Goal: Information Seeking & Learning: Learn about a topic

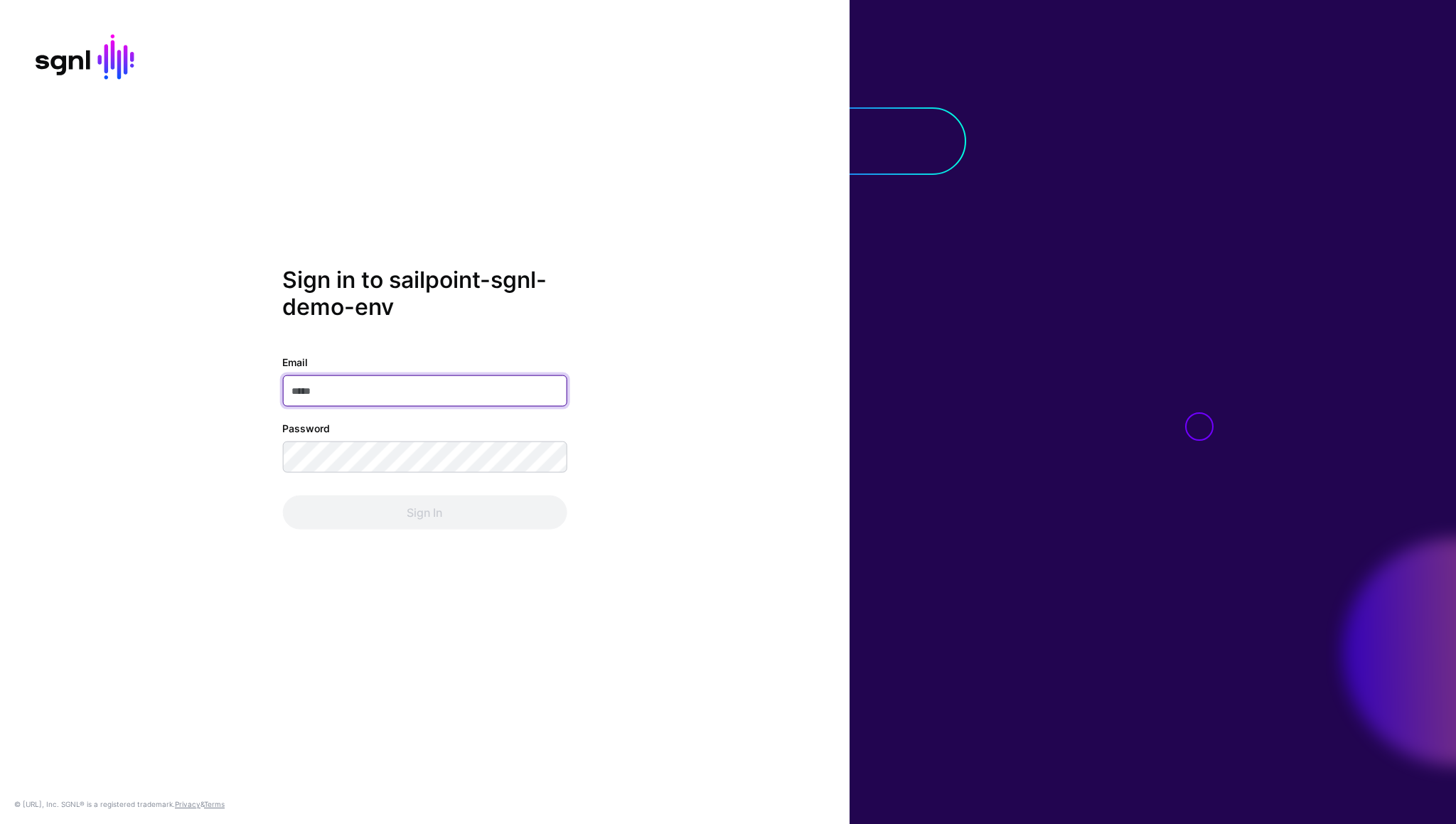
click at [316, 376] on input "Email" at bounding box center [424, 390] width 284 height 31
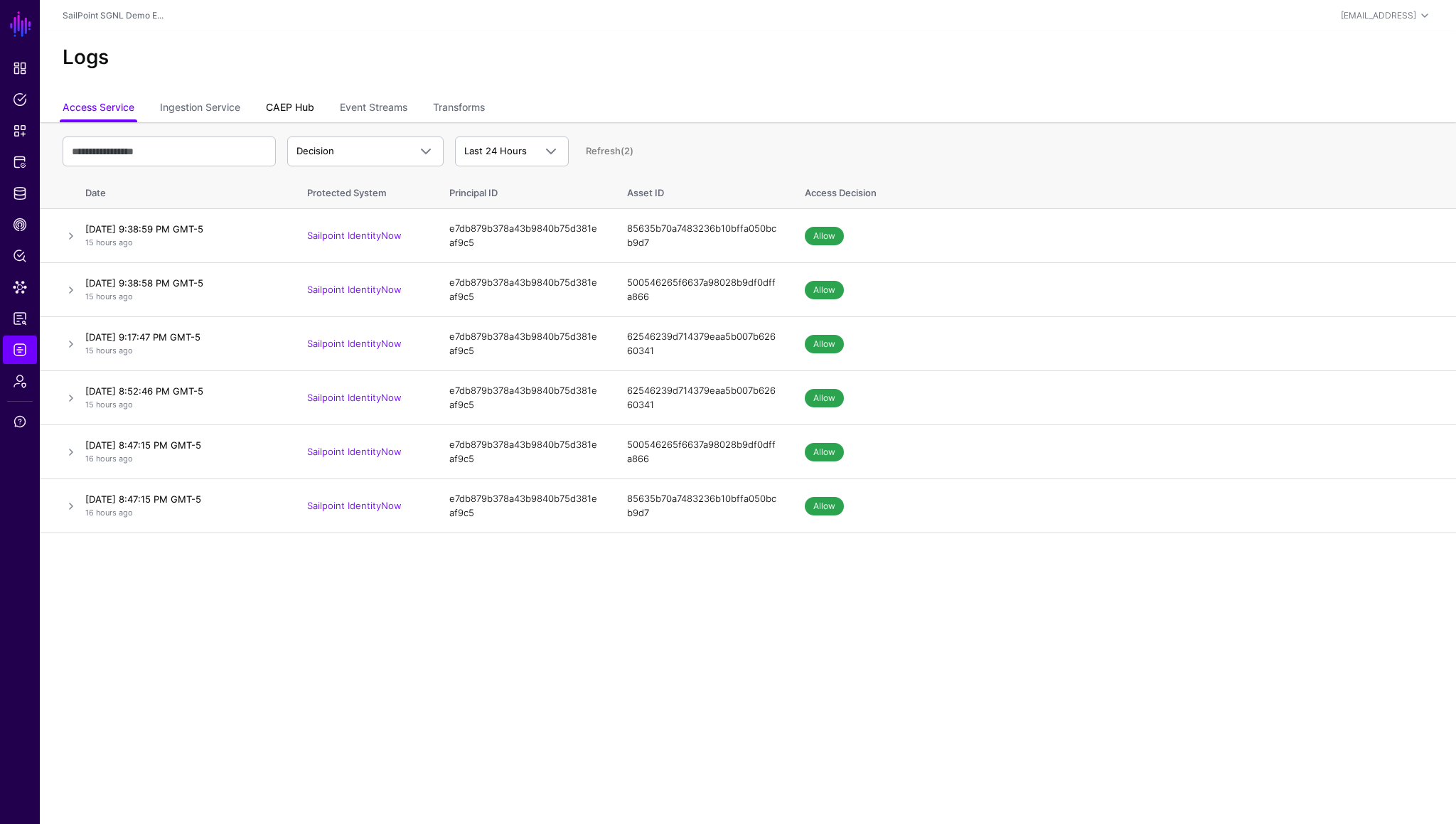
click at [289, 114] on link "CAEP Hub" at bounding box center [290, 108] width 48 height 27
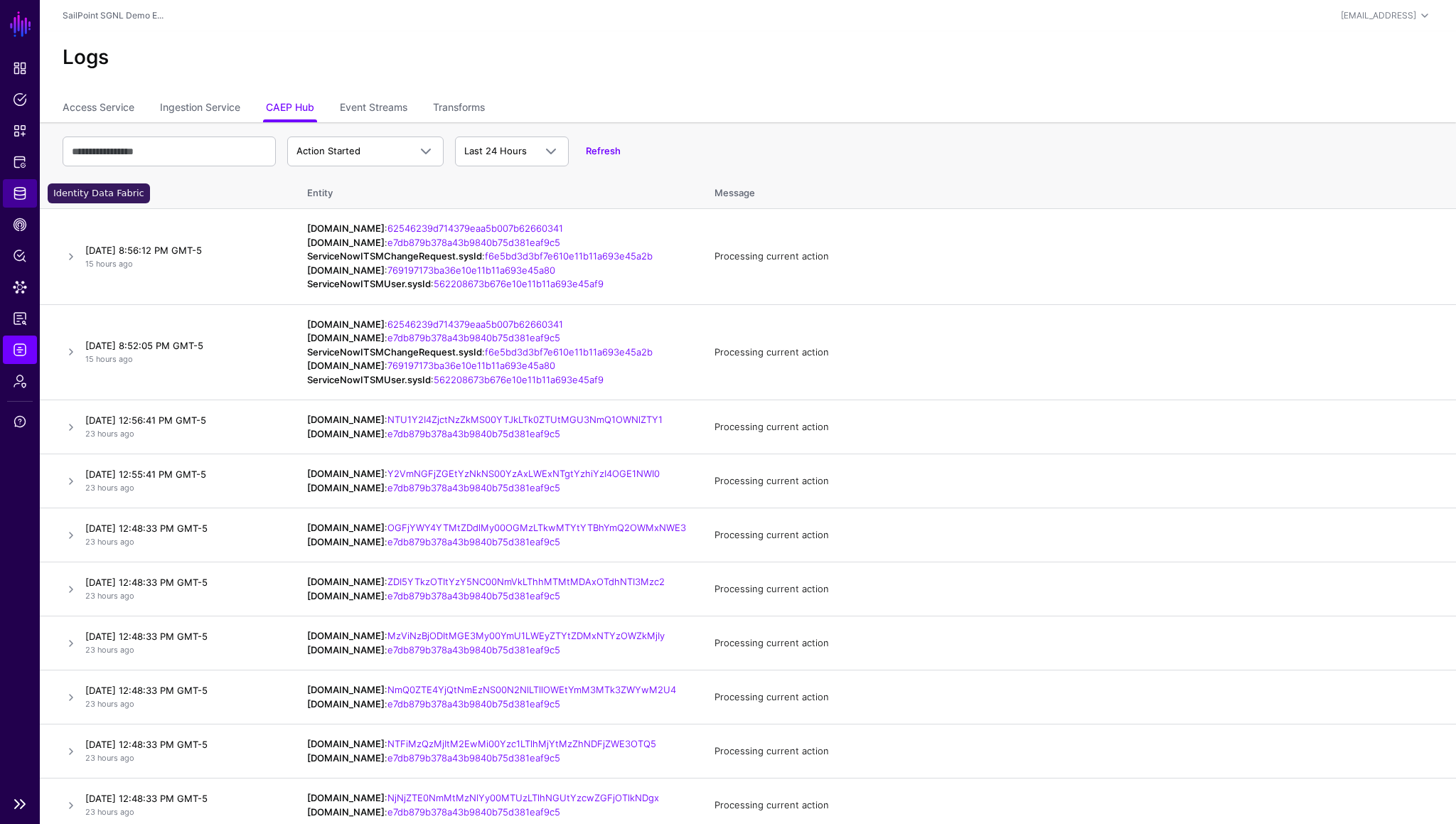
click at [27, 190] on span "Identity Data Fabric" at bounding box center [20, 193] width 14 height 14
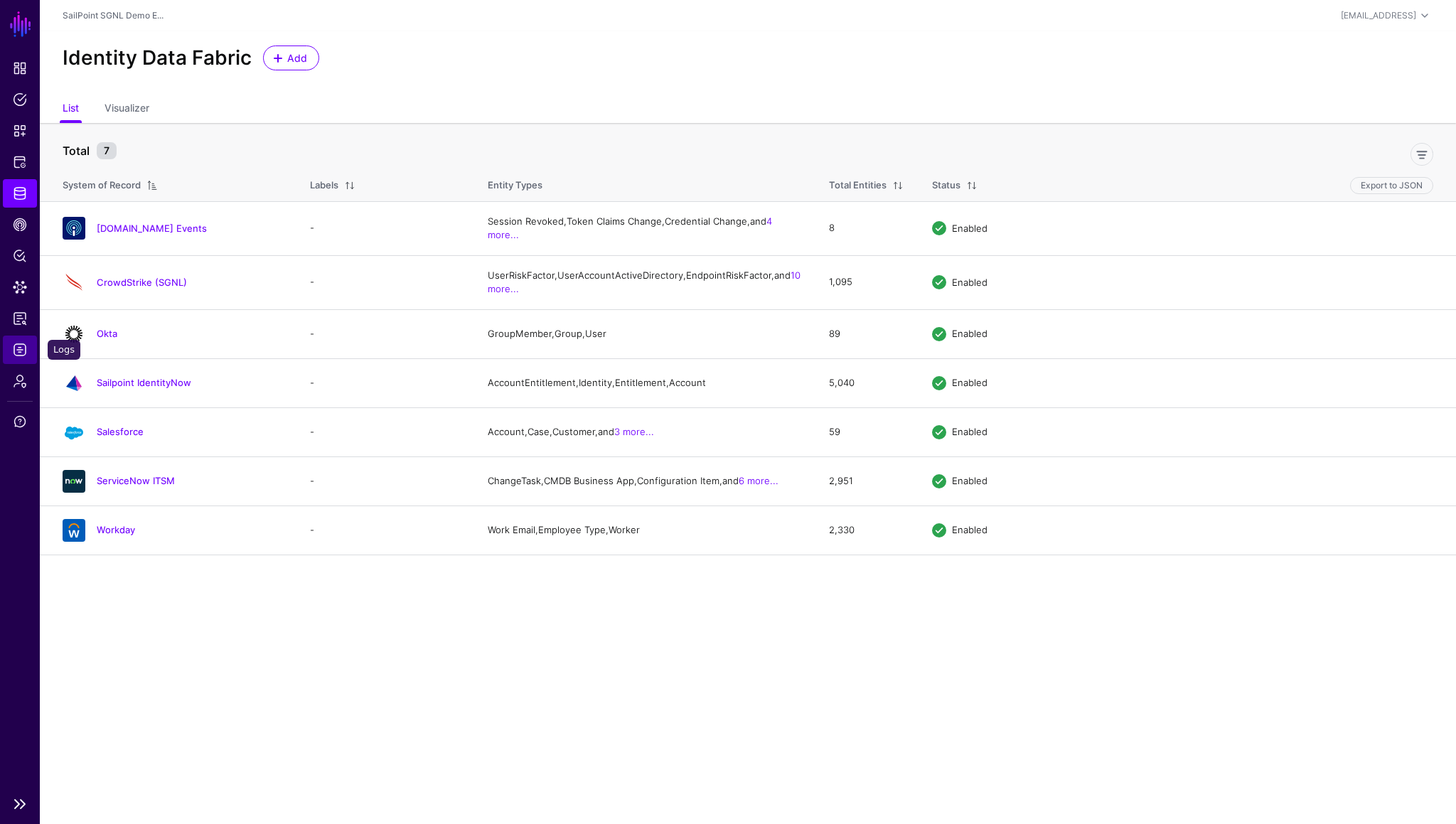
click at [20, 352] on span "Logs" at bounding box center [20, 350] width 14 height 14
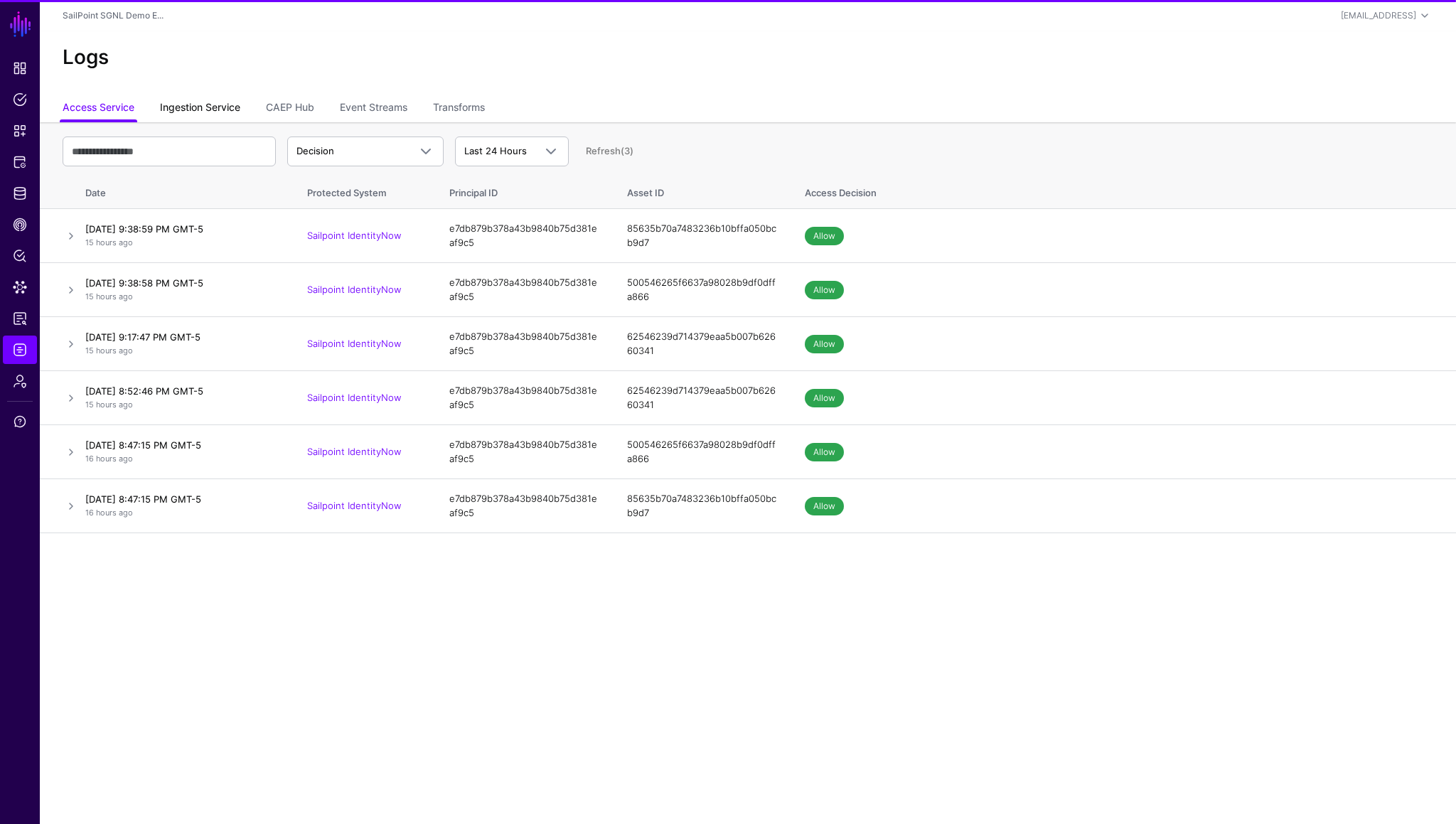
click at [203, 102] on link "Ingestion Service" at bounding box center [200, 108] width 80 height 27
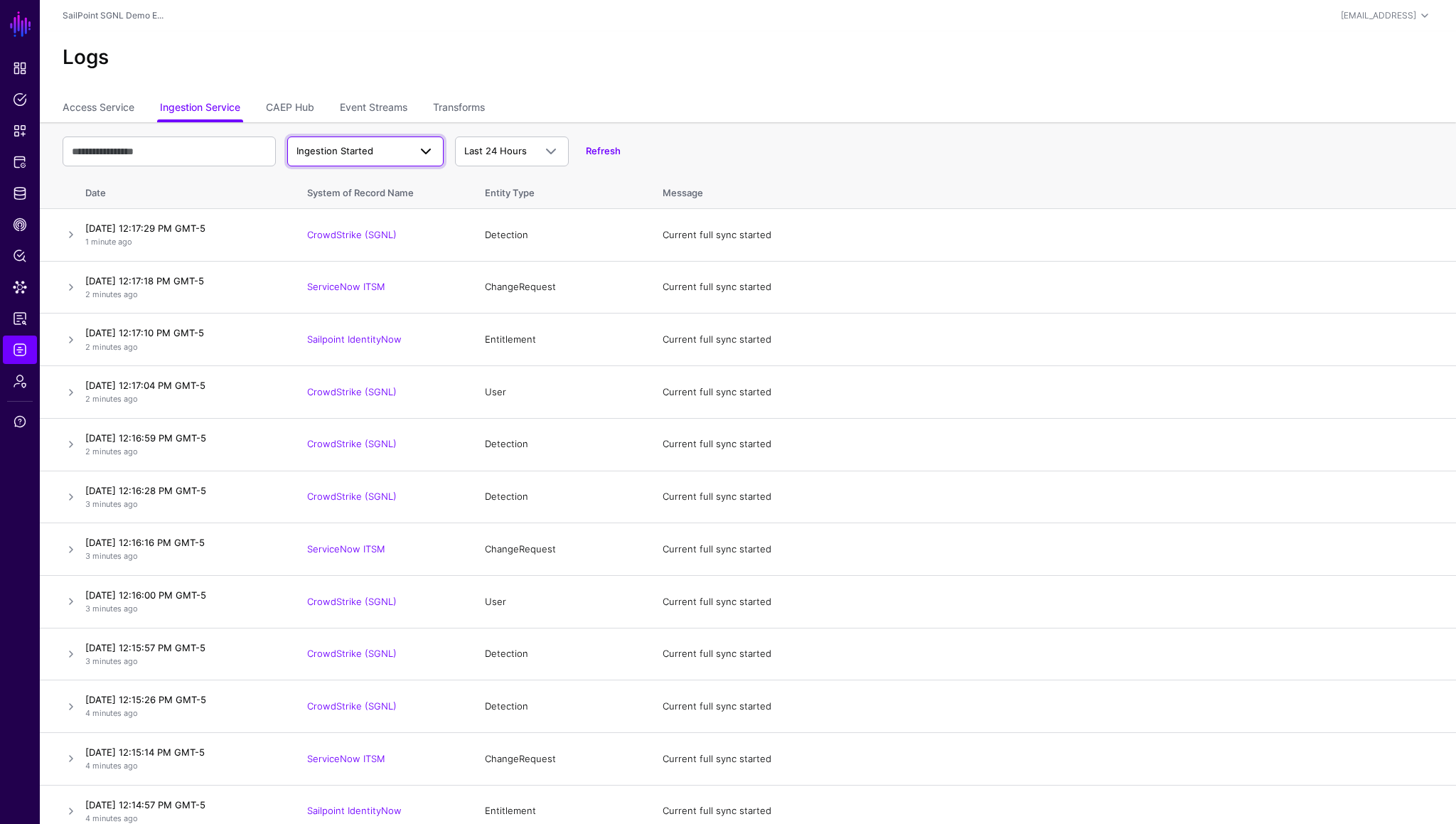
click at [350, 152] on span "Ingestion Started" at bounding box center [335, 150] width 77 height 11
click at [375, 203] on span "Ingestion Completed" at bounding box center [345, 206] width 92 height 11
click at [305, 109] on link "CAEP Hub" at bounding box center [290, 108] width 48 height 27
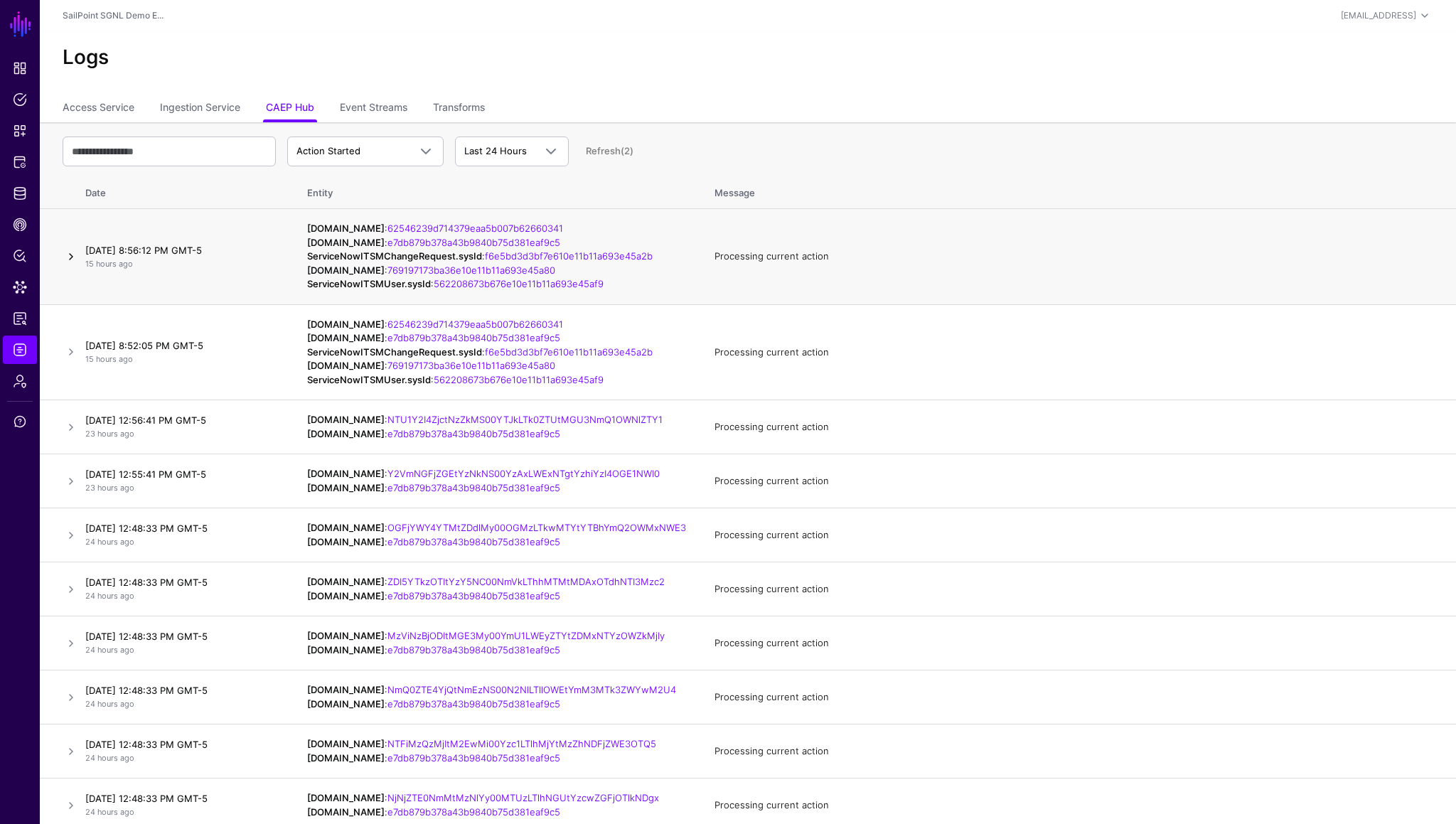
click at [70, 265] on link at bounding box center [71, 256] width 17 height 17
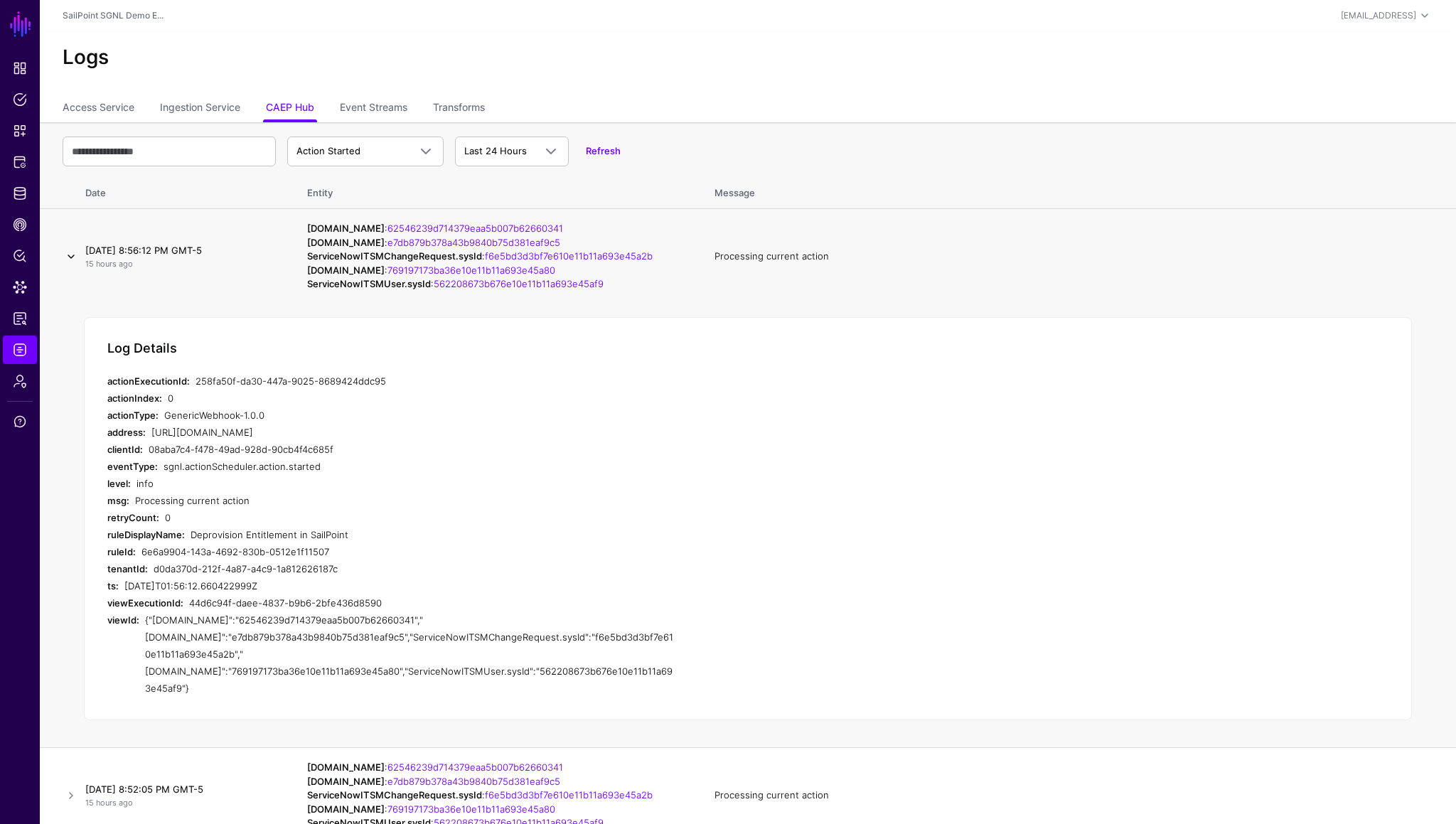
click at [70, 265] on link at bounding box center [71, 256] width 17 height 17
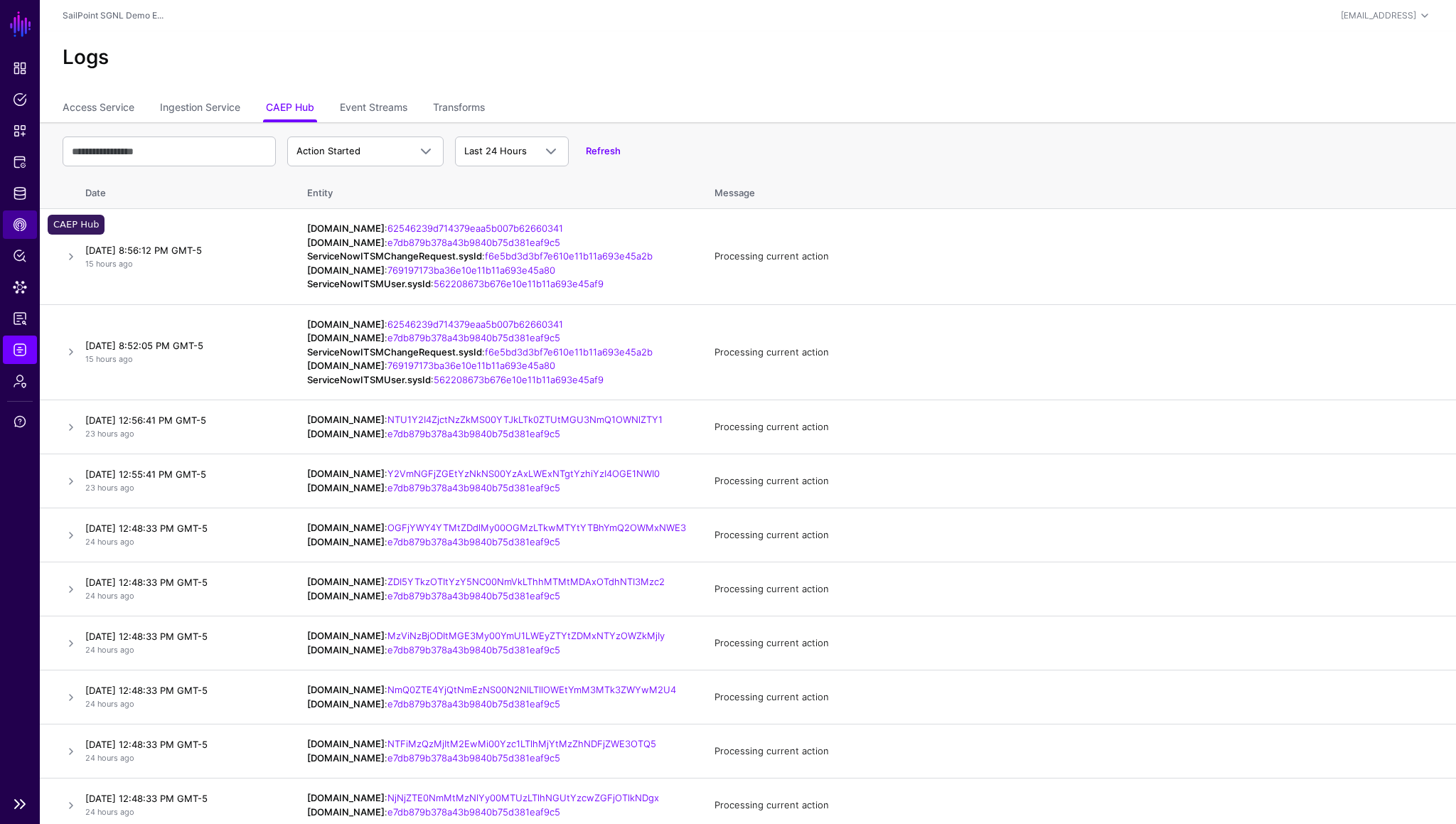
click at [21, 222] on span "CAEP Hub" at bounding box center [20, 224] width 14 height 14
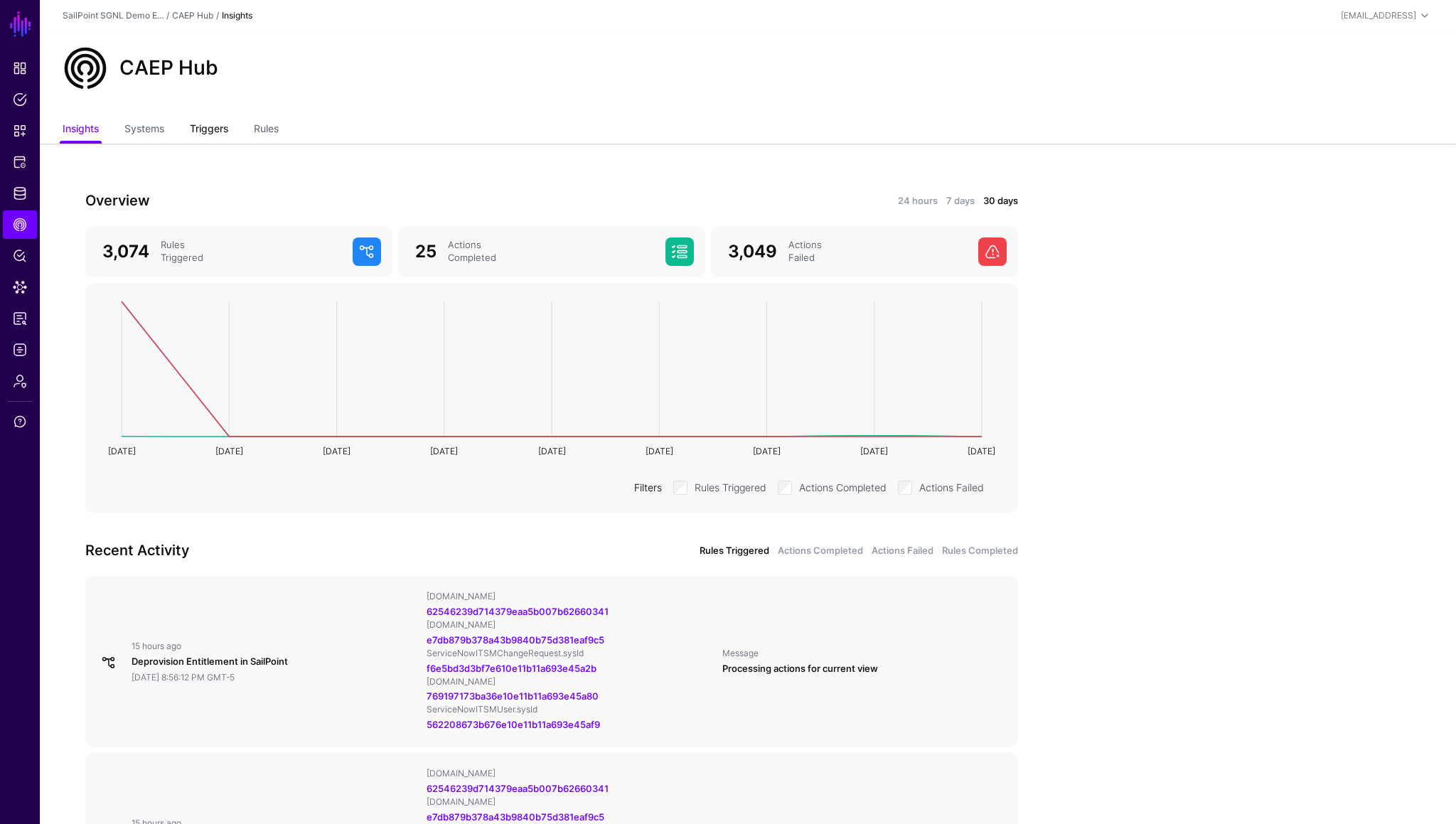
click at [206, 132] on link "Triggers" at bounding box center [209, 130] width 38 height 27
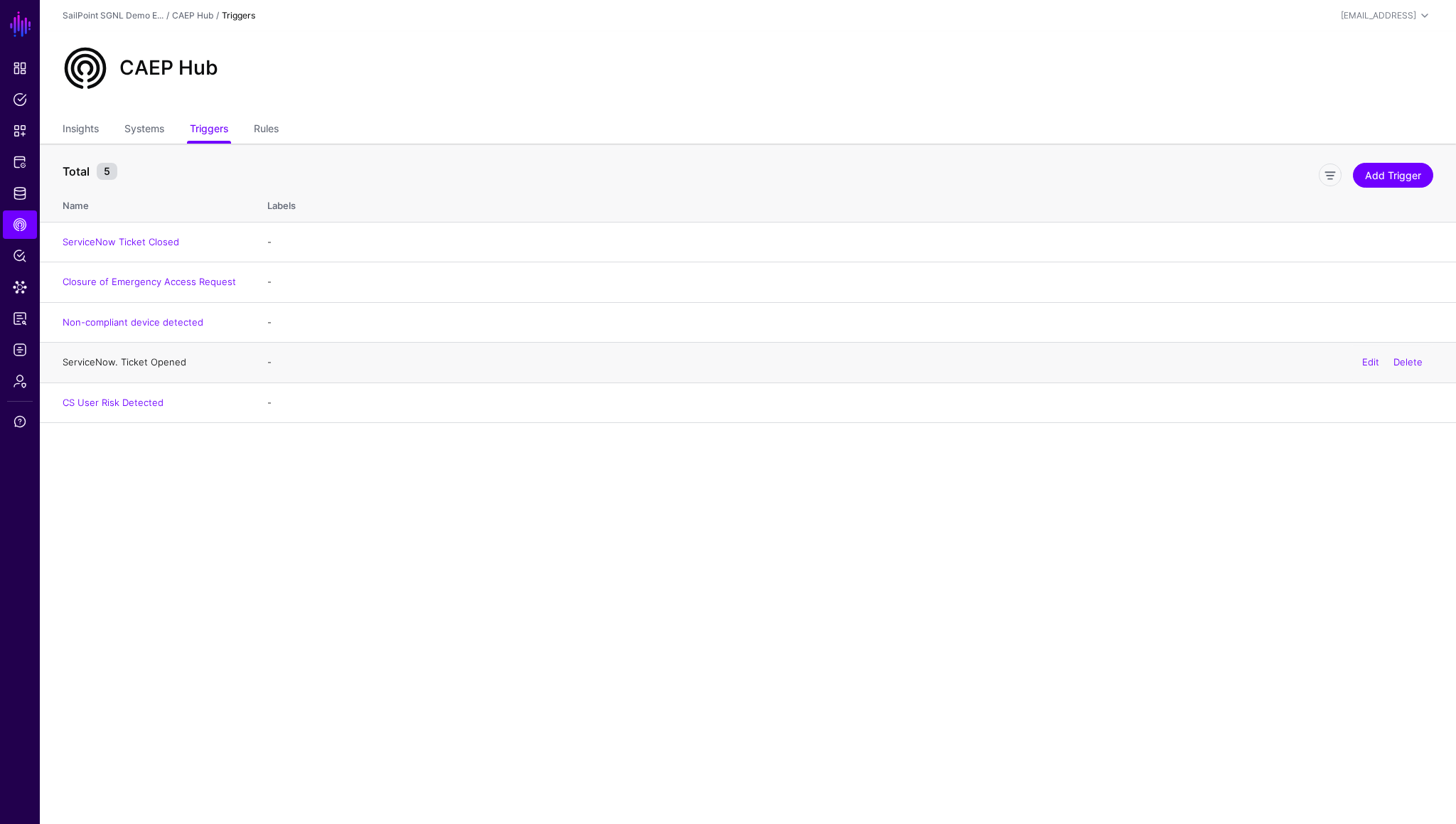
click at [135, 359] on link "ServiceNow. Ticket Opened" at bounding box center [124, 361] width 123 height 11
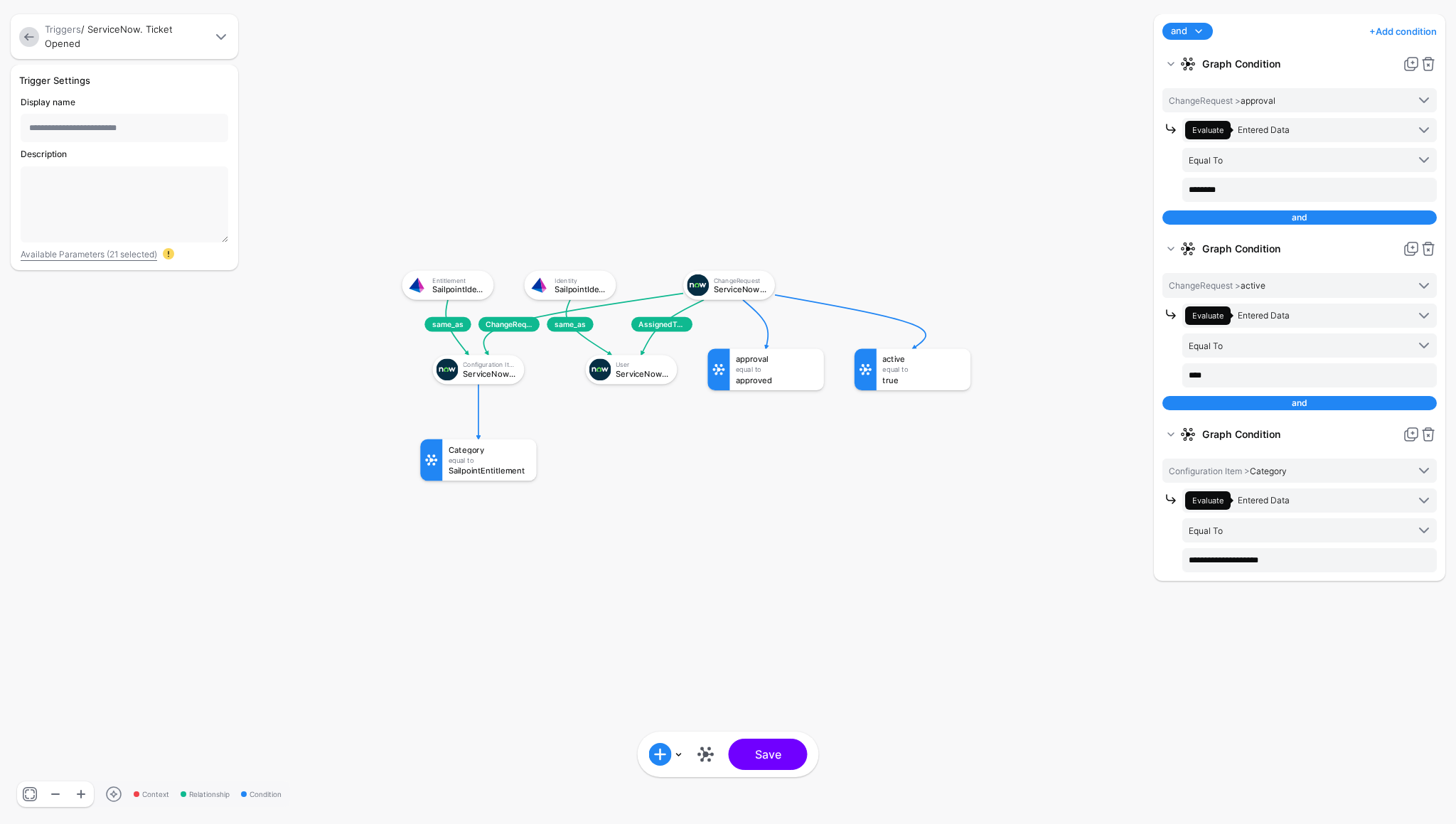
click at [28, 33] on link at bounding box center [29, 37] width 20 height 20
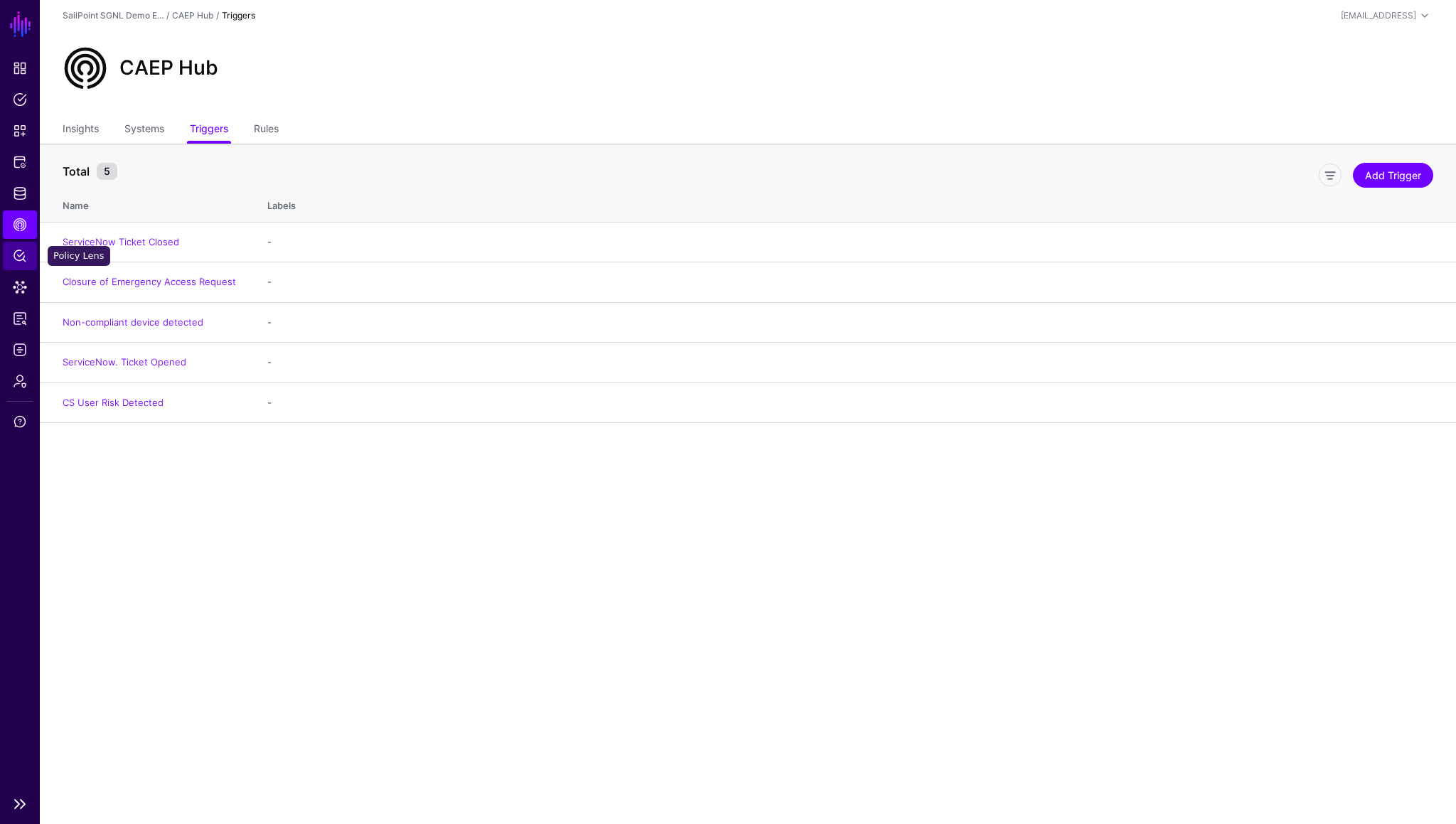
click at [23, 258] on span "Policy Lens" at bounding box center [20, 255] width 14 height 14
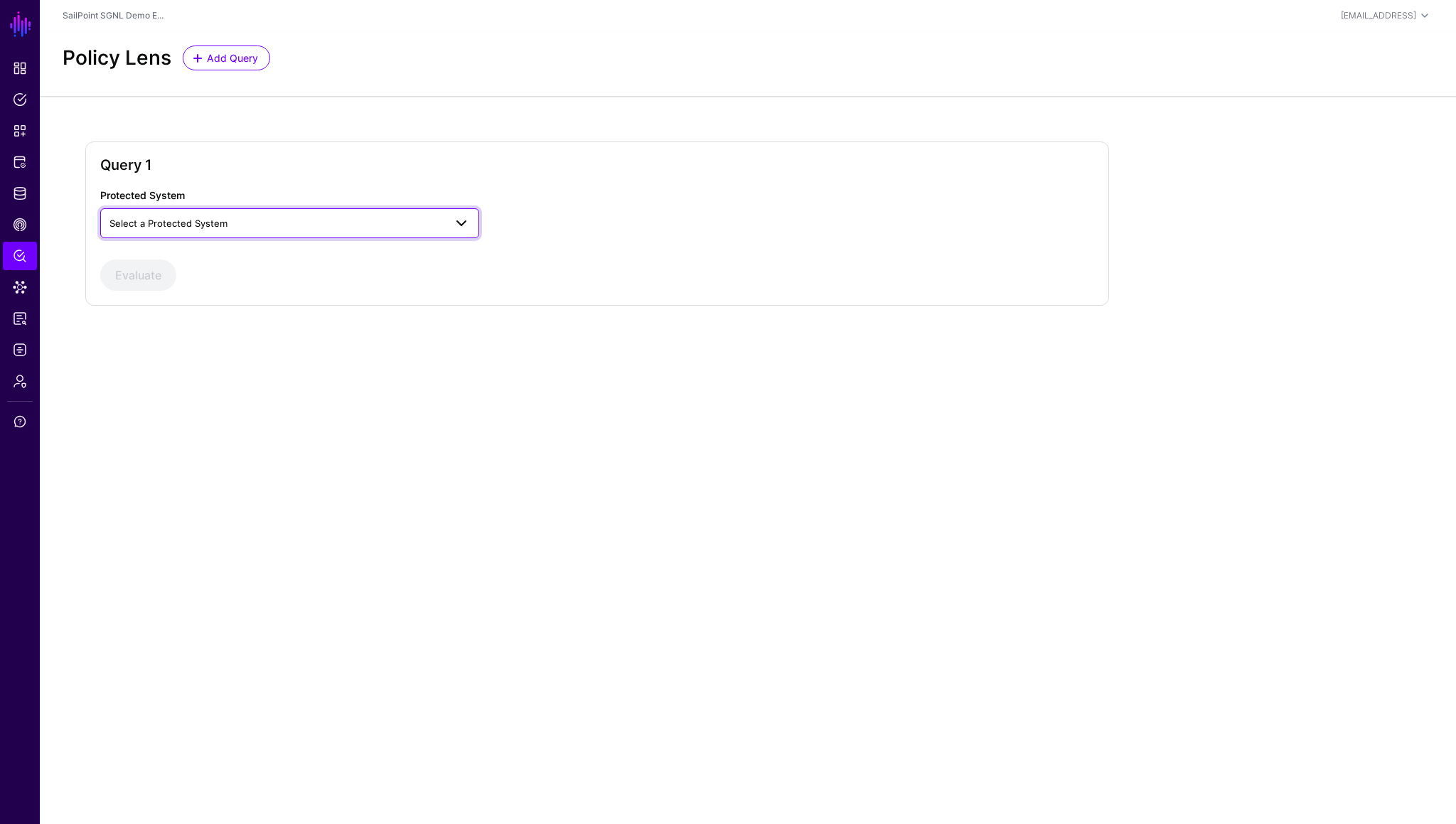
click at [167, 224] on span "Select a Protected System" at bounding box center [168, 223] width 118 height 11
click at [164, 345] on div "ServiceNow" at bounding box center [289, 346] width 356 height 14
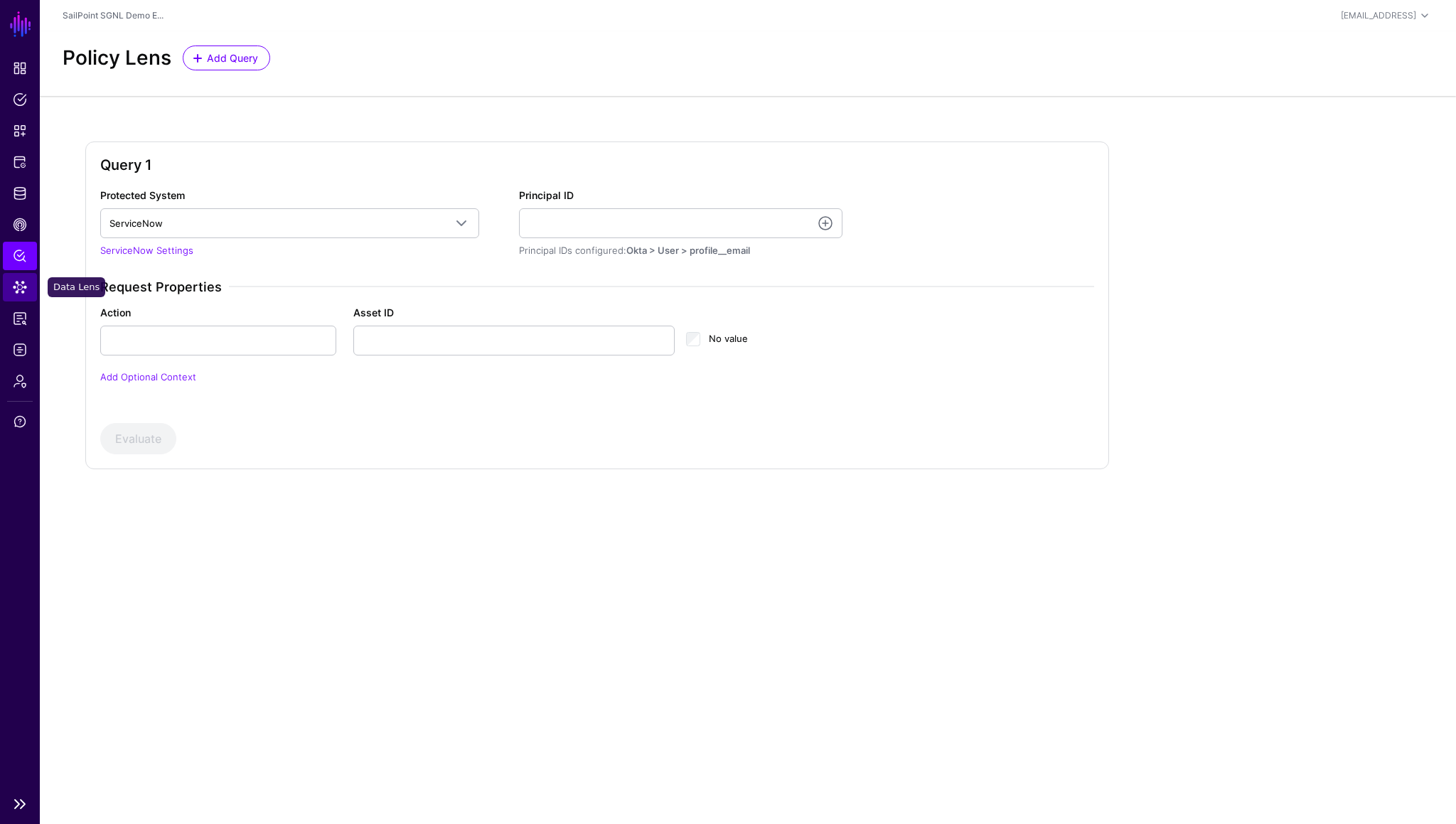
click at [14, 283] on span "Data Lens" at bounding box center [20, 287] width 14 height 14
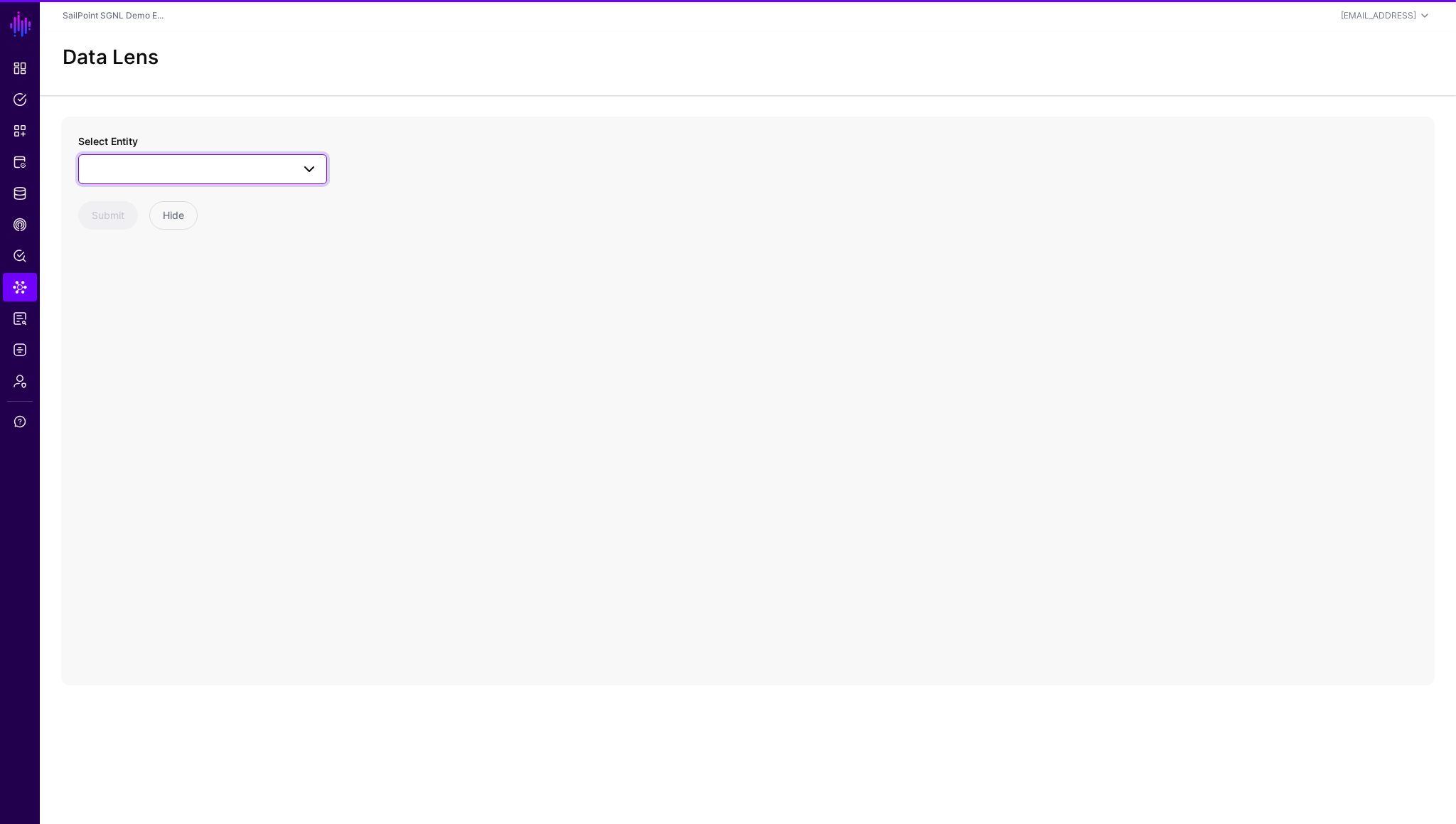
click at [171, 178] on link at bounding box center [203, 168] width 249 height 30
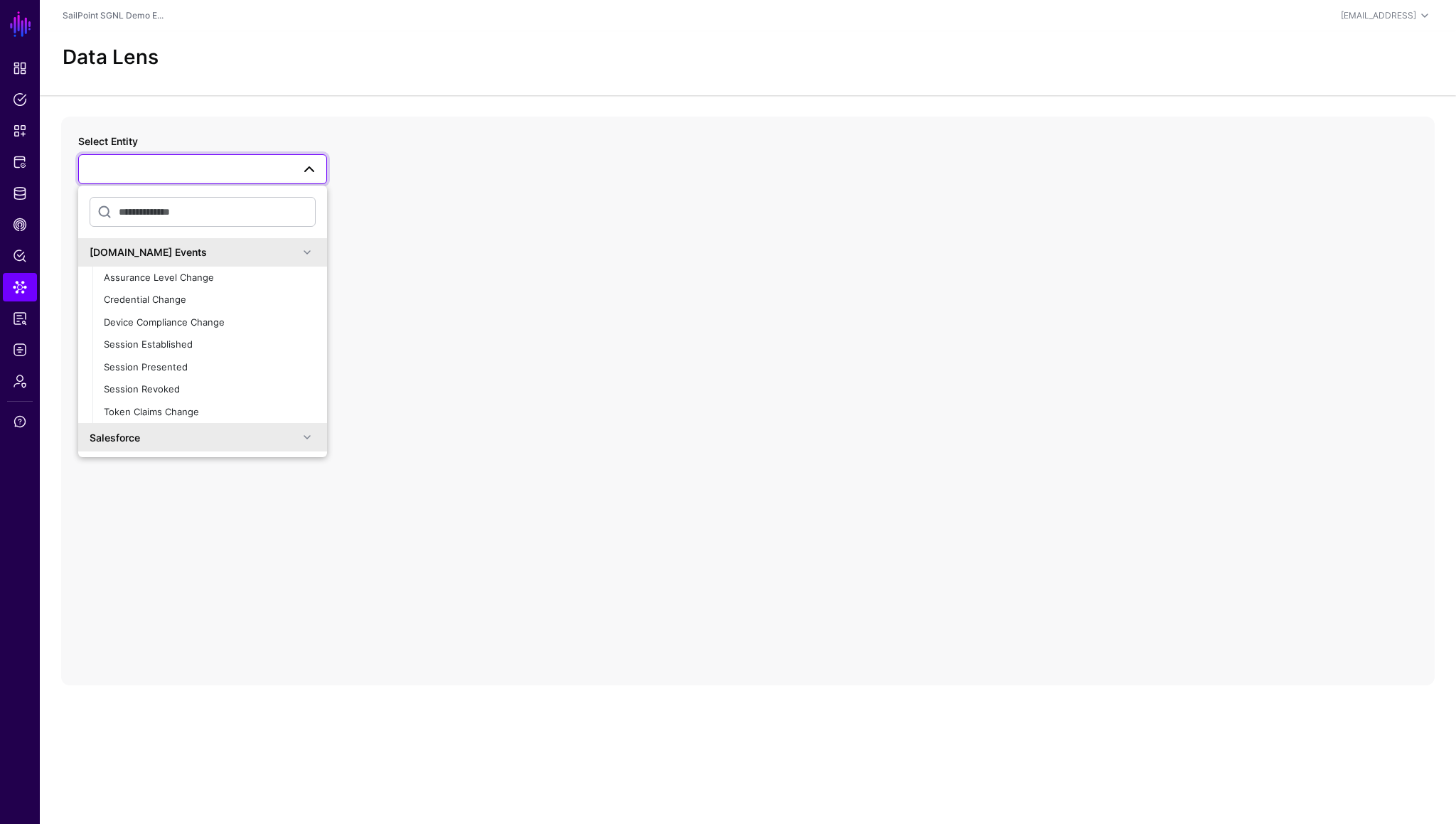
click at [313, 252] on span at bounding box center [307, 252] width 17 height 17
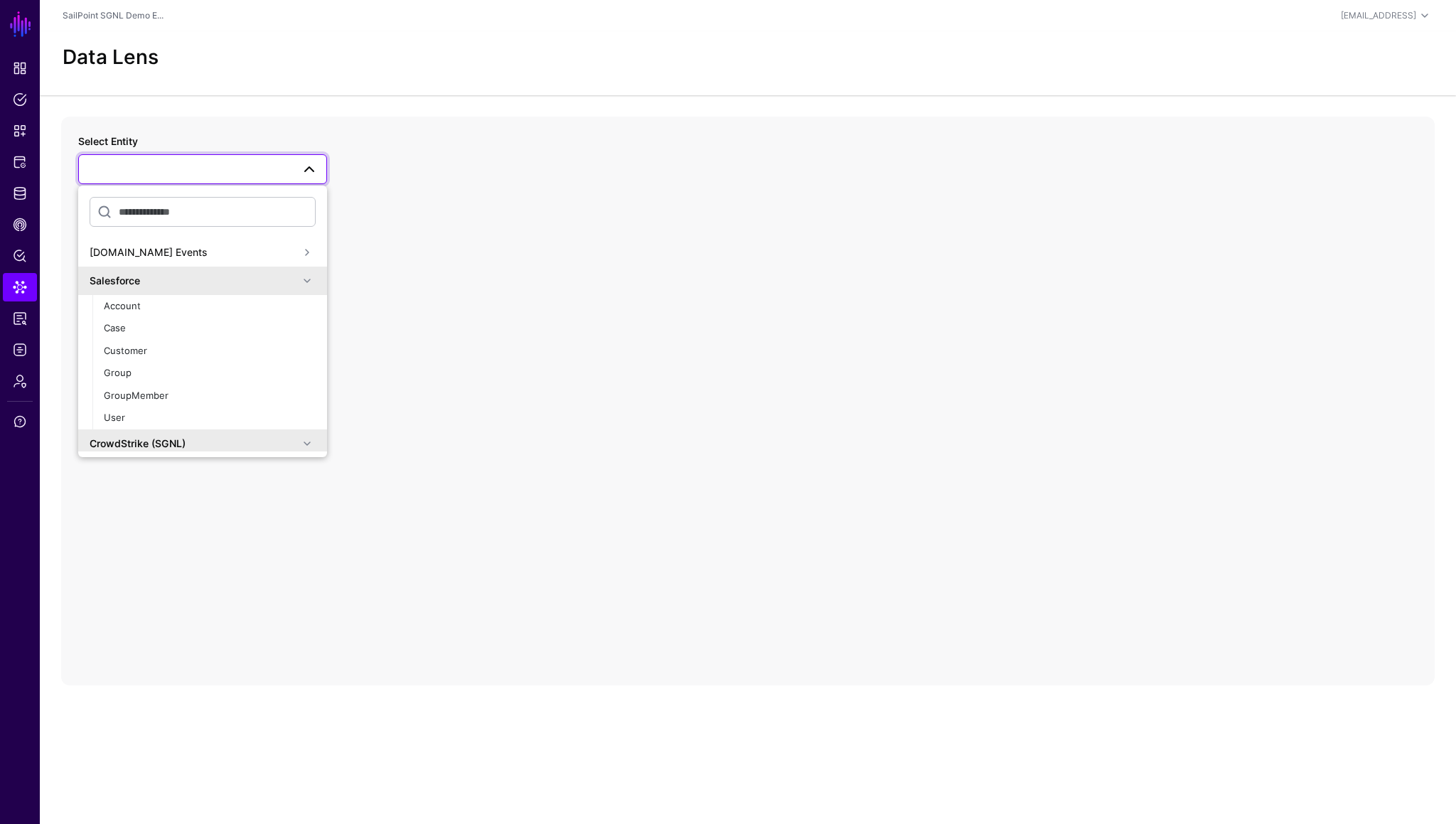
click at [309, 275] on span at bounding box center [307, 281] width 17 height 17
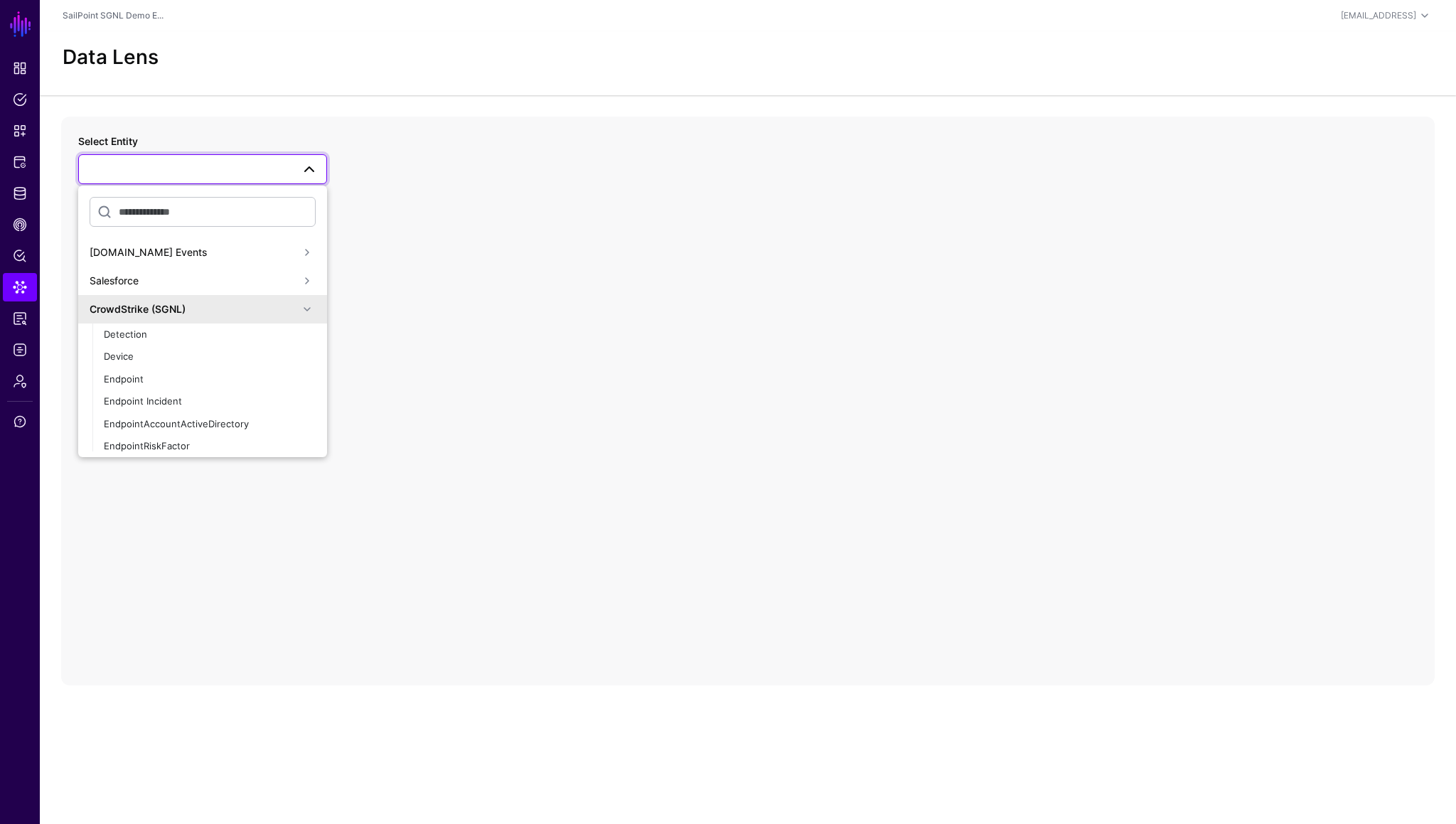
click at [309, 313] on span at bounding box center [307, 309] width 17 height 17
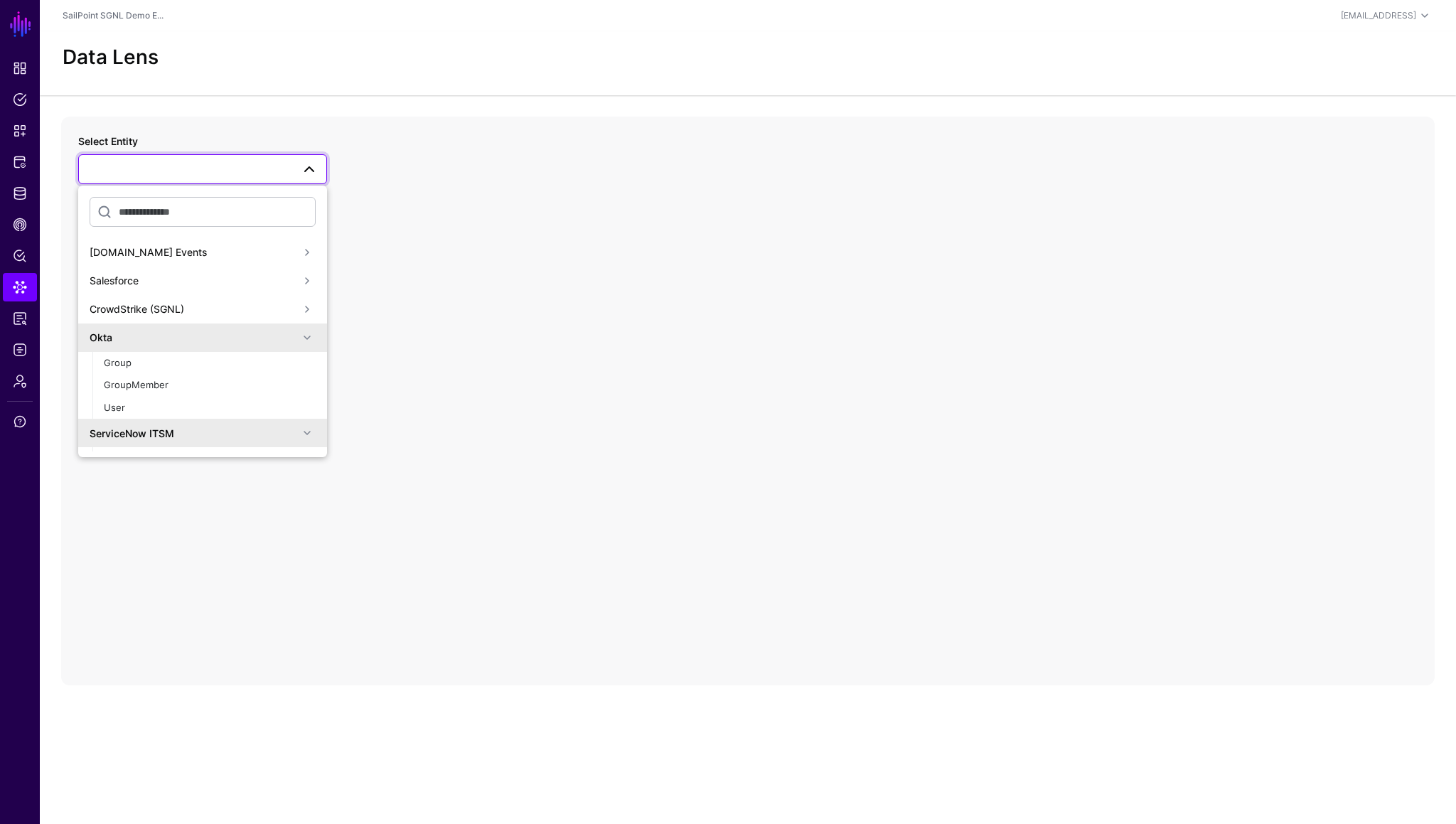
click at [308, 340] on span at bounding box center [307, 338] width 17 height 17
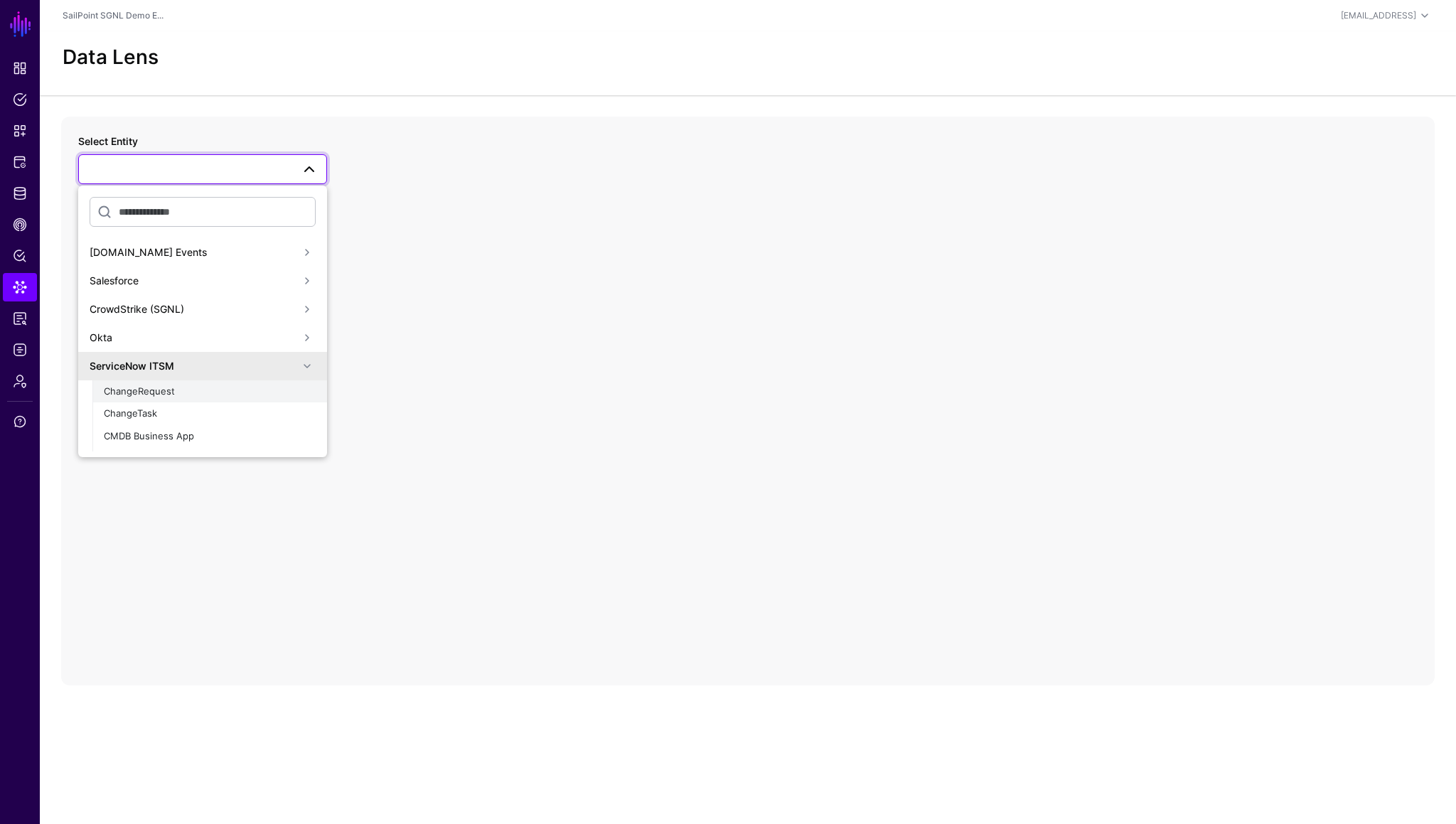
click at [158, 393] on span "ChangeRequest" at bounding box center [139, 391] width 71 height 11
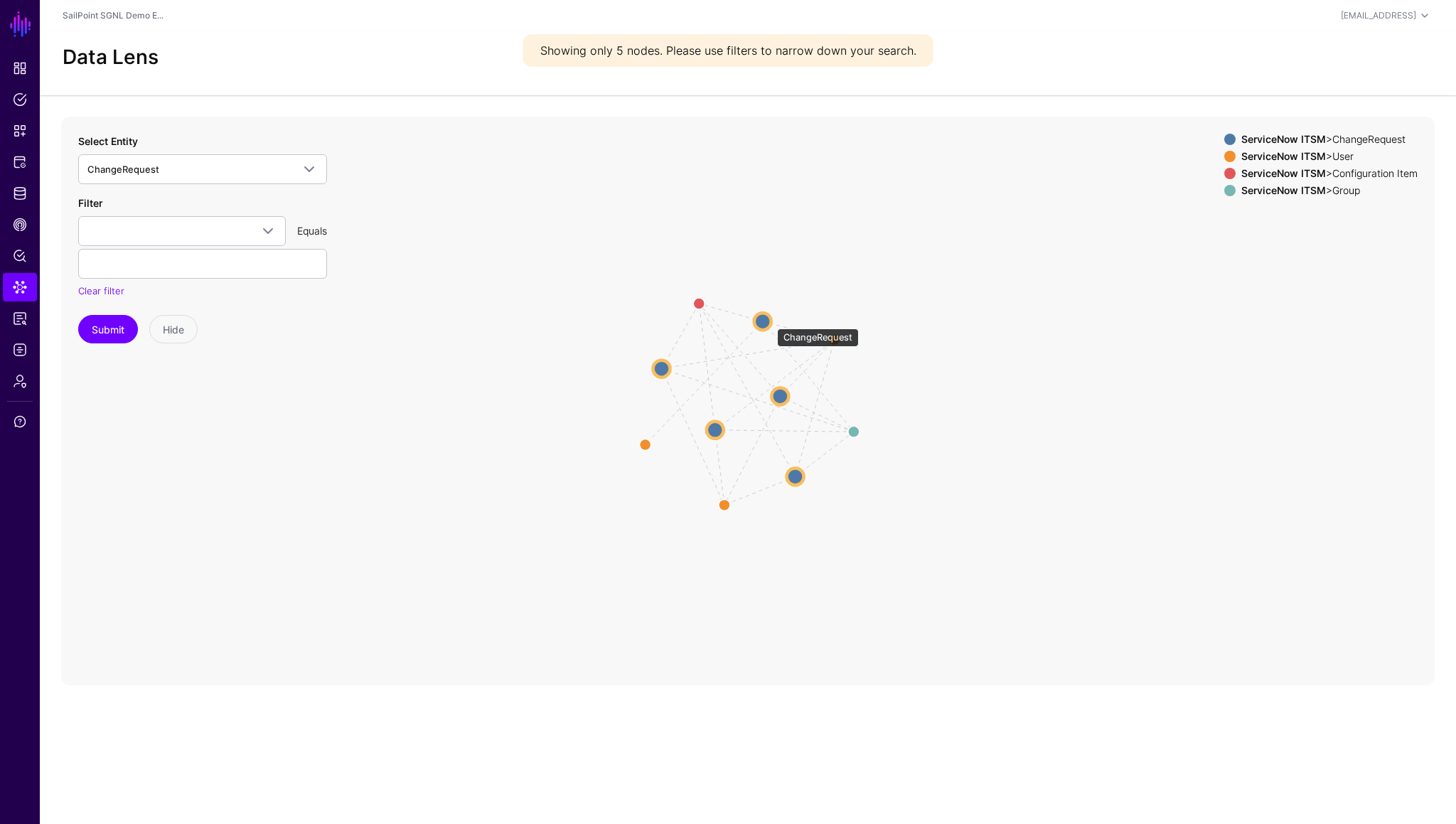
click at [770, 322] on circle at bounding box center [763, 321] width 17 height 17
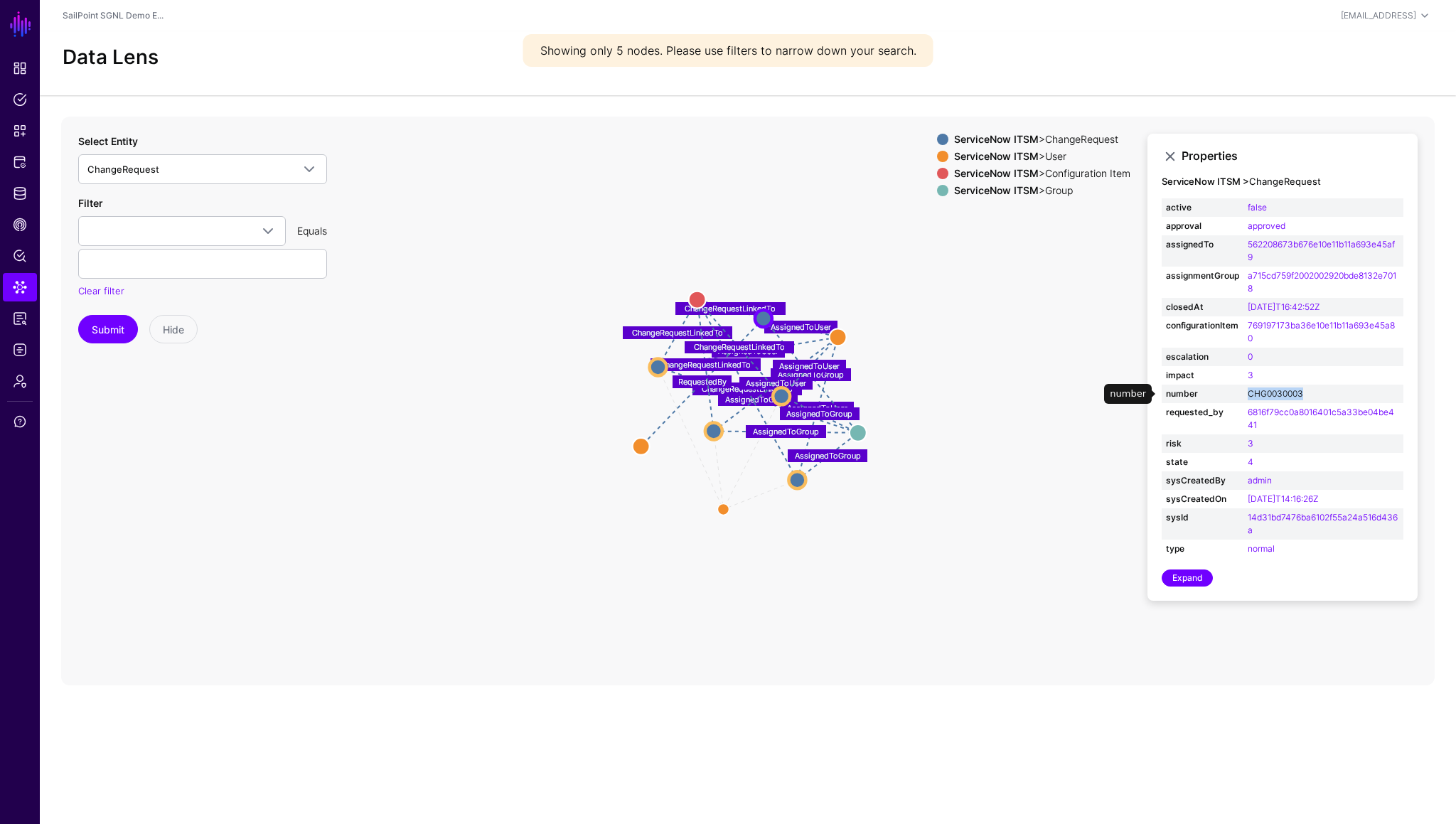
drag, startPoint x: 1320, startPoint y: 396, endPoint x: 1248, endPoint y: 396, distance: 72.0
click at [1248, 396] on td "CHG0030003" at bounding box center [1323, 394] width 160 height 18
copy link "CHG0030003"
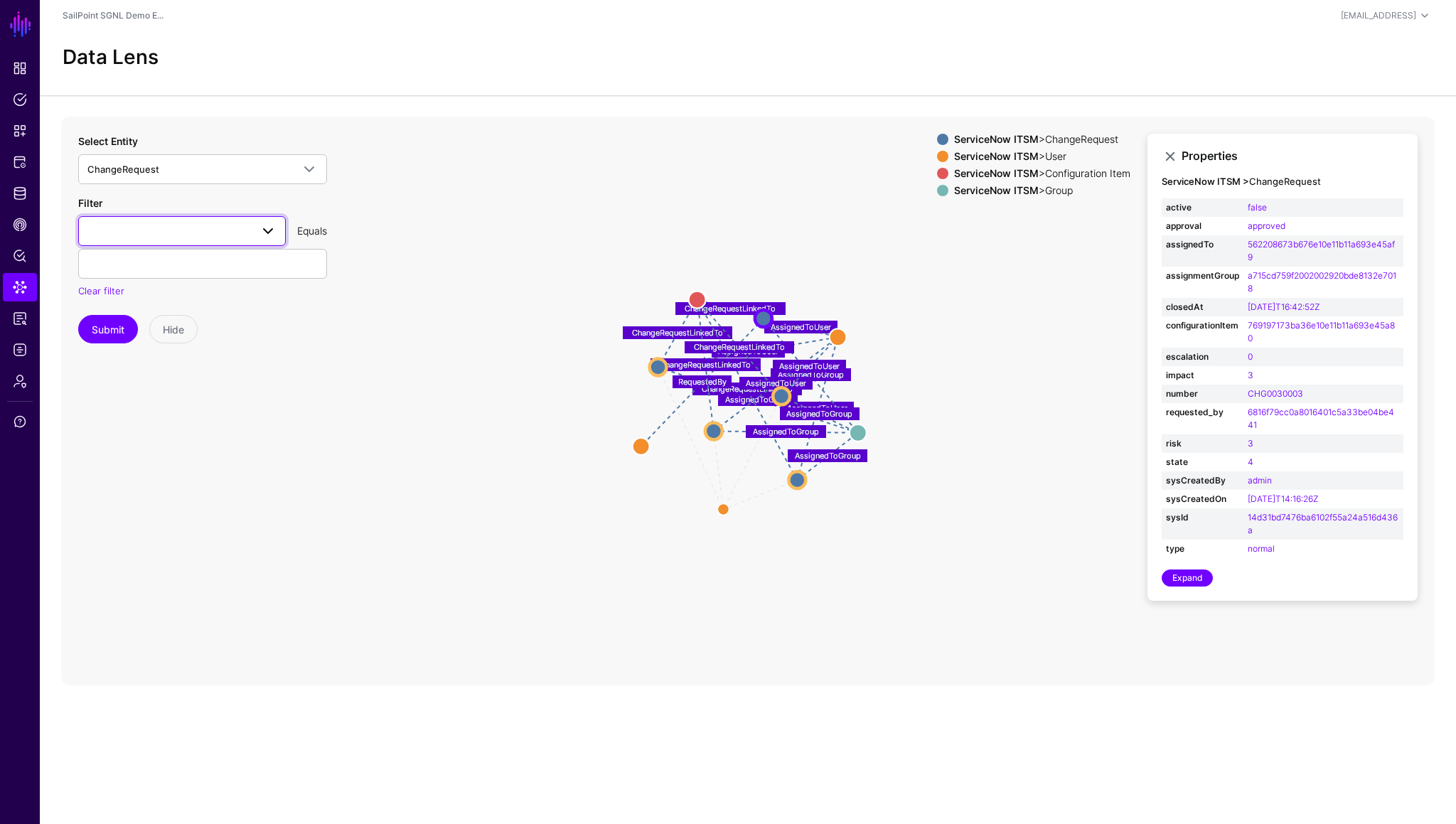
click at [196, 235] on span at bounding box center [182, 231] width 189 height 17
click at [134, 492] on div "number" at bounding box center [182, 490] width 184 height 14
click at [151, 271] on input "text" at bounding box center [203, 263] width 249 height 30
paste input "**********"
click at [113, 323] on button "Submit" at bounding box center [108, 329] width 59 height 28
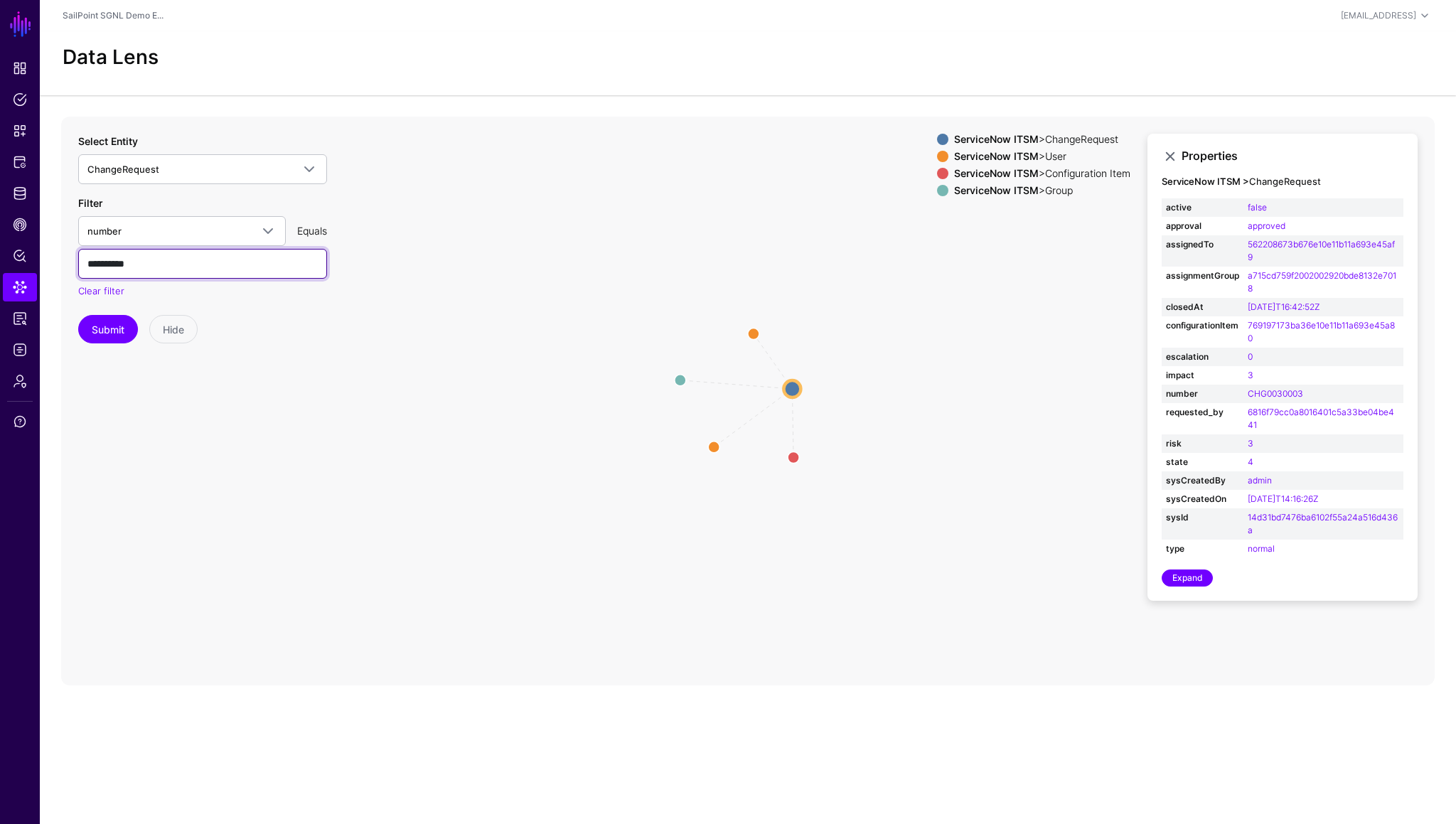
click at [174, 268] on input "**********" at bounding box center [203, 263] width 249 height 30
type input "**********"
click at [120, 327] on button "Submit" at bounding box center [108, 329] width 59 height 28
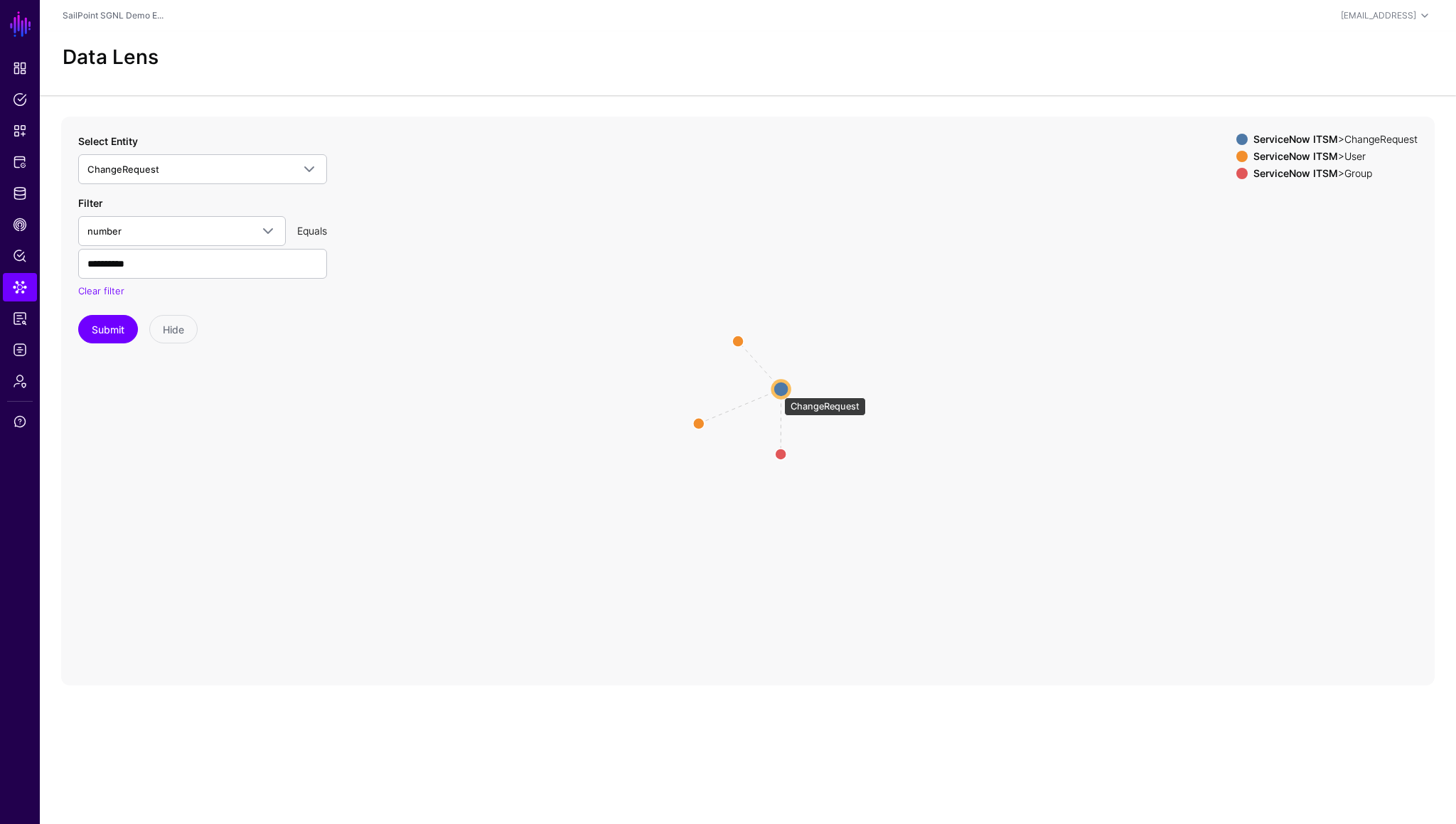
click at [782, 389] on circle at bounding box center [781, 389] width 17 height 17
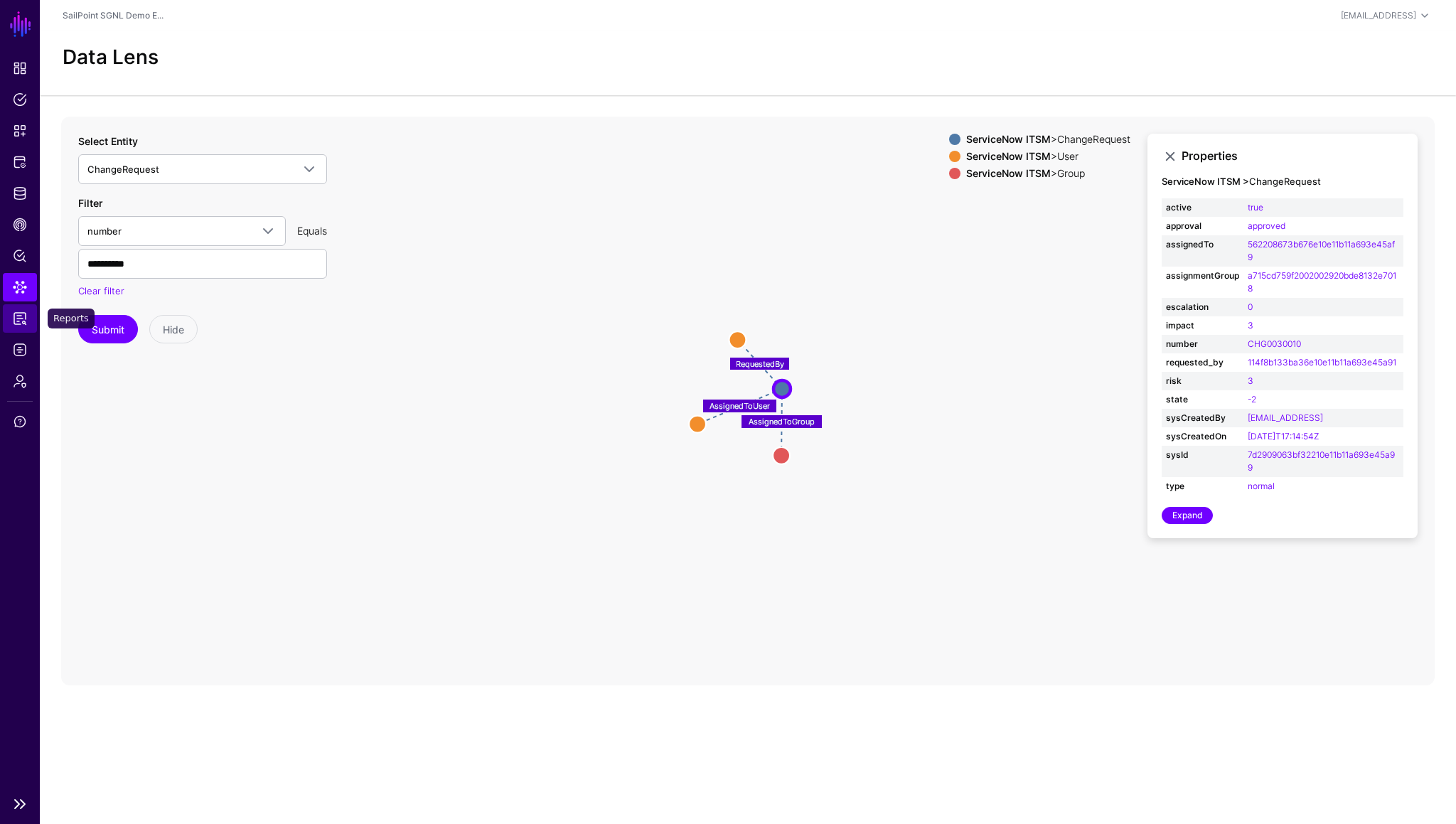
click at [21, 313] on span "Reports" at bounding box center [20, 319] width 14 height 14
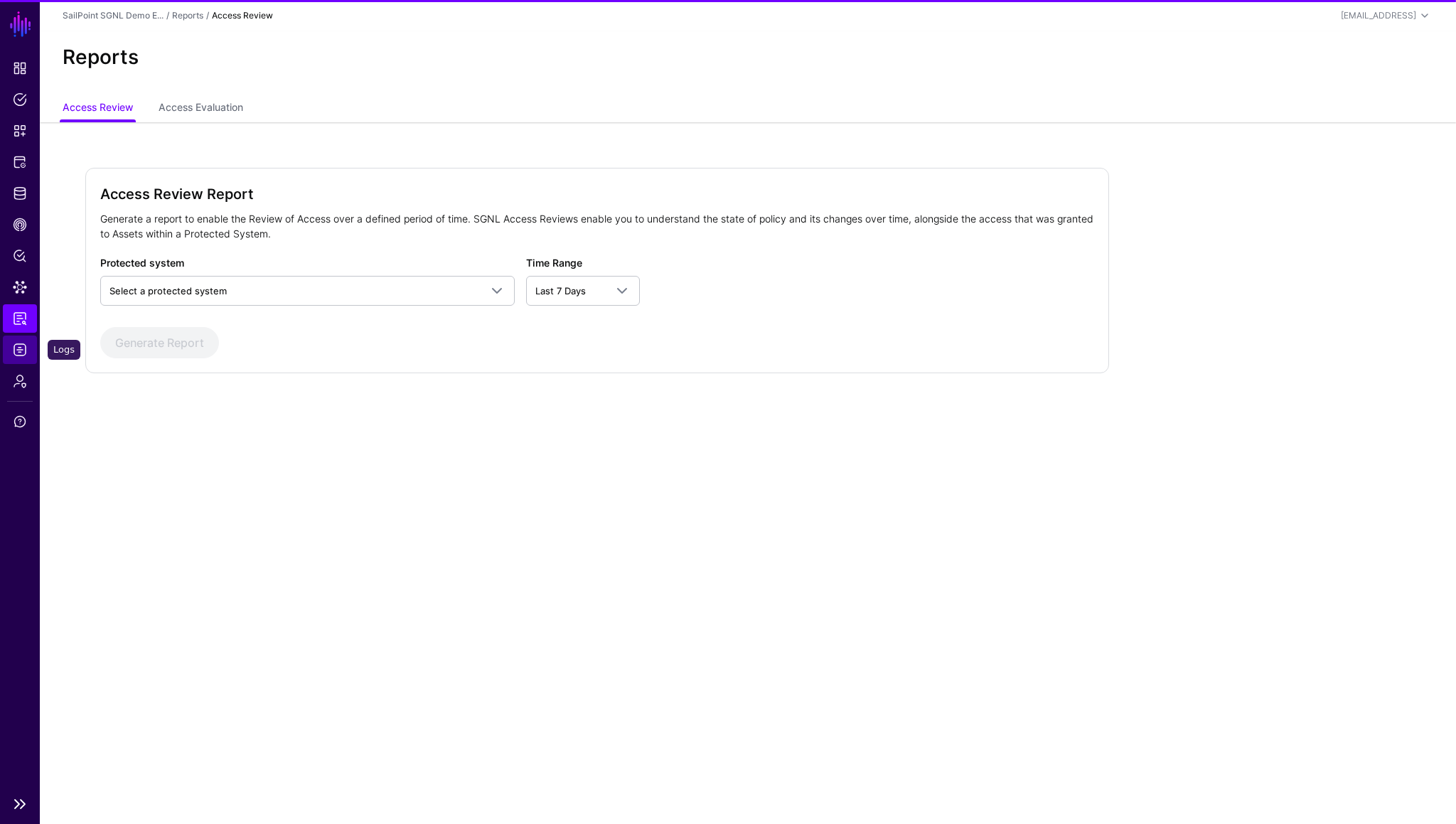
click at [20, 346] on span "Logs" at bounding box center [20, 350] width 14 height 14
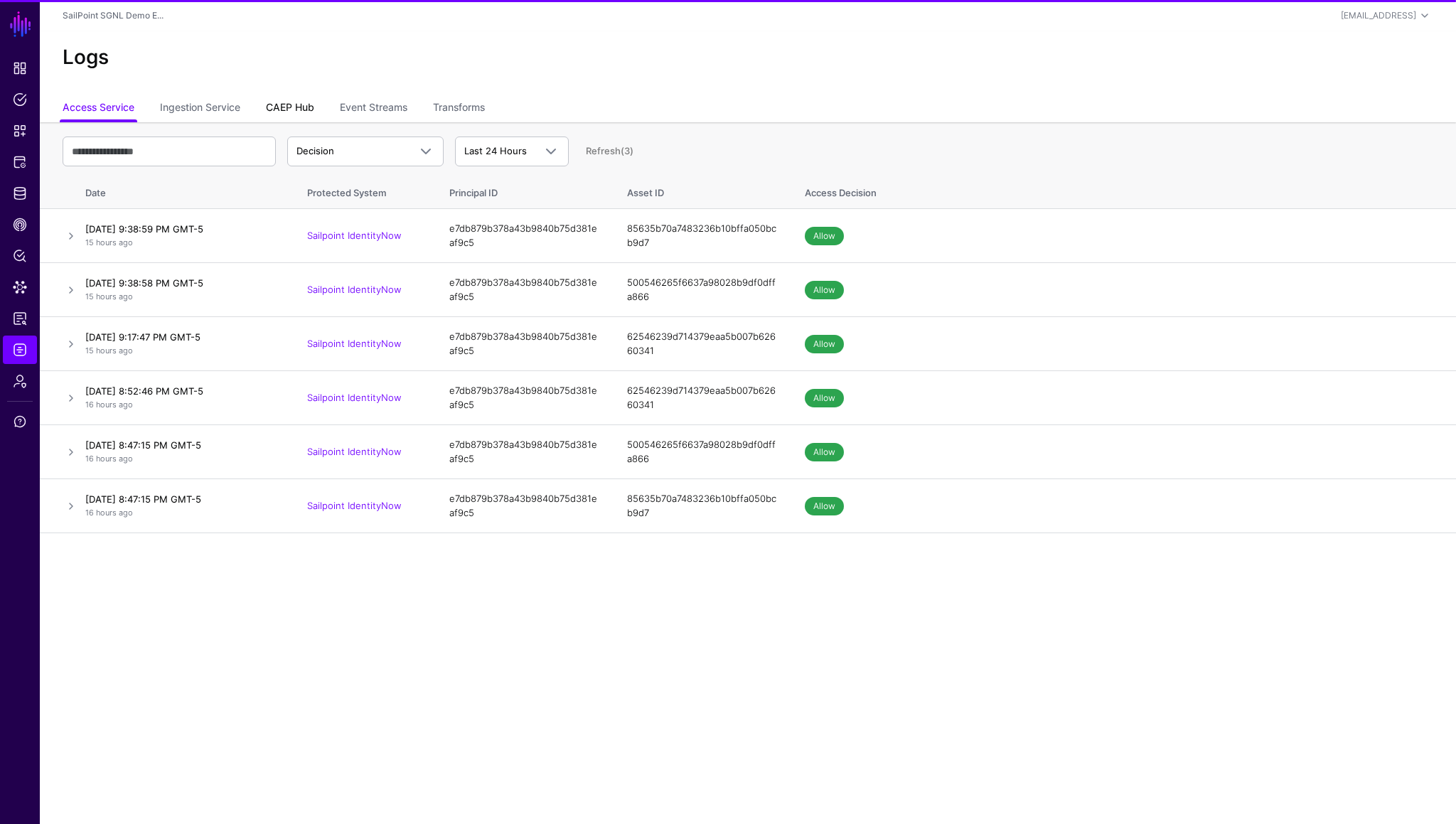
click at [274, 111] on link "CAEP Hub" at bounding box center [290, 108] width 48 height 27
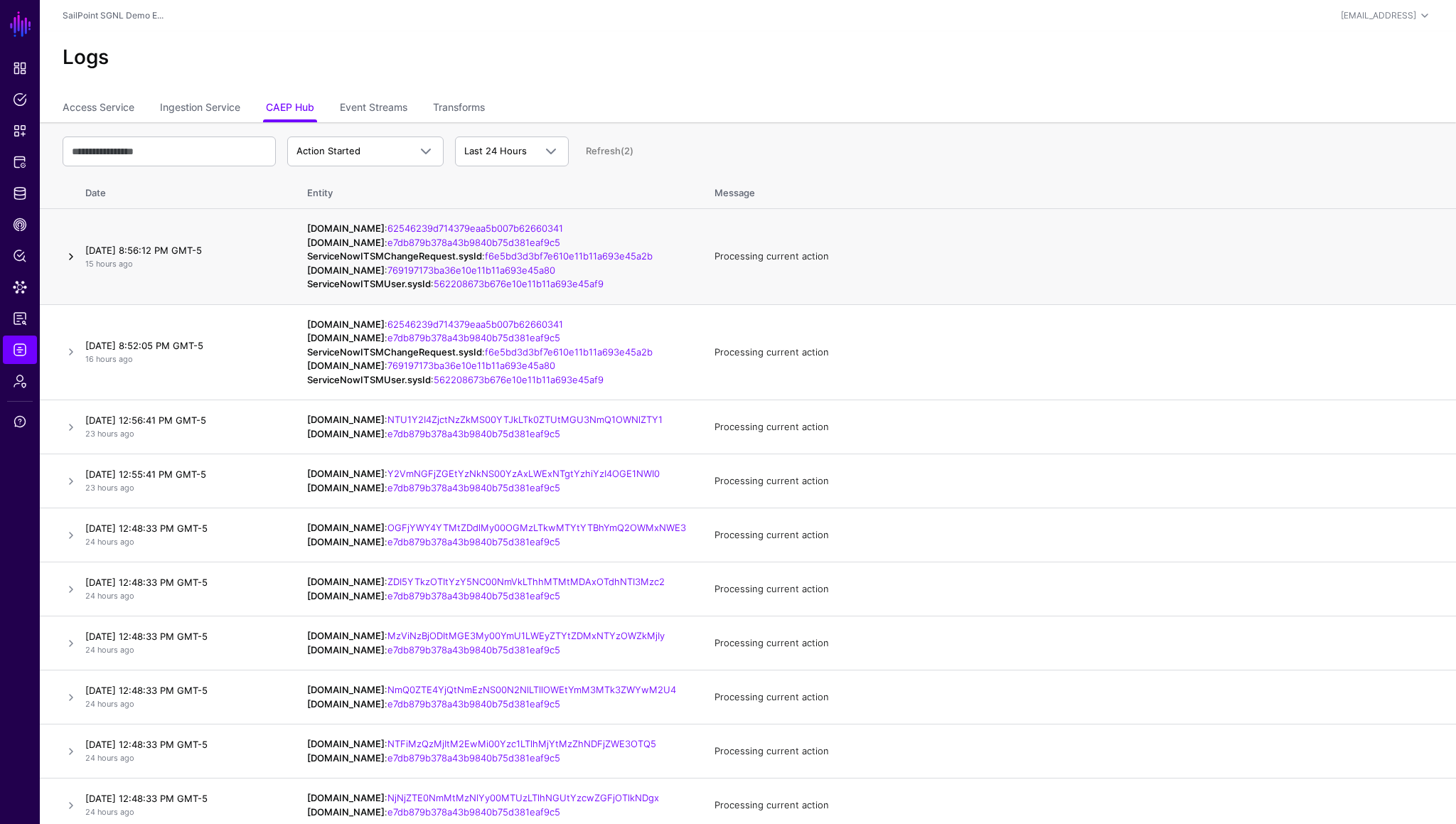
click at [73, 265] on link at bounding box center [71, 256] width 17 height 17
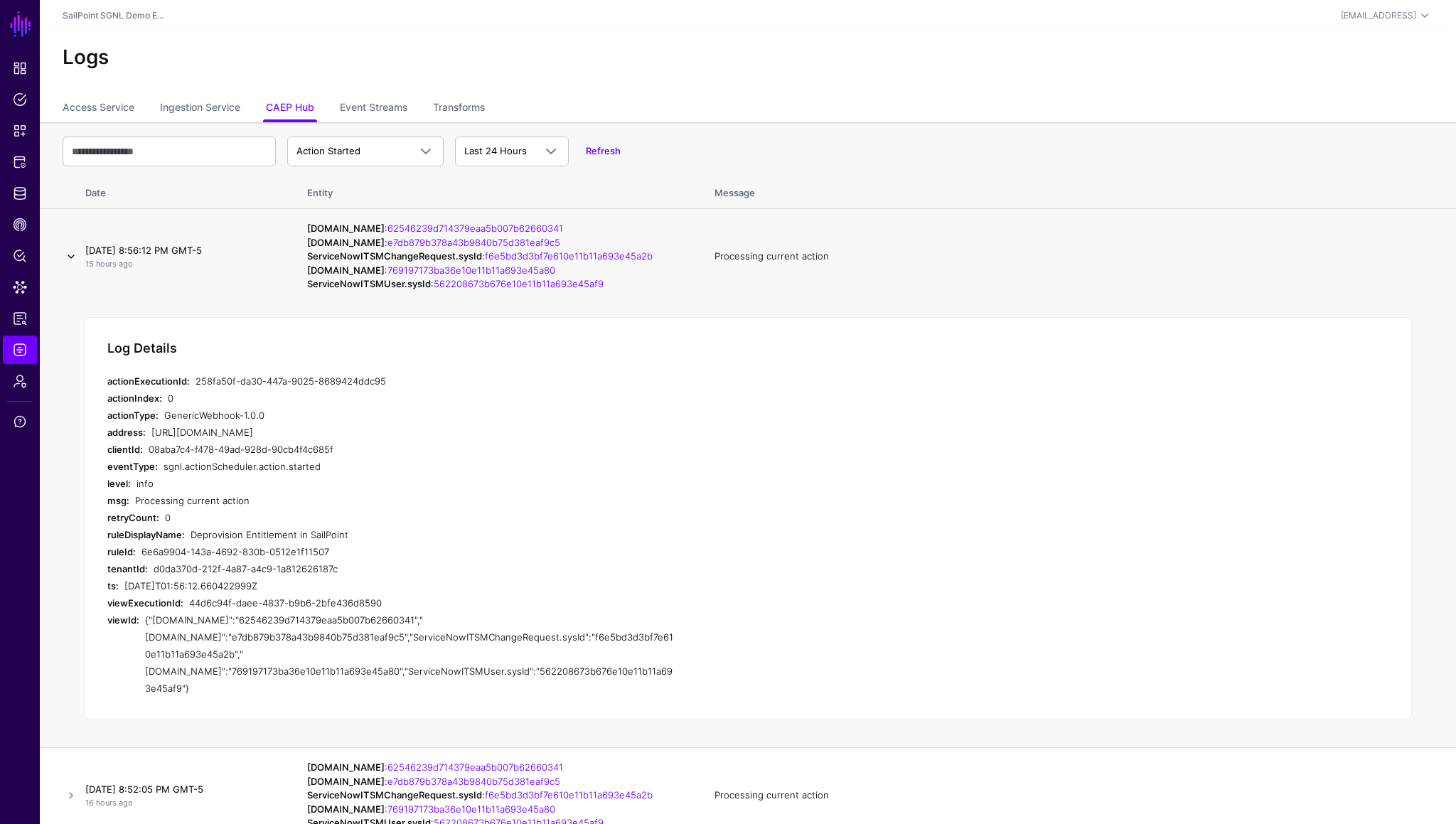
click at [73, 265] on link at bounding box center [71, 256] width 17 height 17
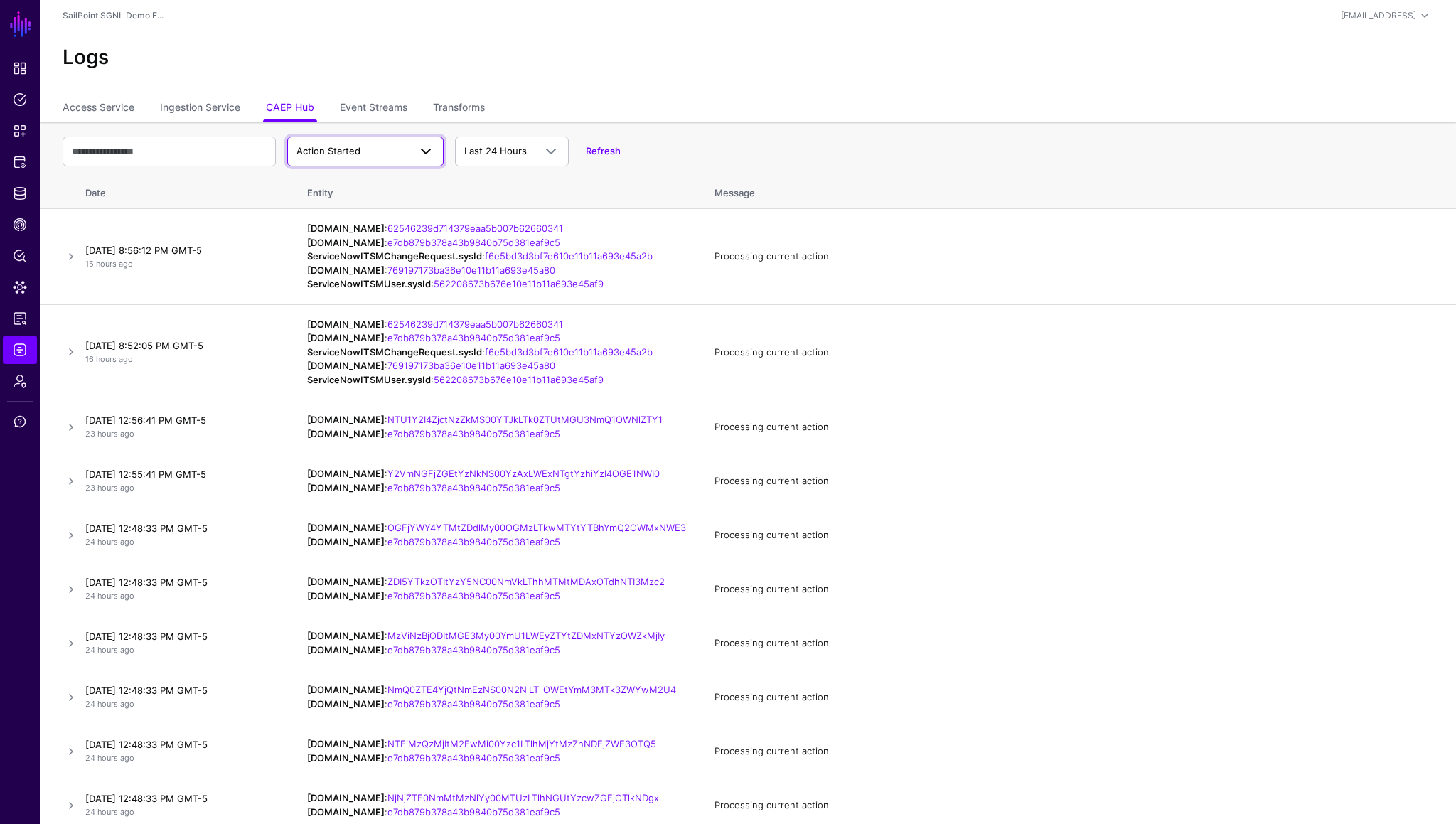
click at [343, 146] on span "Action Started" at bounding box center [329, 150] width 64 height 11
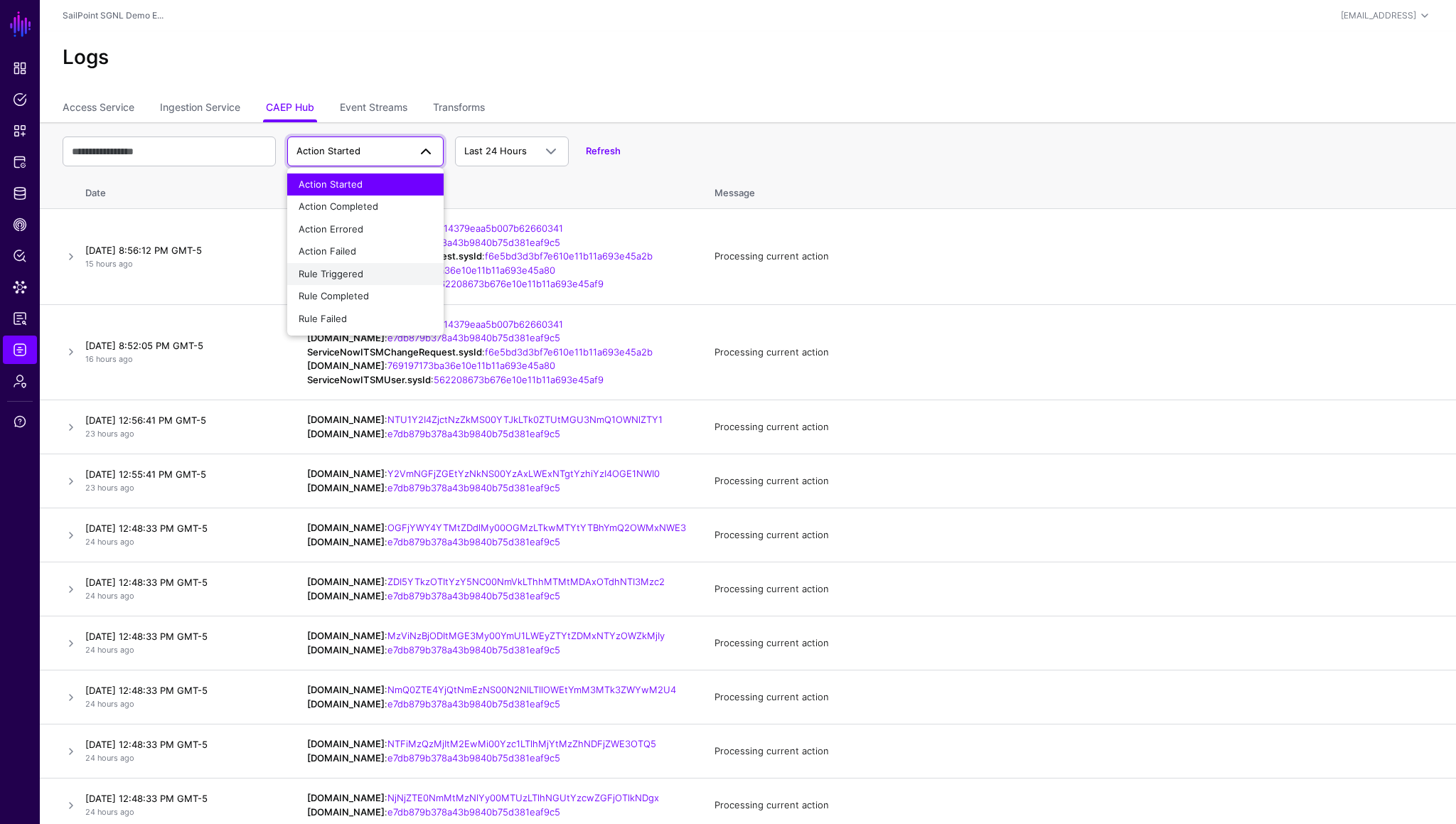
click at [351, 268] on span "Rule Triggered" at bounding box center [331, 274] width 65 height 11
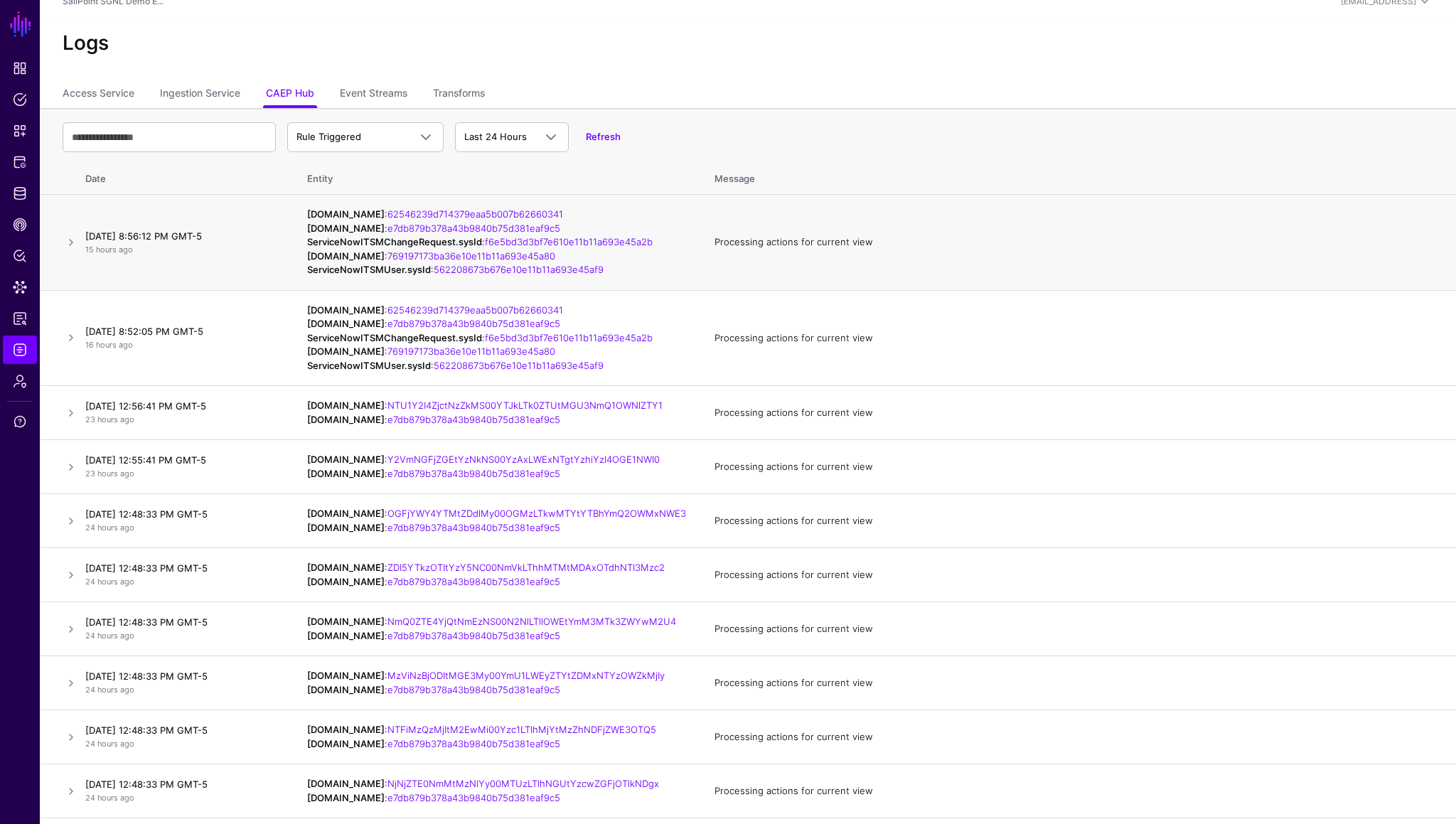
scroll to position [18, 0]
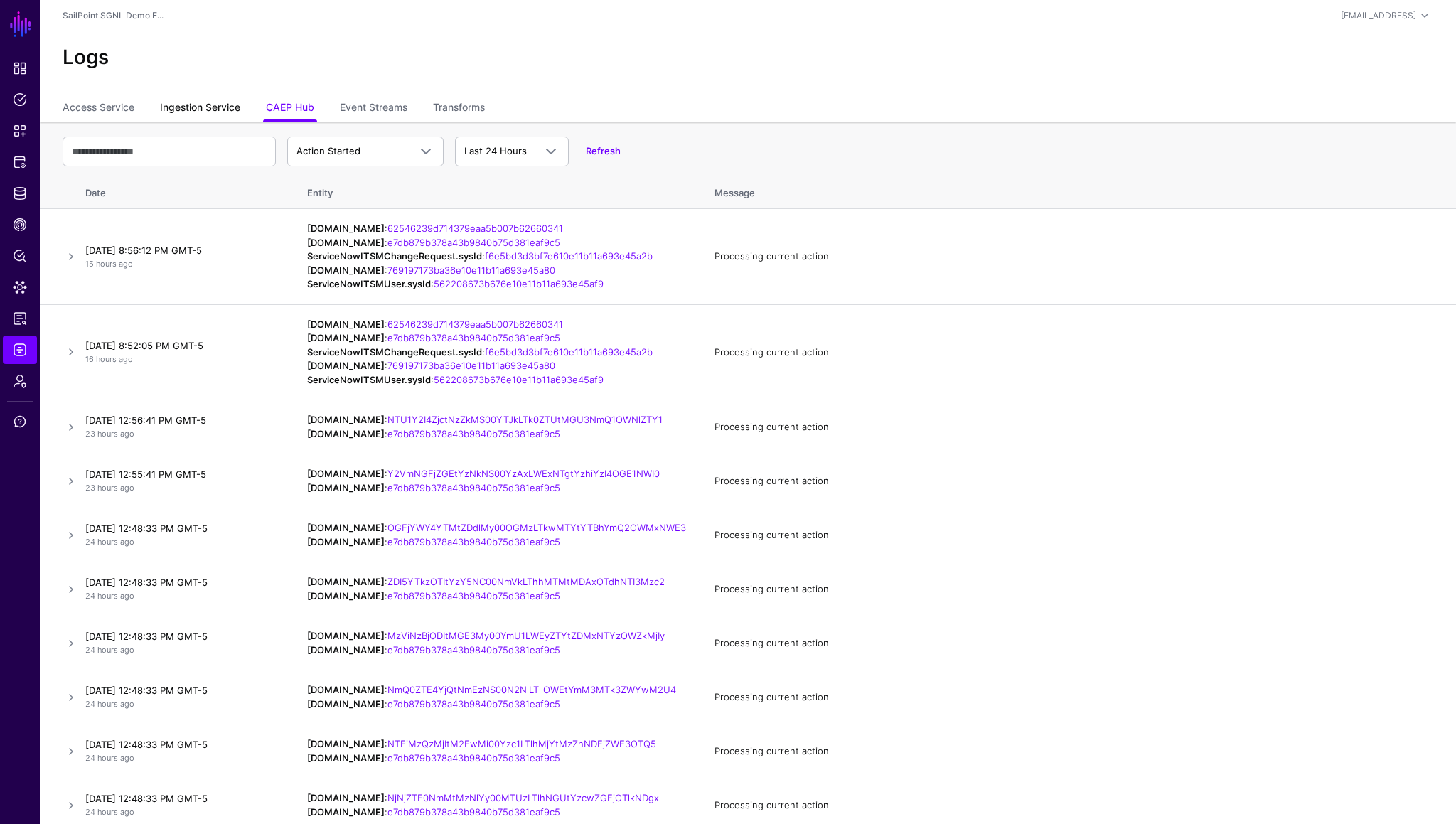
click at [225, 103] on link "Ingestion Service" at bounding box center [200, 108] width 80 height 27
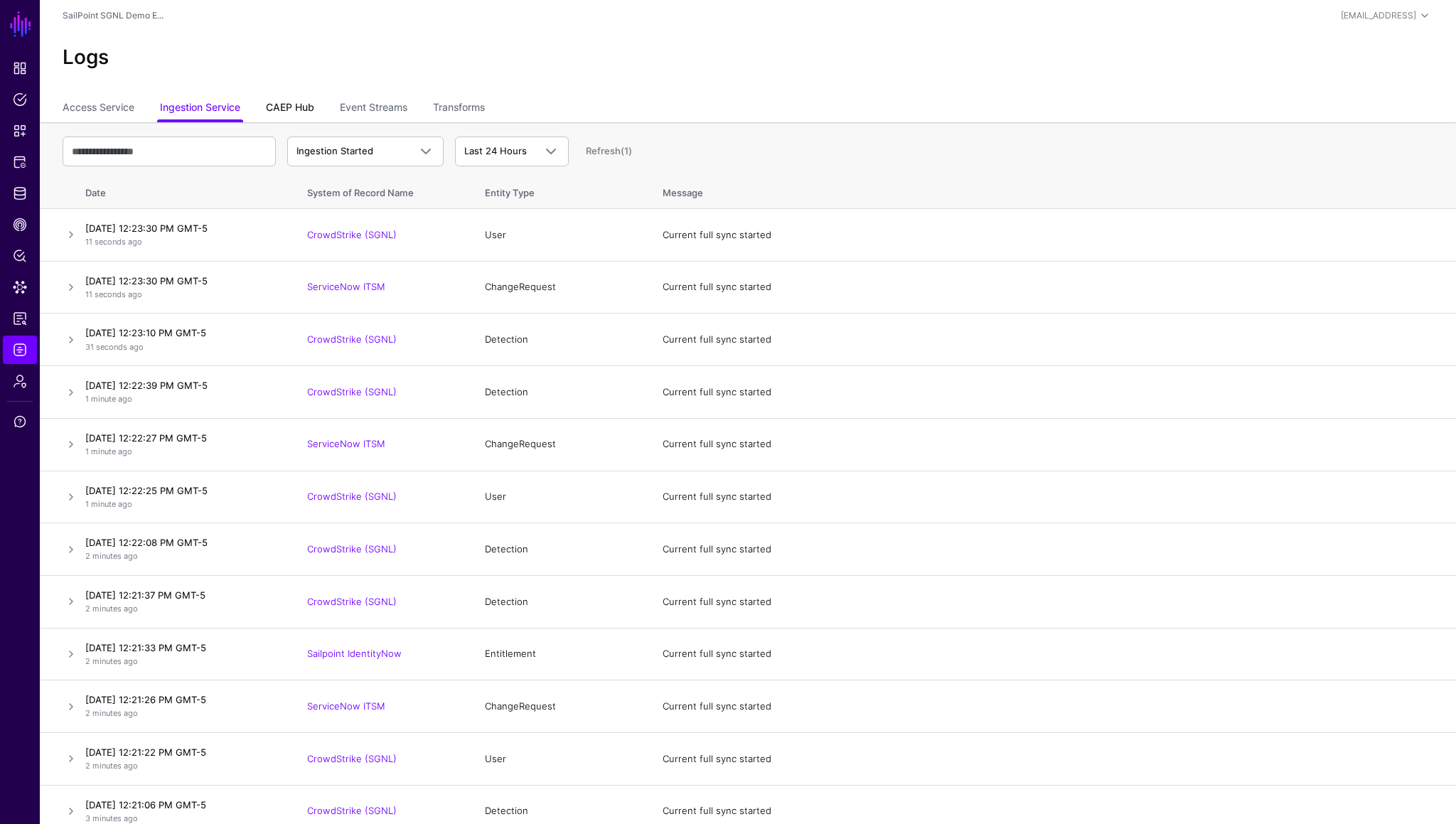
click at [308, 111] on link "CAEP Hub" at bounding box center [290, 108] width 48 height 27
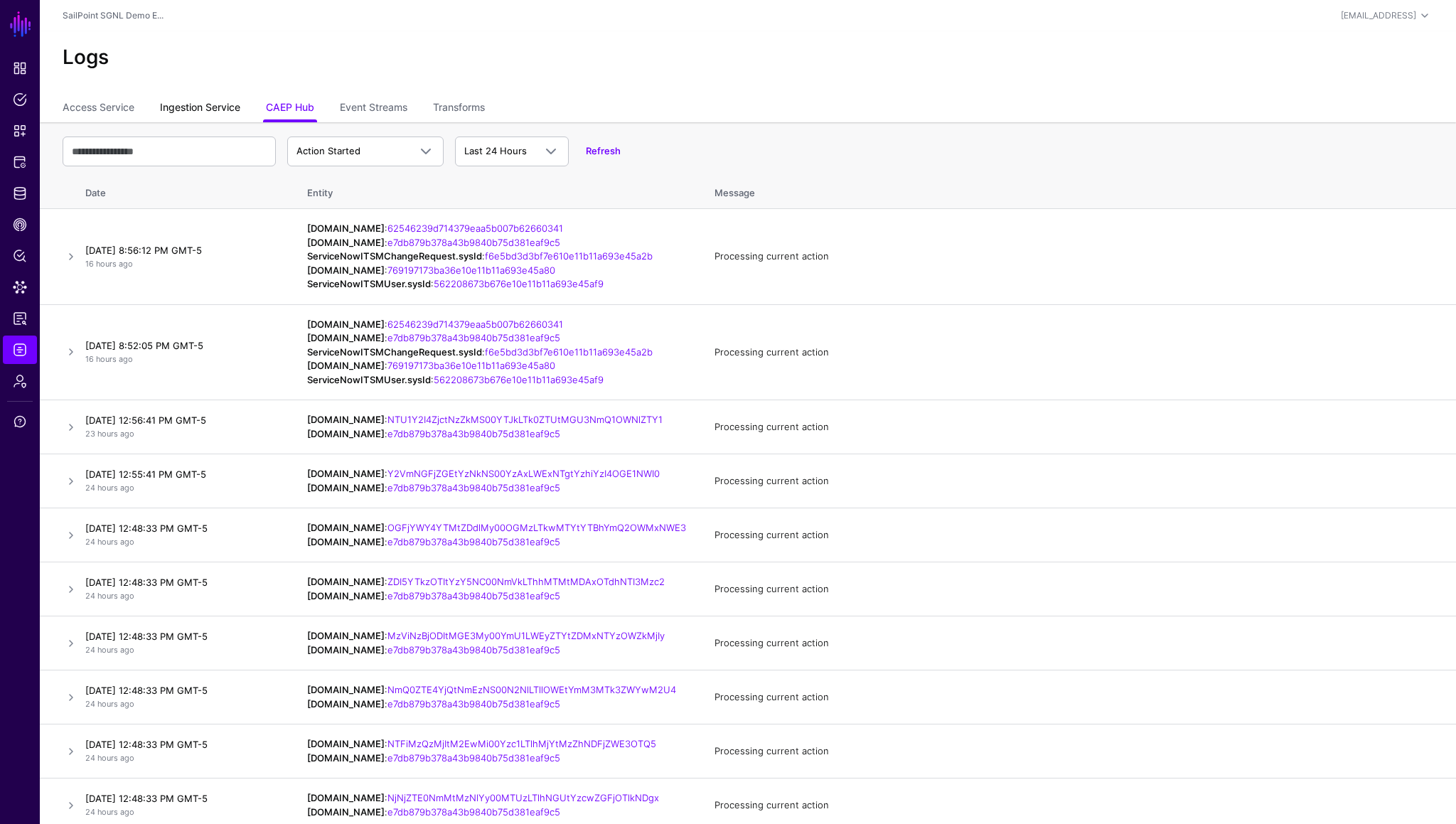
click at [201, 117] on link "Ingestion Service" at bounding box center [200, 108] width 80 height 27
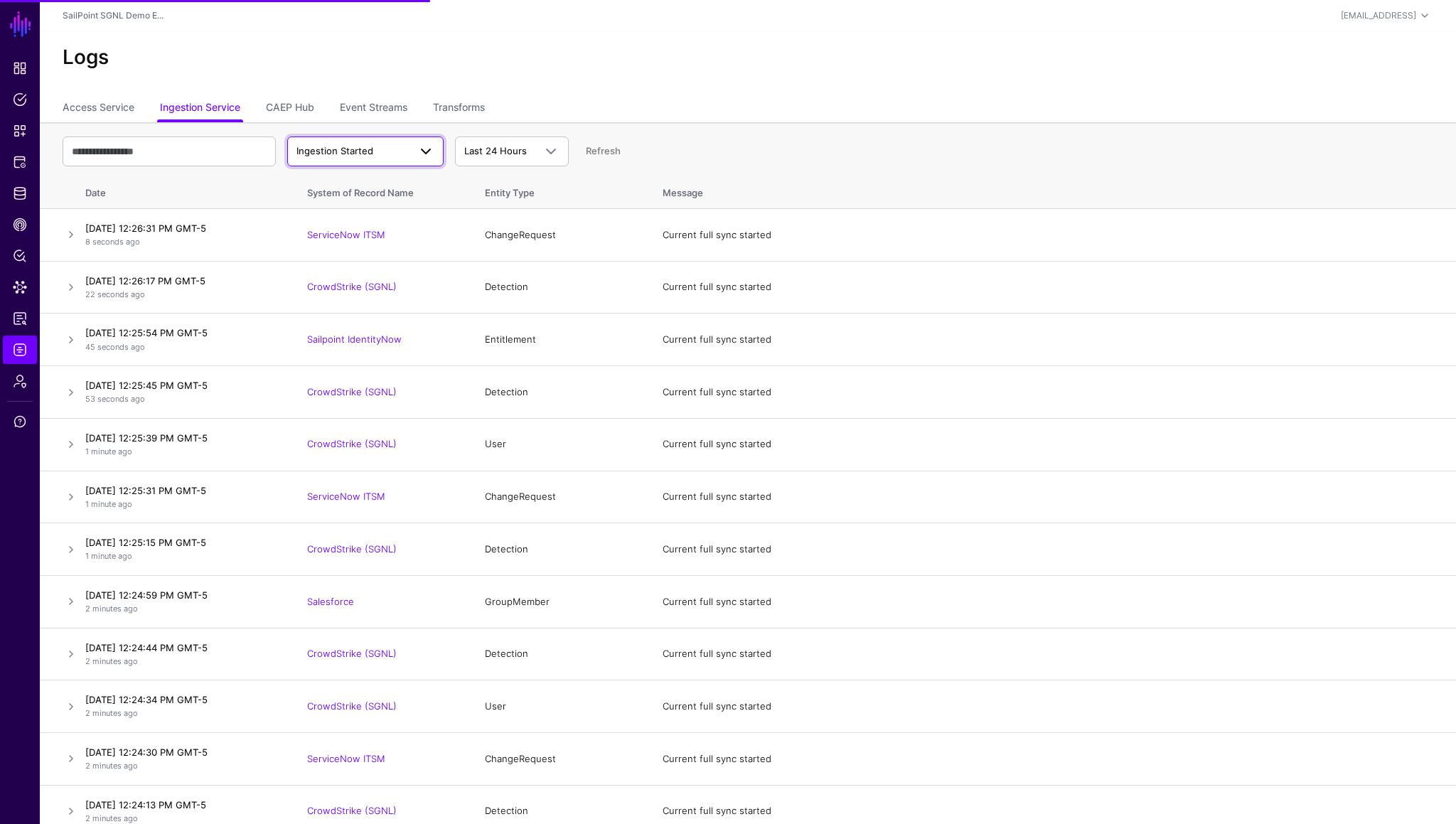
click at [380, 149] on span "Ingestion Started" at bounding box center [352, 151] width 112 height 14
click at [368, 205] on span "Ingestion Completed" at bounding box center [345, 206] width 92 height 11
click at [69, 237] on link at bounding box center [71, 235] width 17 height 17
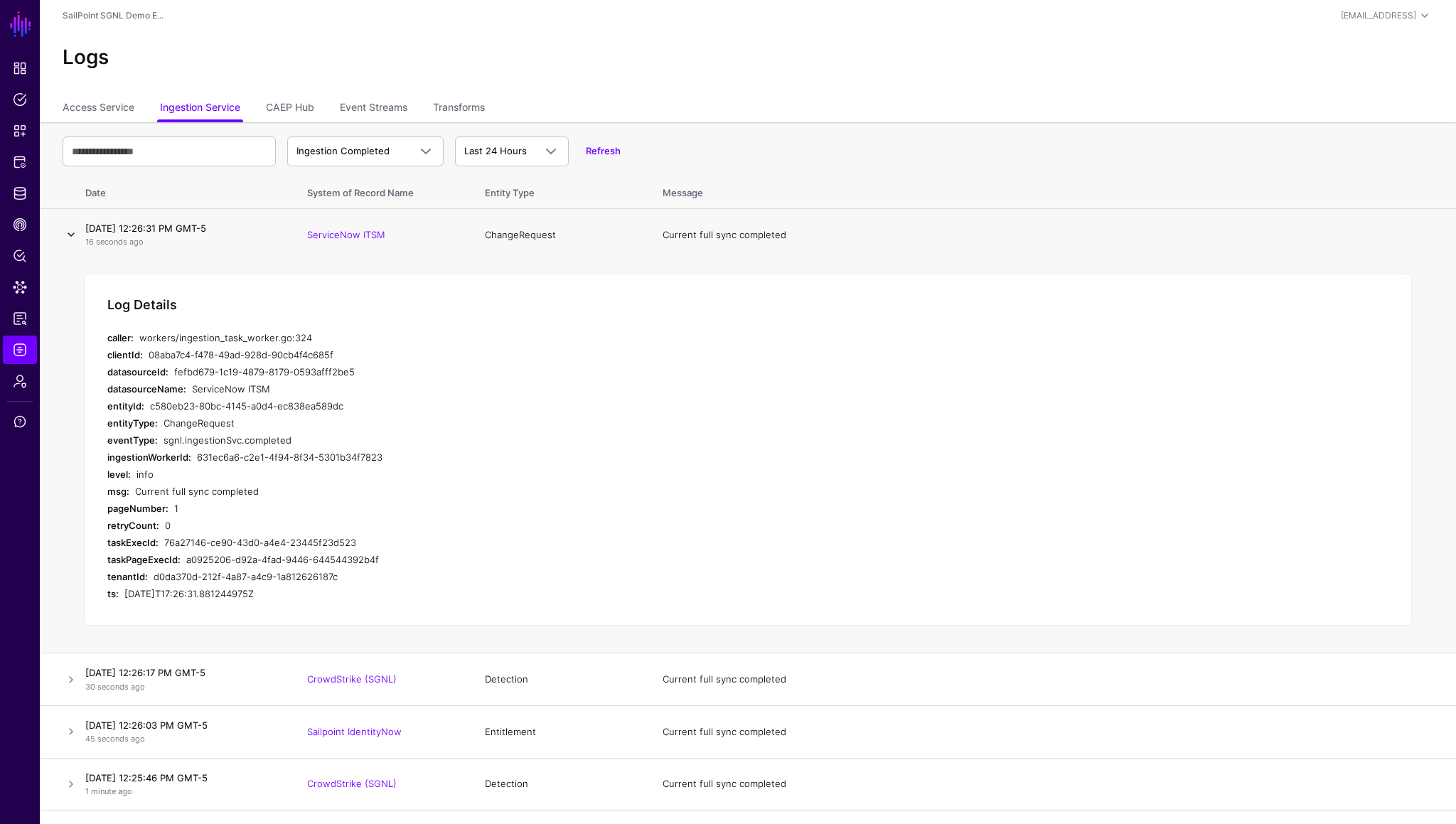
click at [69, 237] on link at bounding box center [71, 235] width 17 height 17
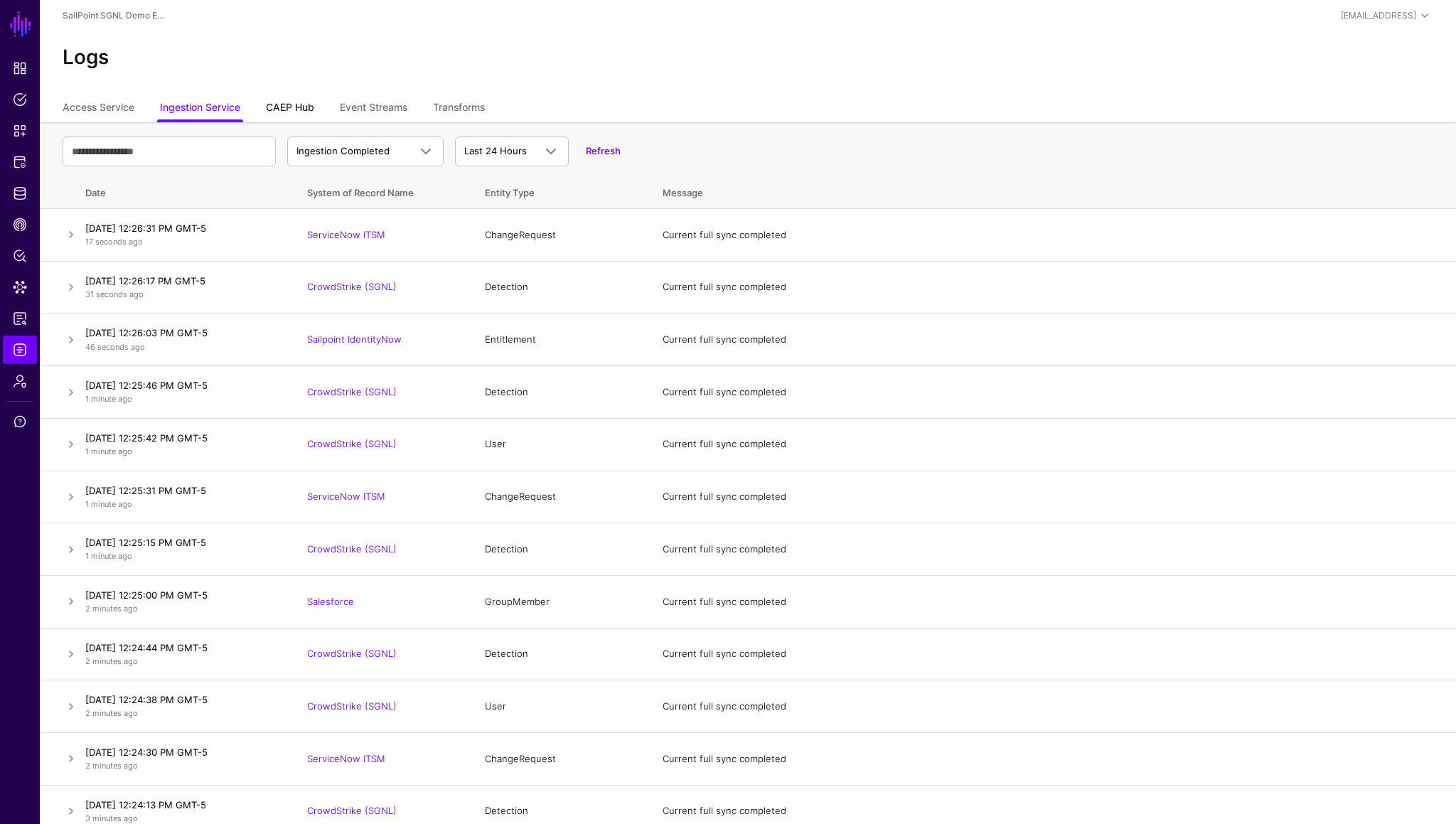
click at [313, 107] on link "CAEP Hub" at bounding box center [290, 108] width 48 height 27
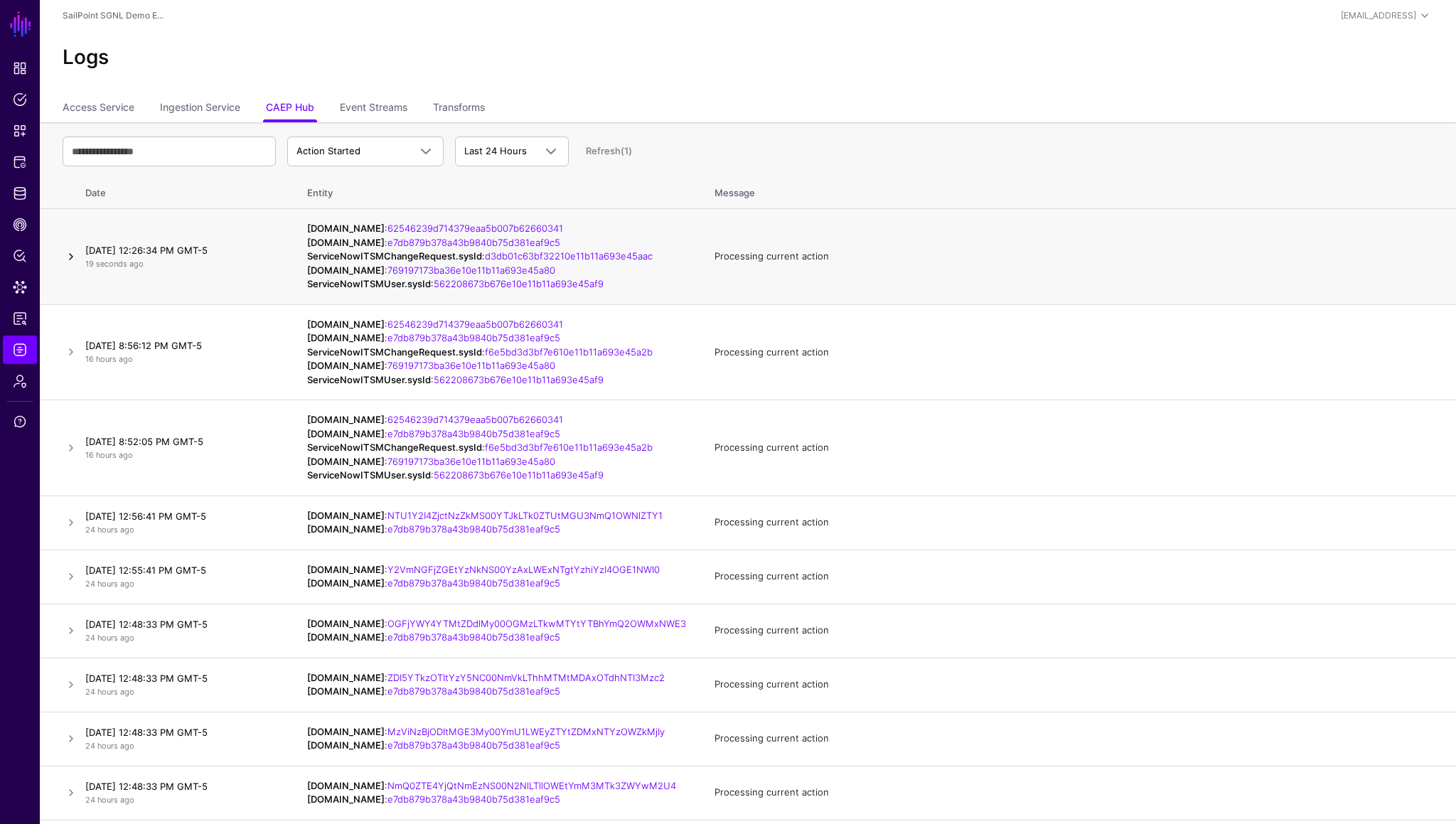
click at [69, 265] on link at bounding box center [71, 256] width 17 height 17
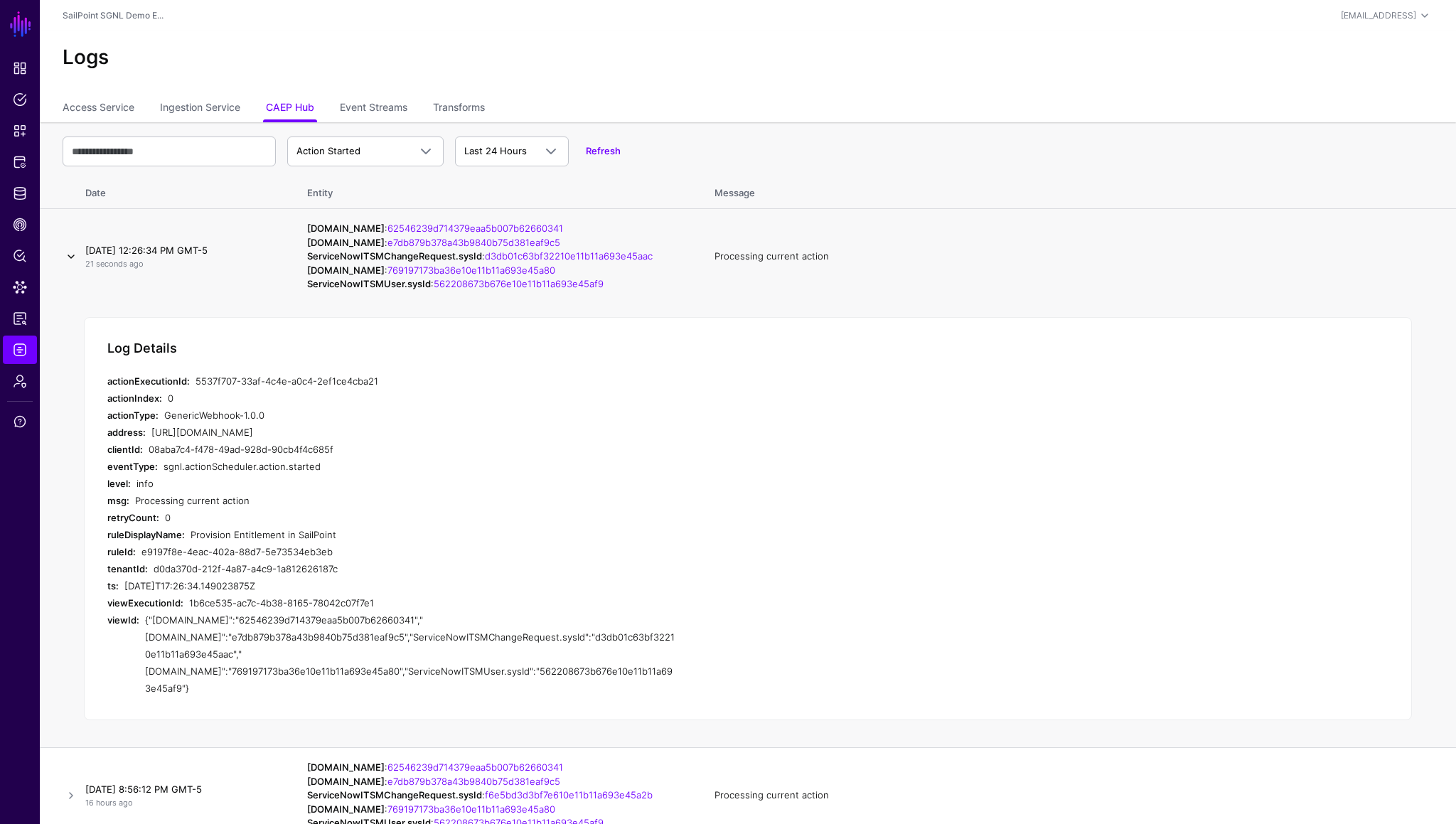
click at [69, 265] on link at bounding box center [71, 256] width 17 height 17
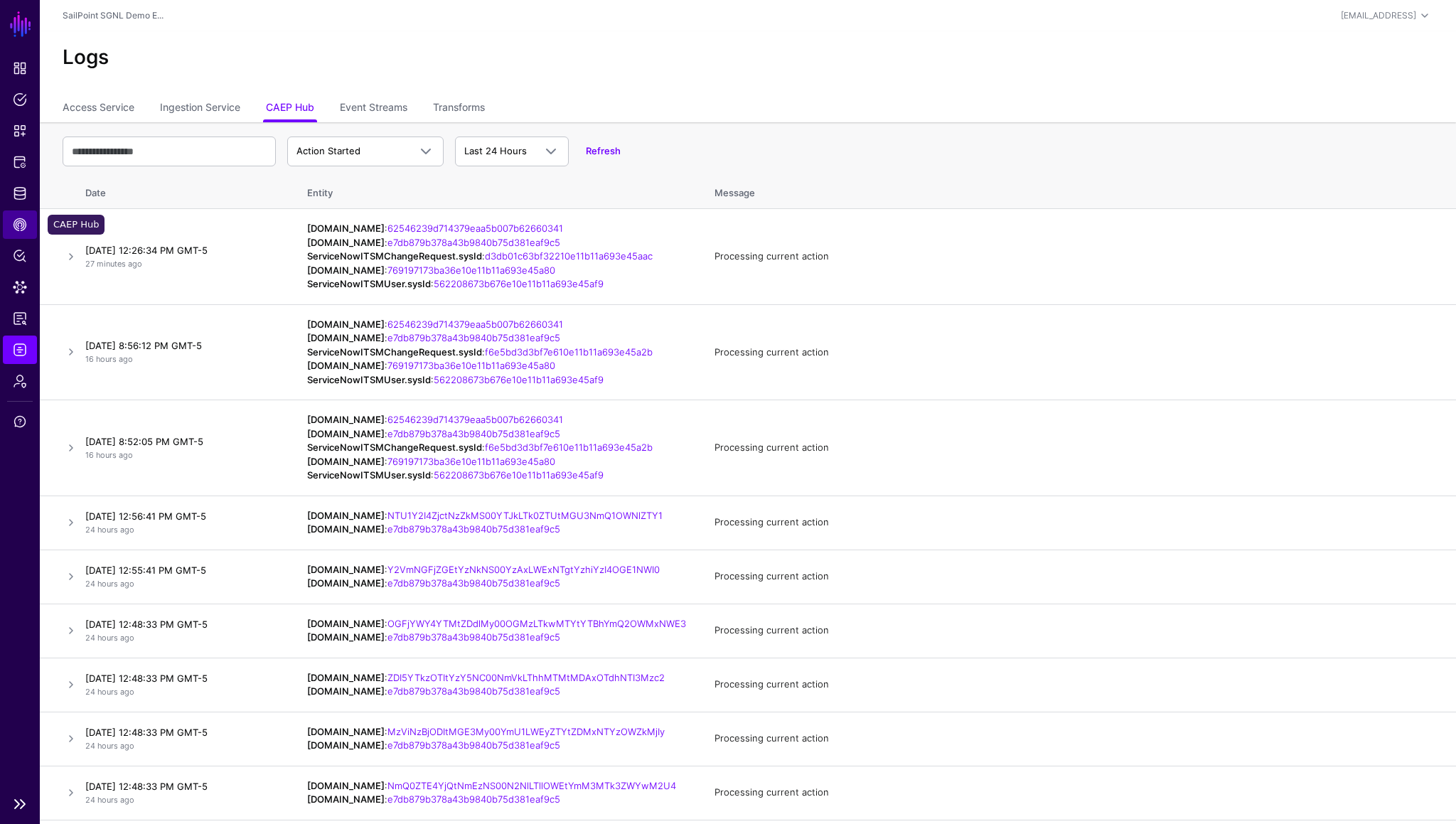
click at [24, 229] on span "CAEP Hub" at bounding box center [20, 224] width 14 height 14
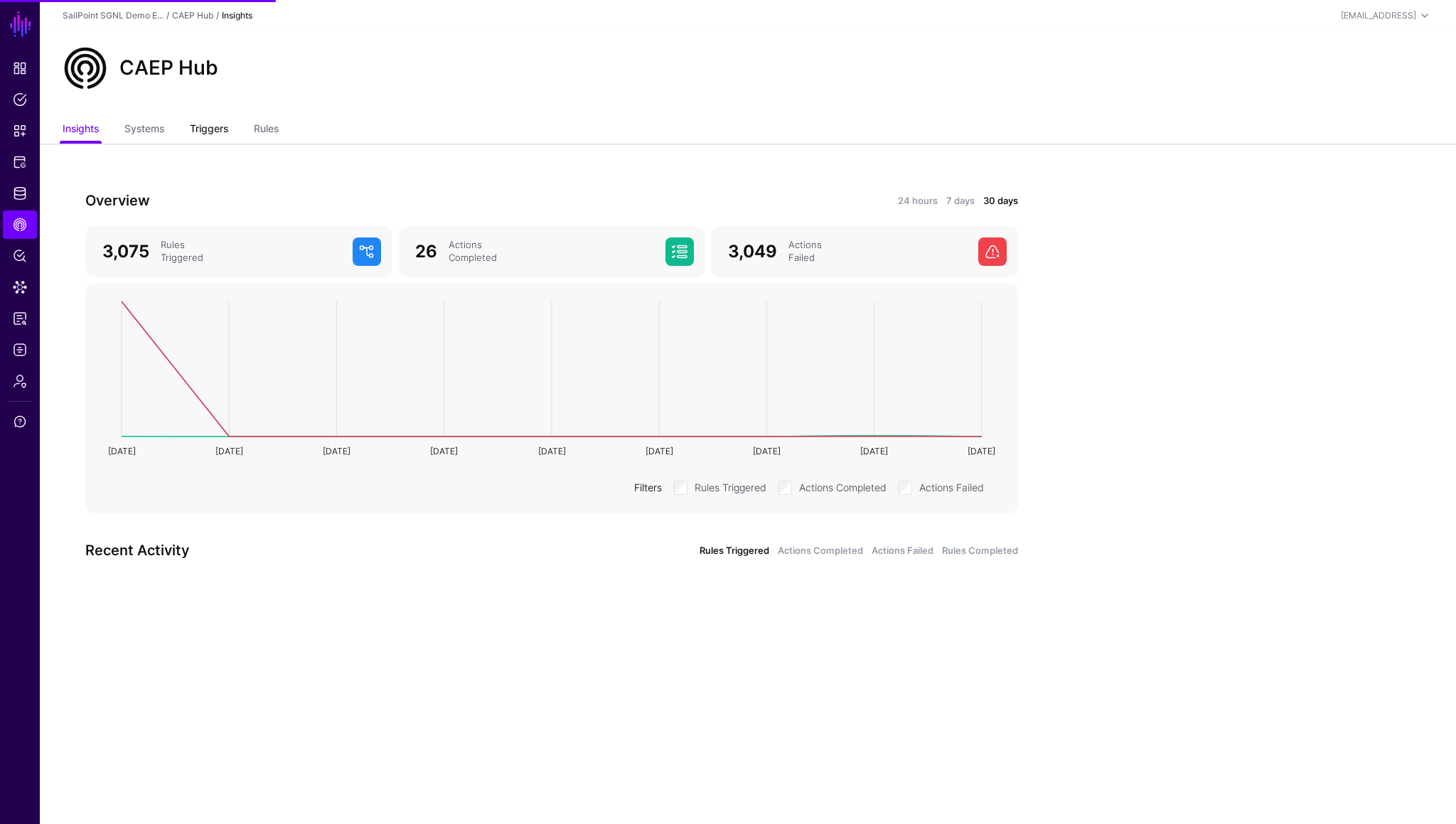
click at [204, 133] on link "Triggers" at bounding box center [209, 130] width 38 height 27
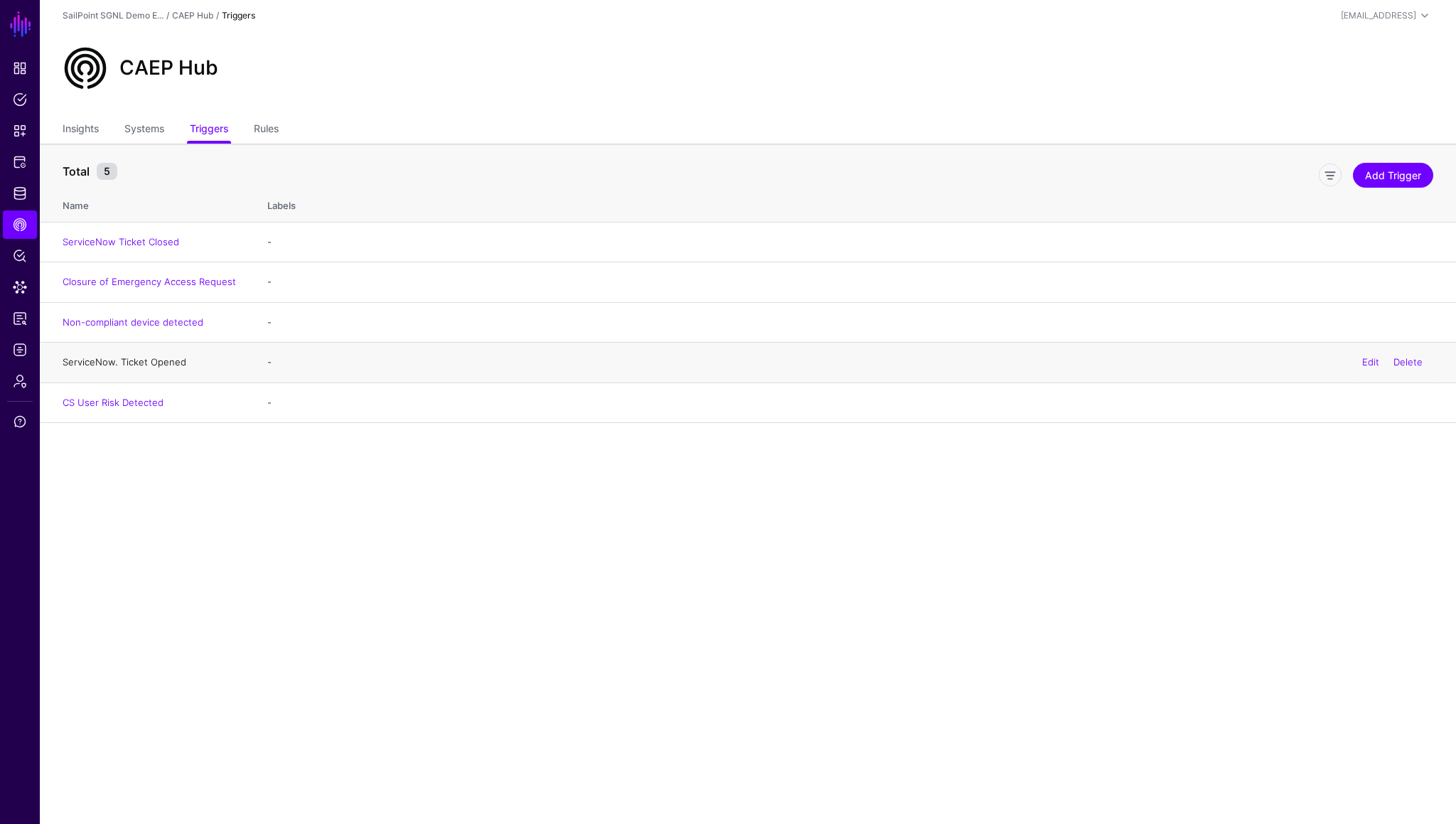
click at [130, 361] on link "ServiceNow. Ticket Opened" at bounding box center [124, 361] width 123 height 11
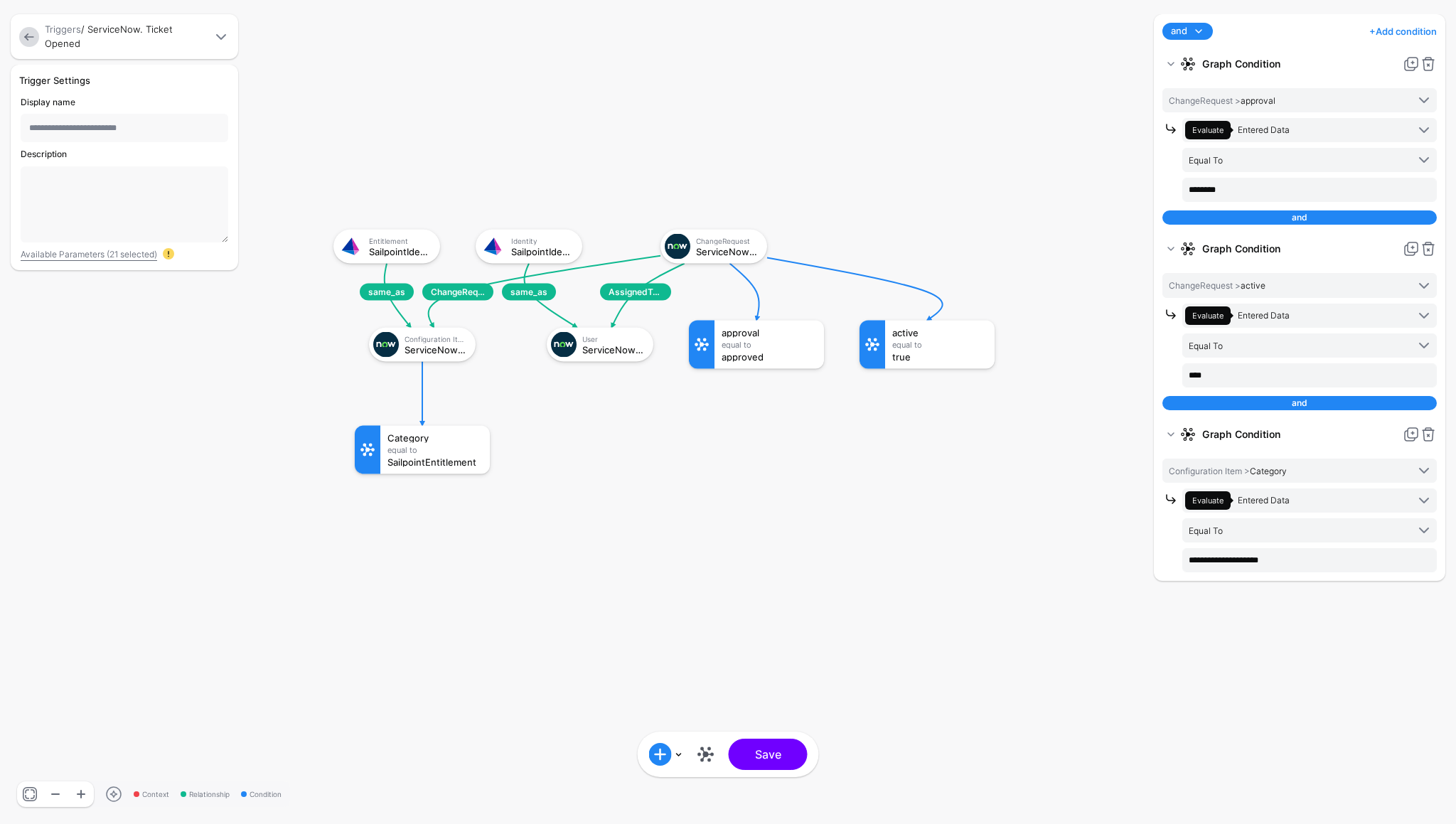
click at [30, 40] on link at bounding box center [29, 37] width 20 height 20
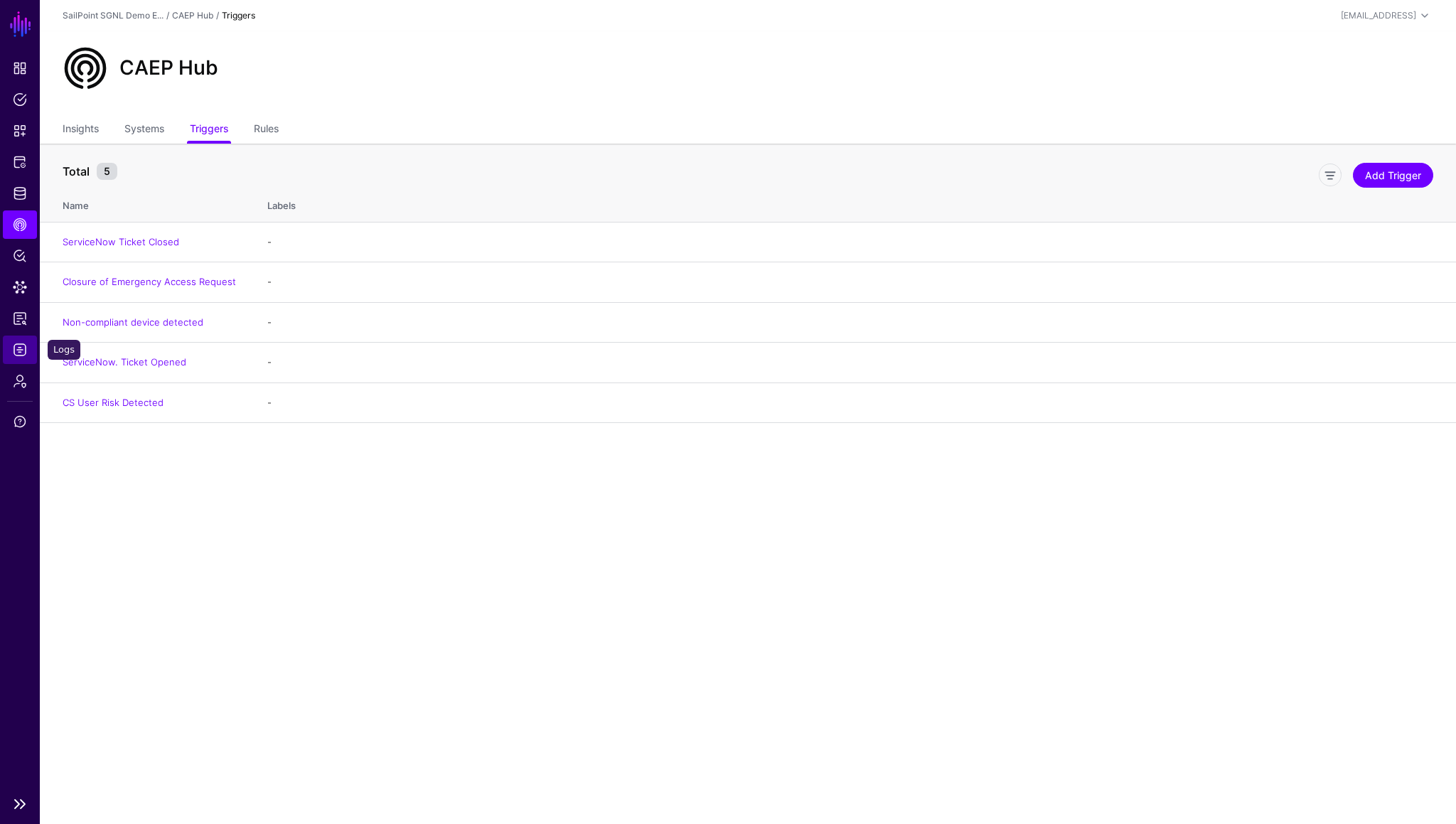
click at [21, 351] on span "Logs" at bounding box center [20, 350] width 14 height 14
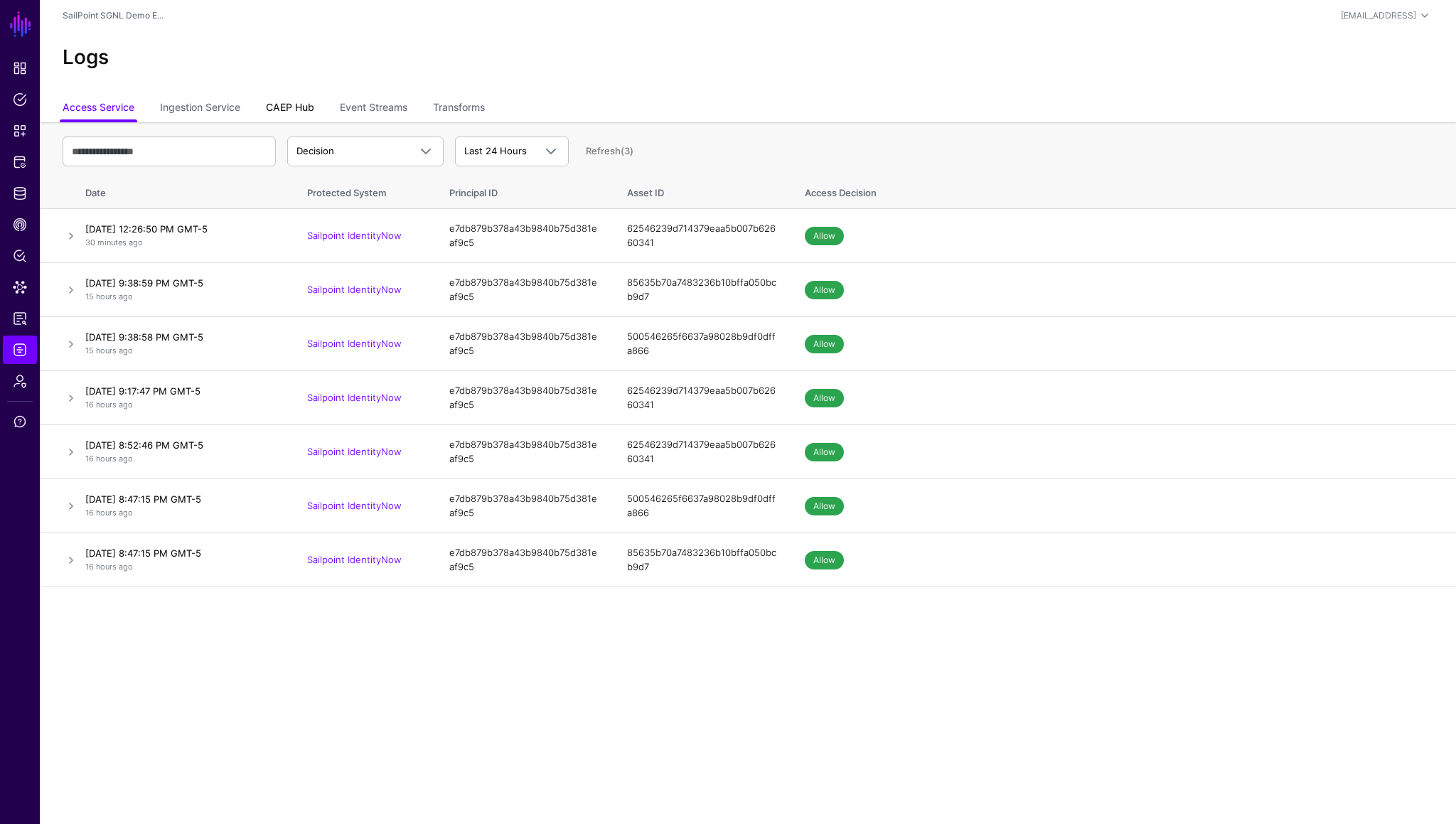
click at [293, 104] on link "CAEP Hub" at bounding box center [290, 108] width 48 height 27
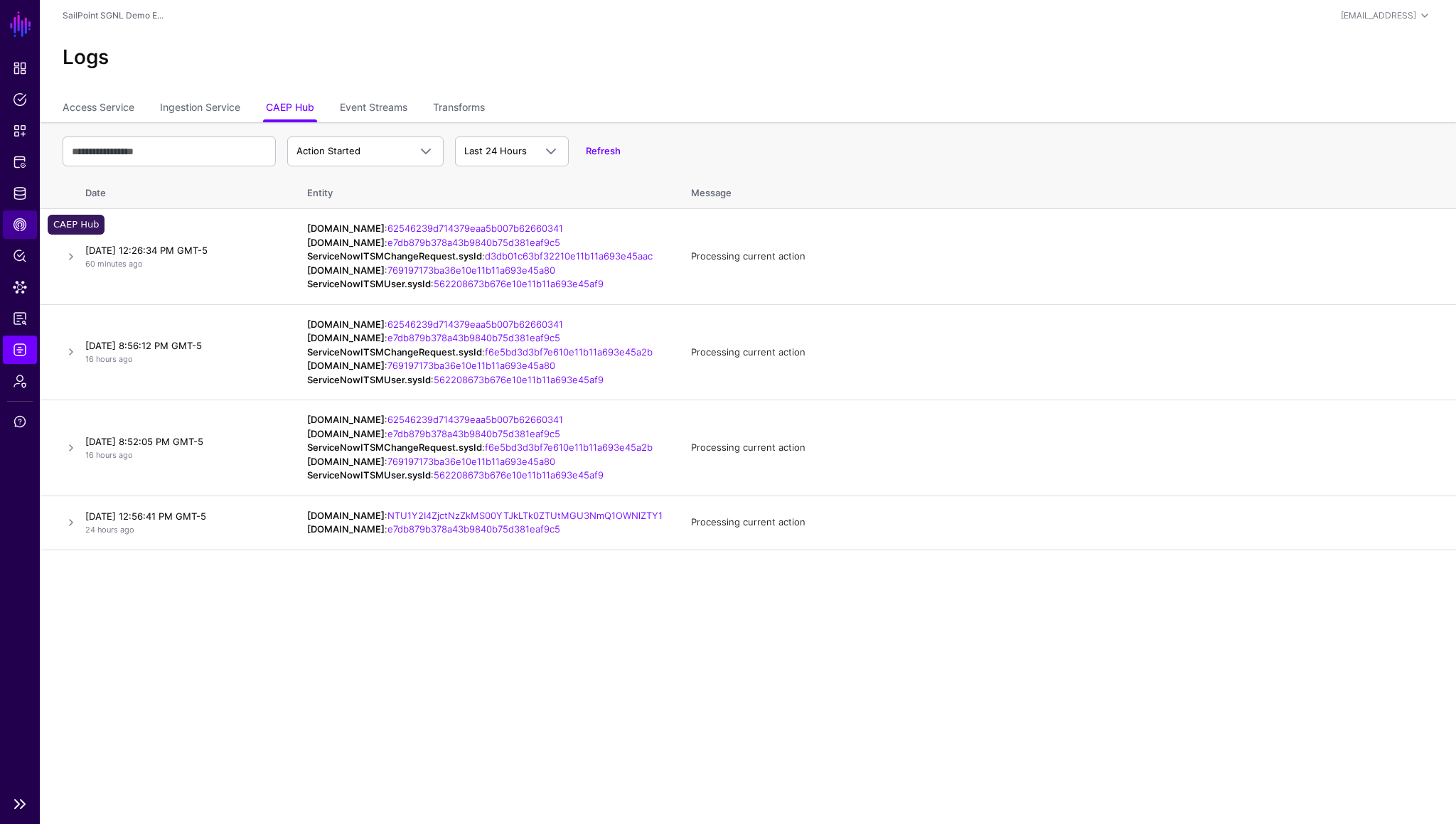
click at [16, 227] on span "CAEP Hub" at bounding box center [20, 224] width 14 height 14
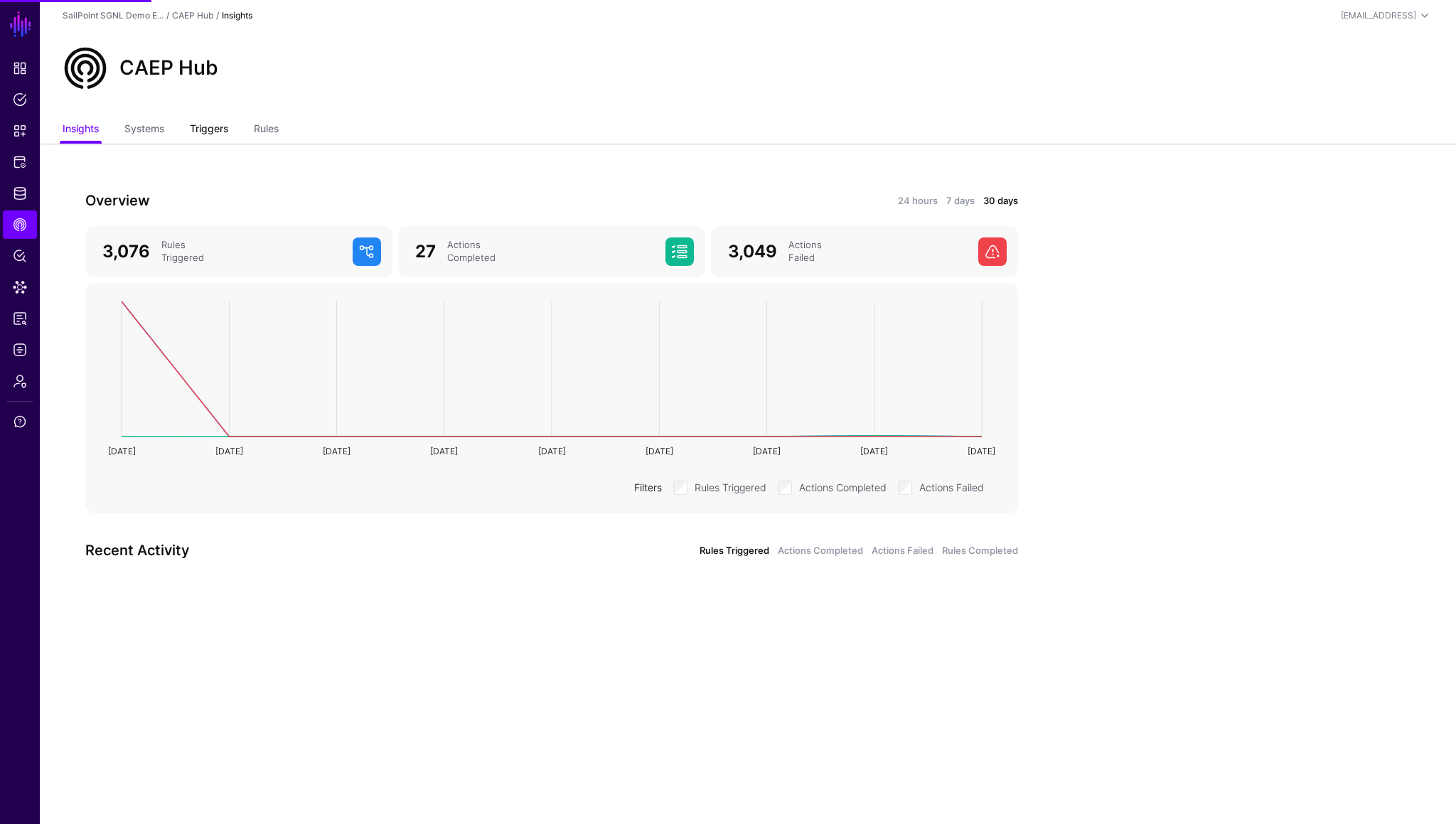
click at [202, 133] on link "Triggers" at bounding box center [209, 130] width 38 height 27
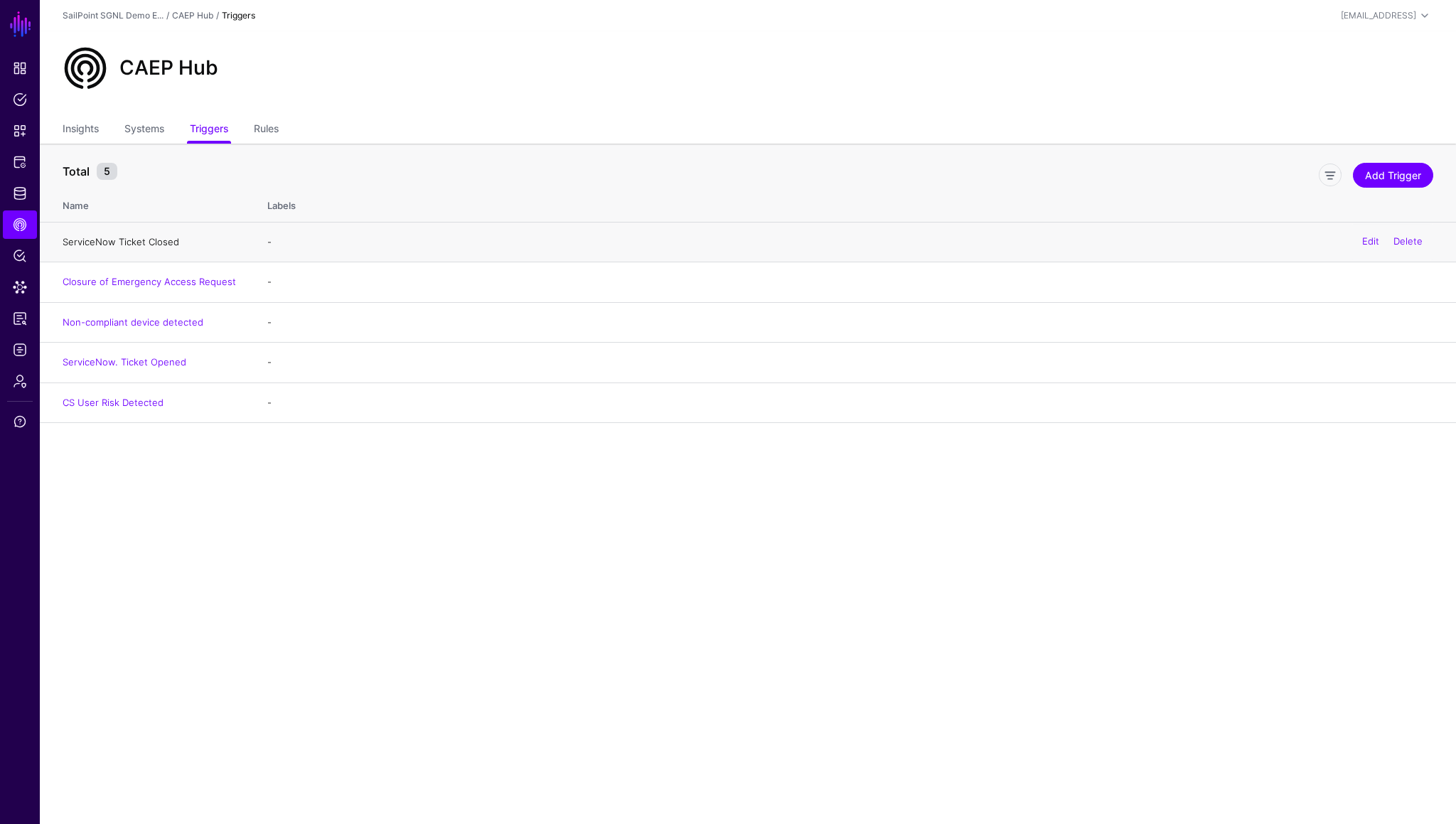
click at [160, 240] on link "ServiceNow Ticket Closed" at bounding box center [120, 242] width 117 height 11
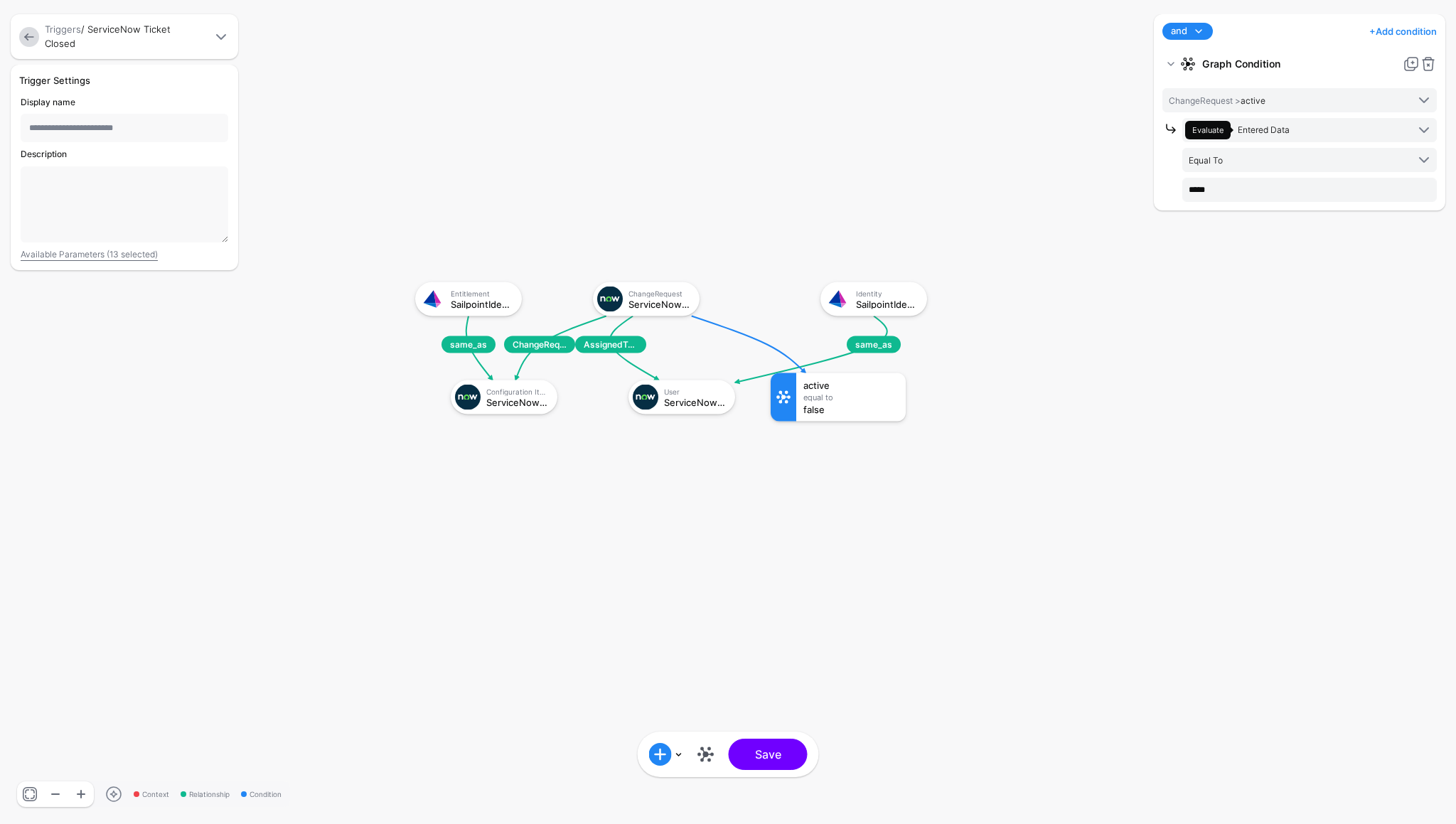
click at [18, 40] on div at bounding box center [29, 37] width 26 height 20
click at [29, 40] on link at bounding box center [29, 37] width 20 height 20
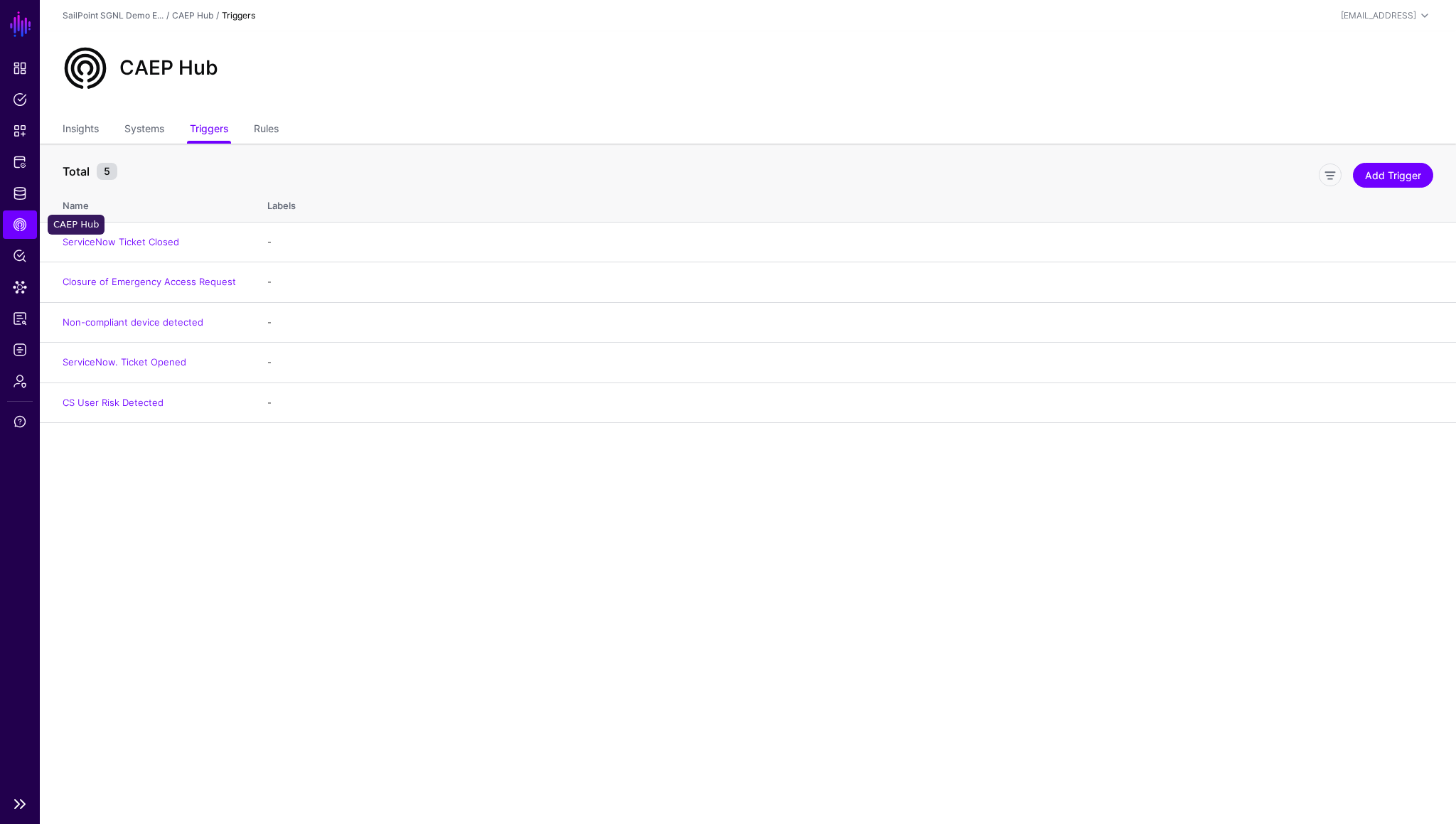
click at [24, 220] on span "CAEP Hub" at bounding box center [20, 224] width 14 height 14
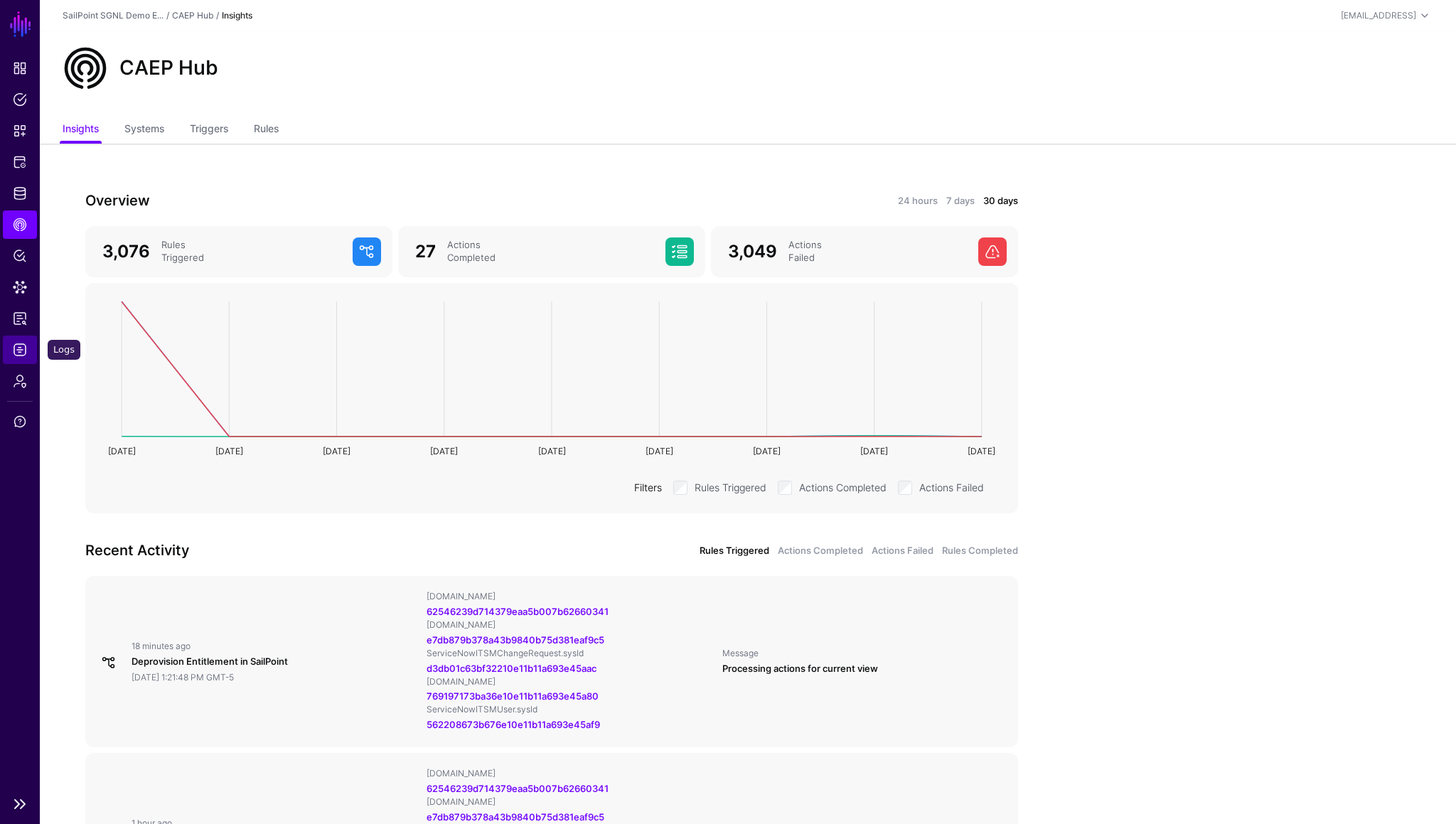
click at [19, 350] on span "Logs" at bounding box center [20, 350] width 14 height 14
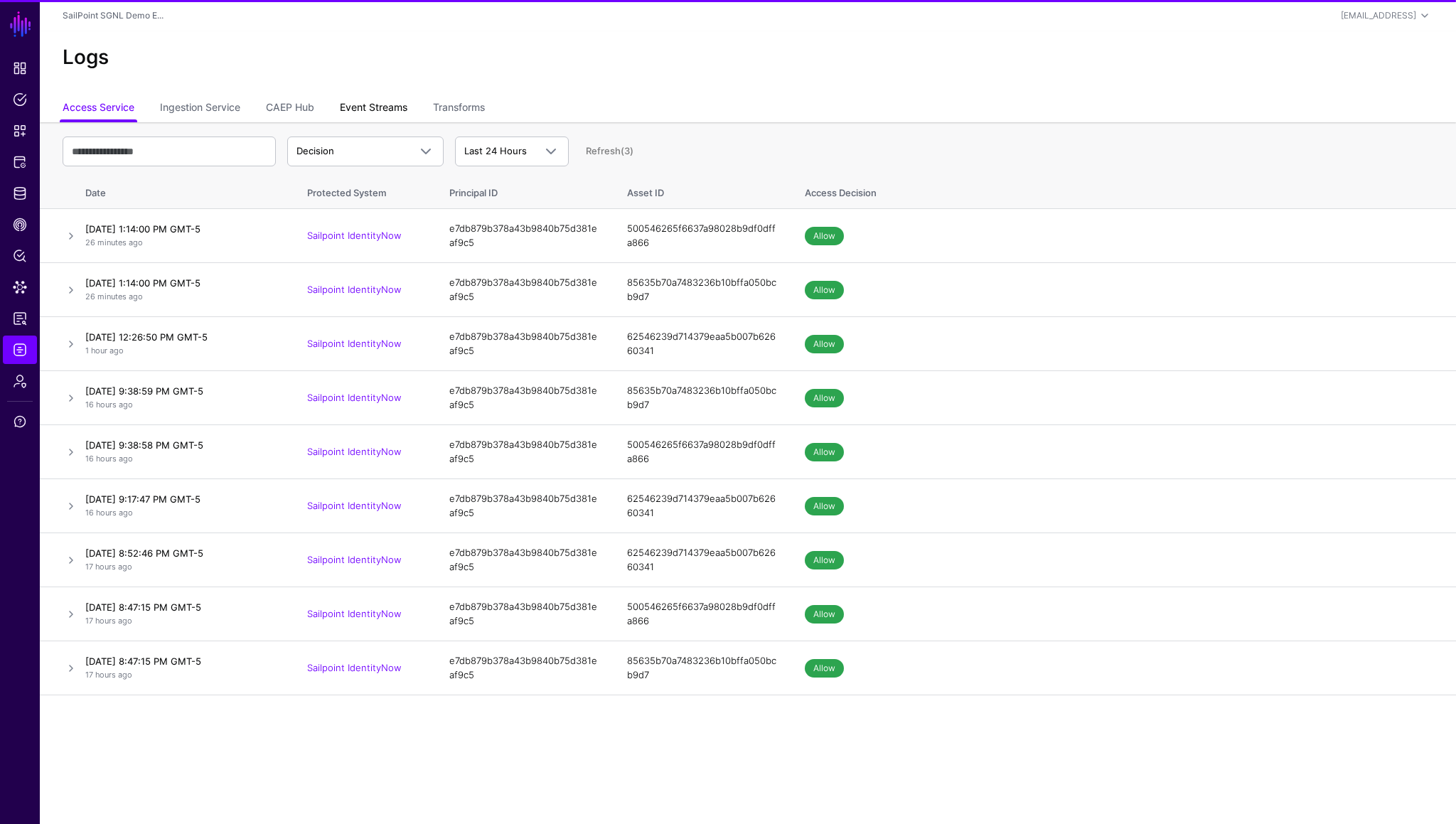
click at [371, 109] on link "Event Streams" at bounding box center [374, 108] width 68 height 27
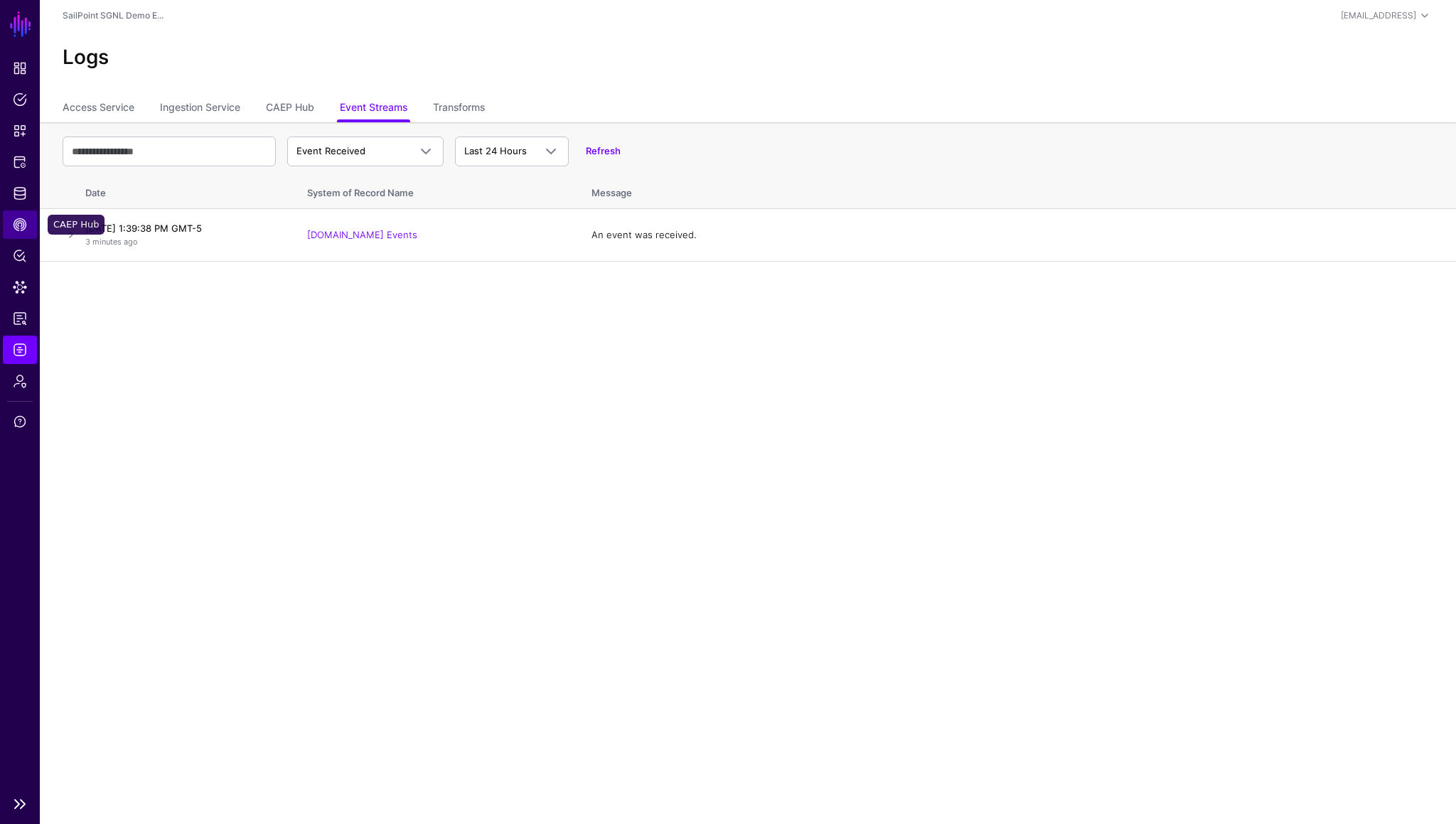
click at [13, 232] on link "CAEP Hub" at bounding box center [20, 224] width 34 height 28
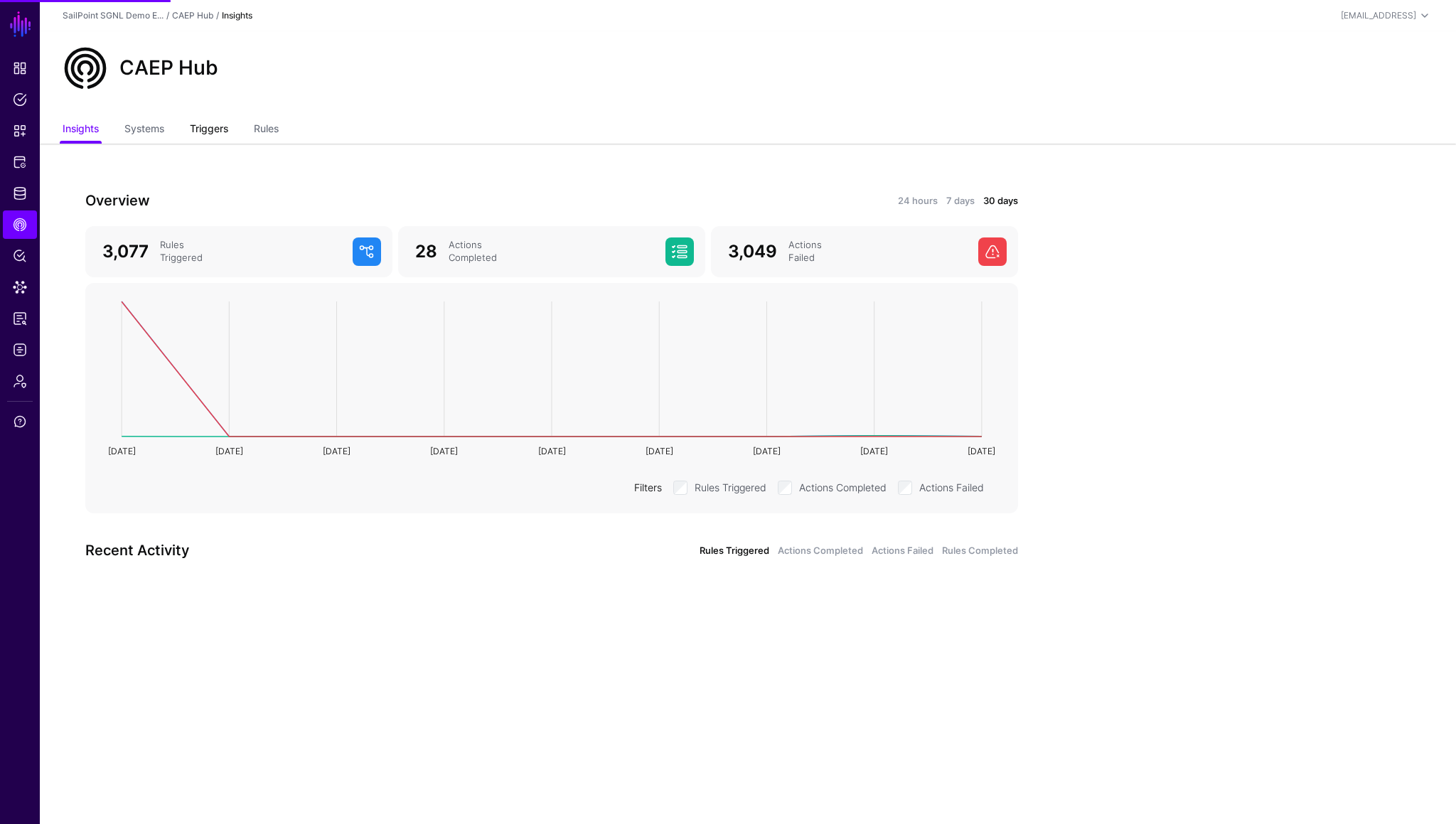
click at [202, 129] on link "Triggers" at bounding box center [209, 130] width 38 height 27
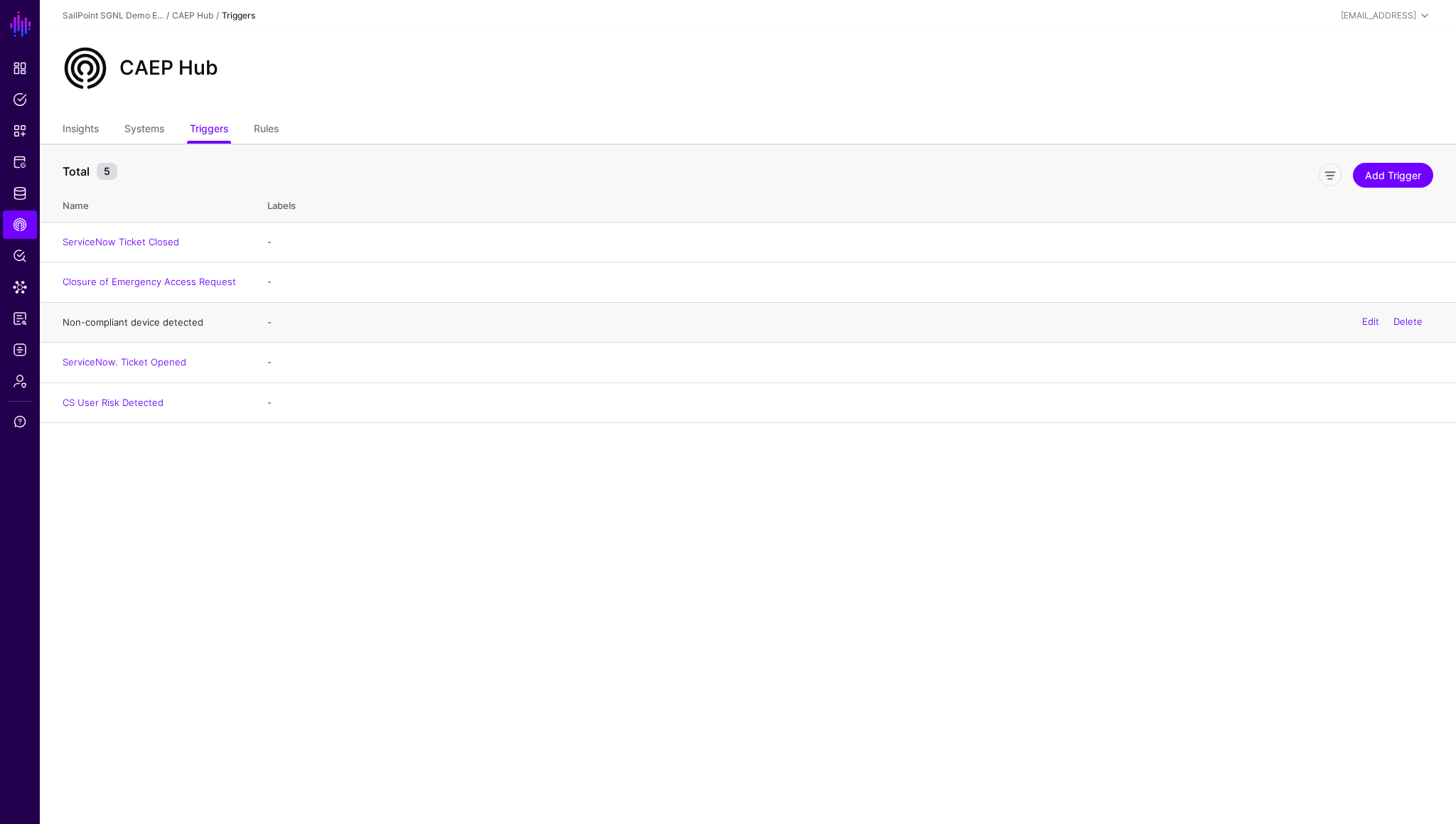
click at [149, 322] on link "Non-compliant device detected" at bounding box center [133, 322] width 141 height 11
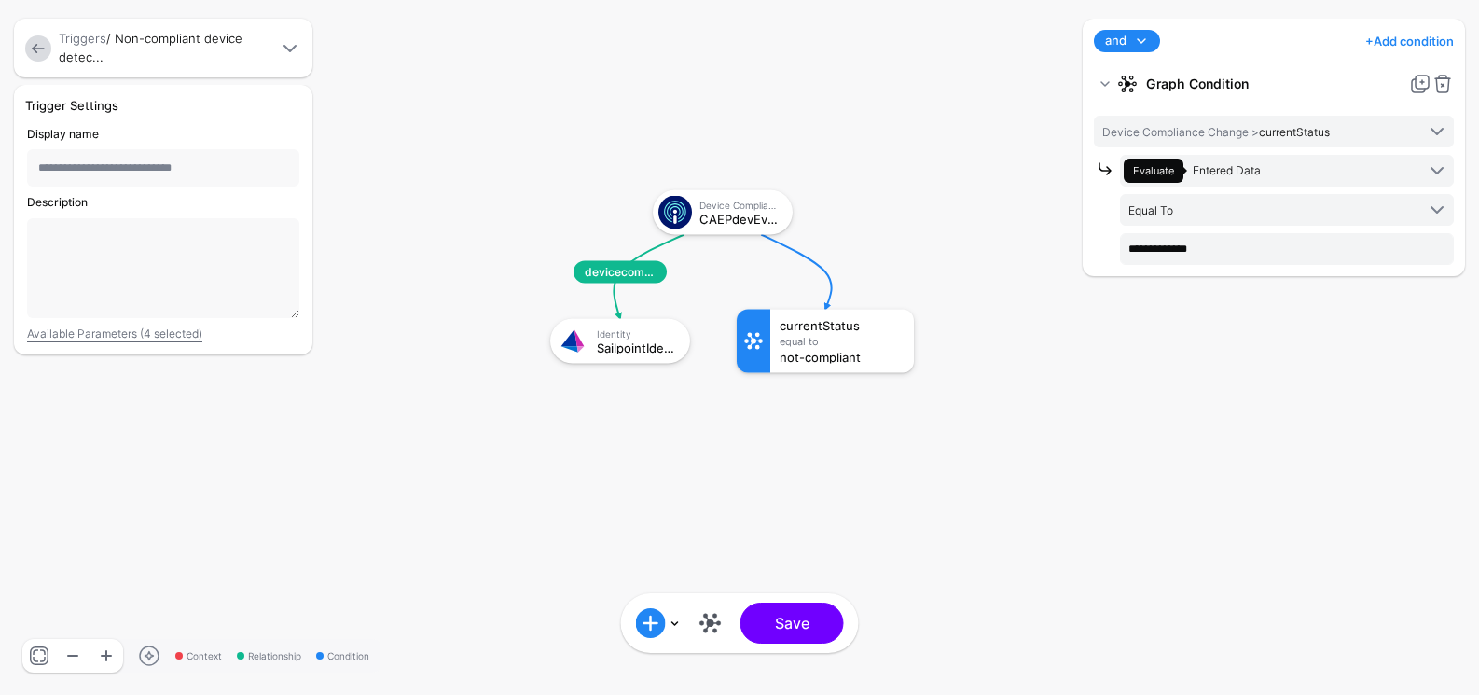
drag, startPoint x: 850, startPoint y: 465, endPoint x: 712, endPoint y: 286, distance: 226.1
click at [712, 286] on rect at bounding box center [532, 171] width 147920 height 69483
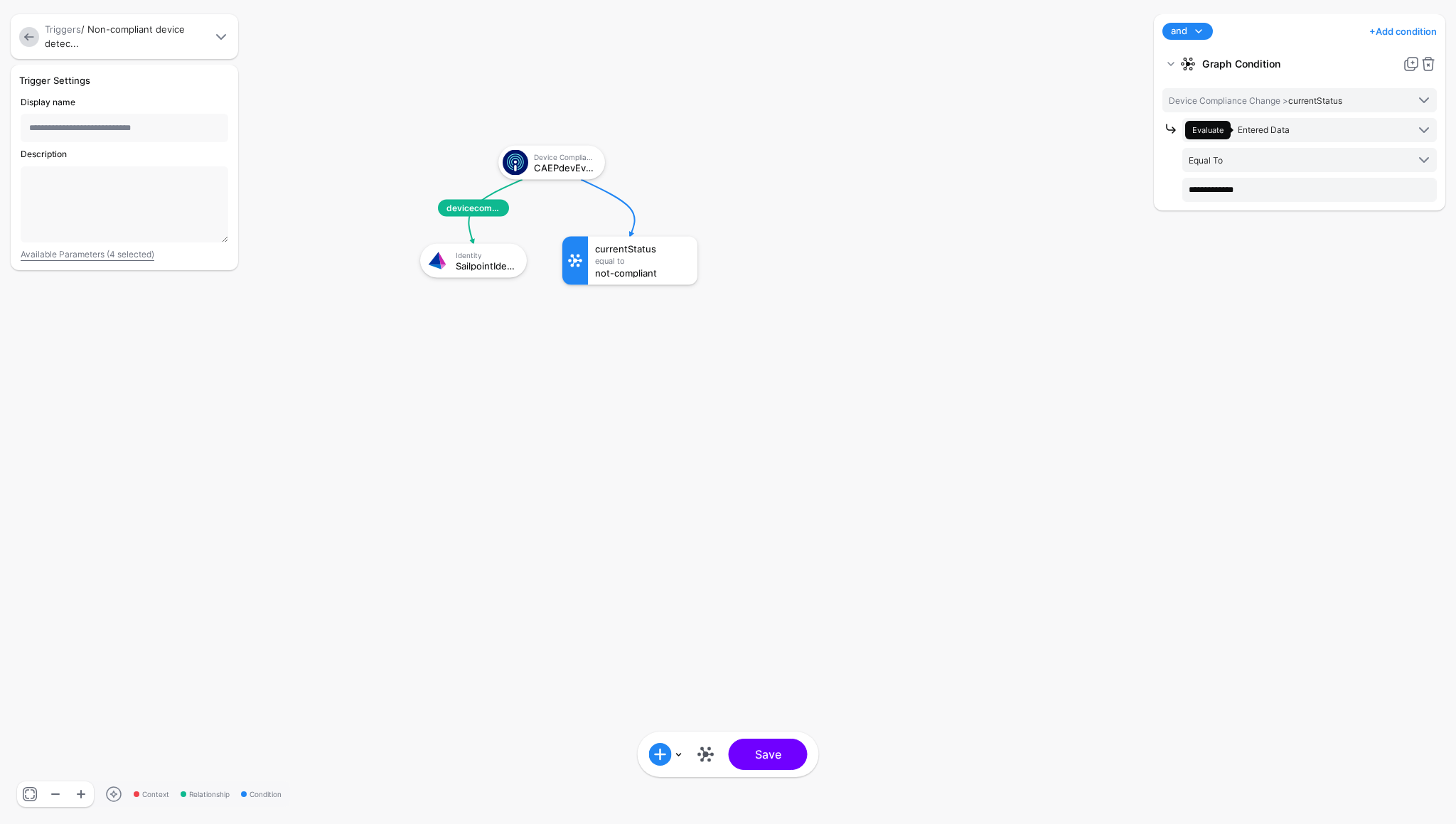
click at [27, 39] on link at bounding box center [29, 37] width 20 height 20
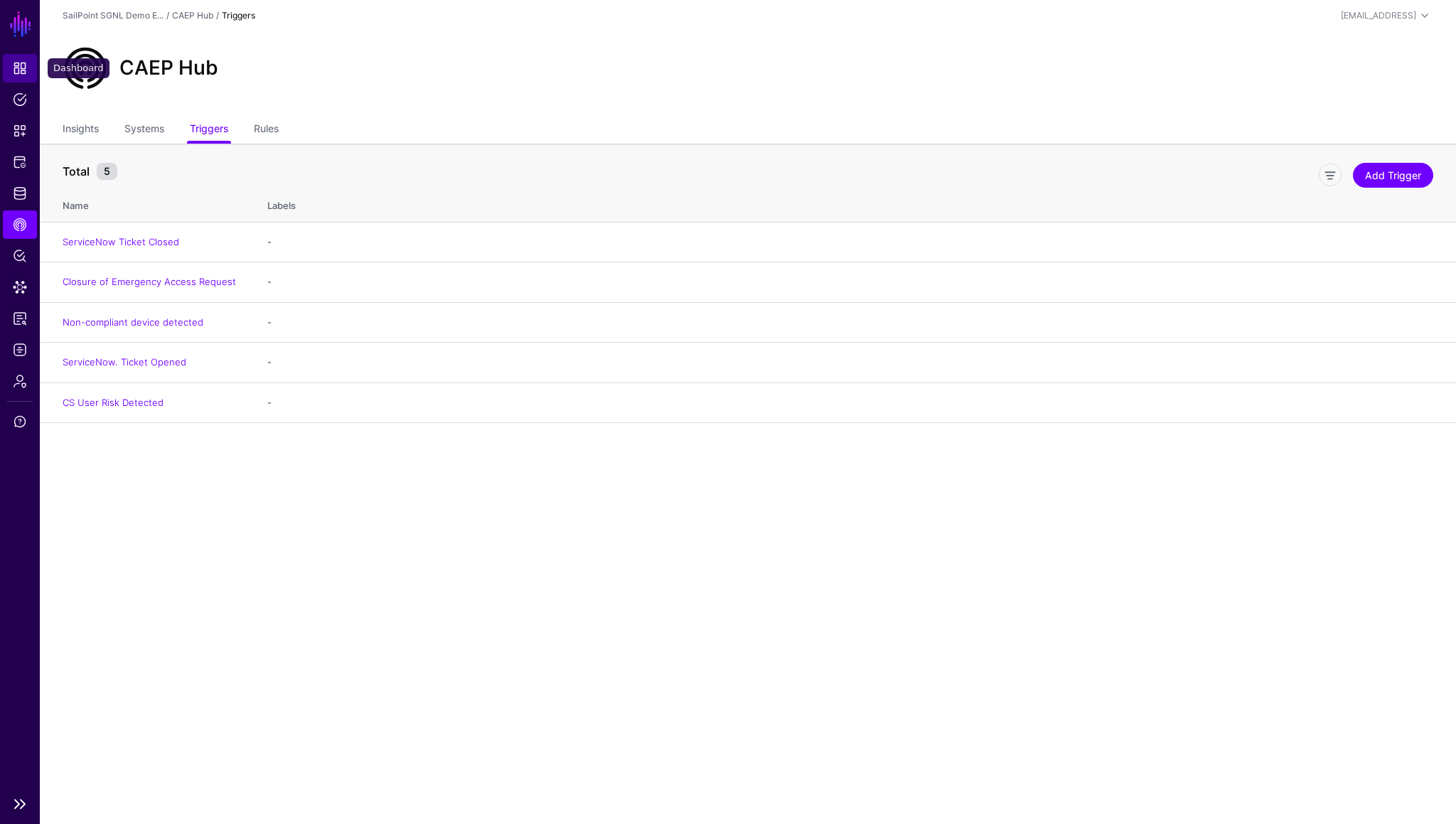
click at [23, 69] on span "Dashboard" at bounding box center [20, 68] width 14 height 14
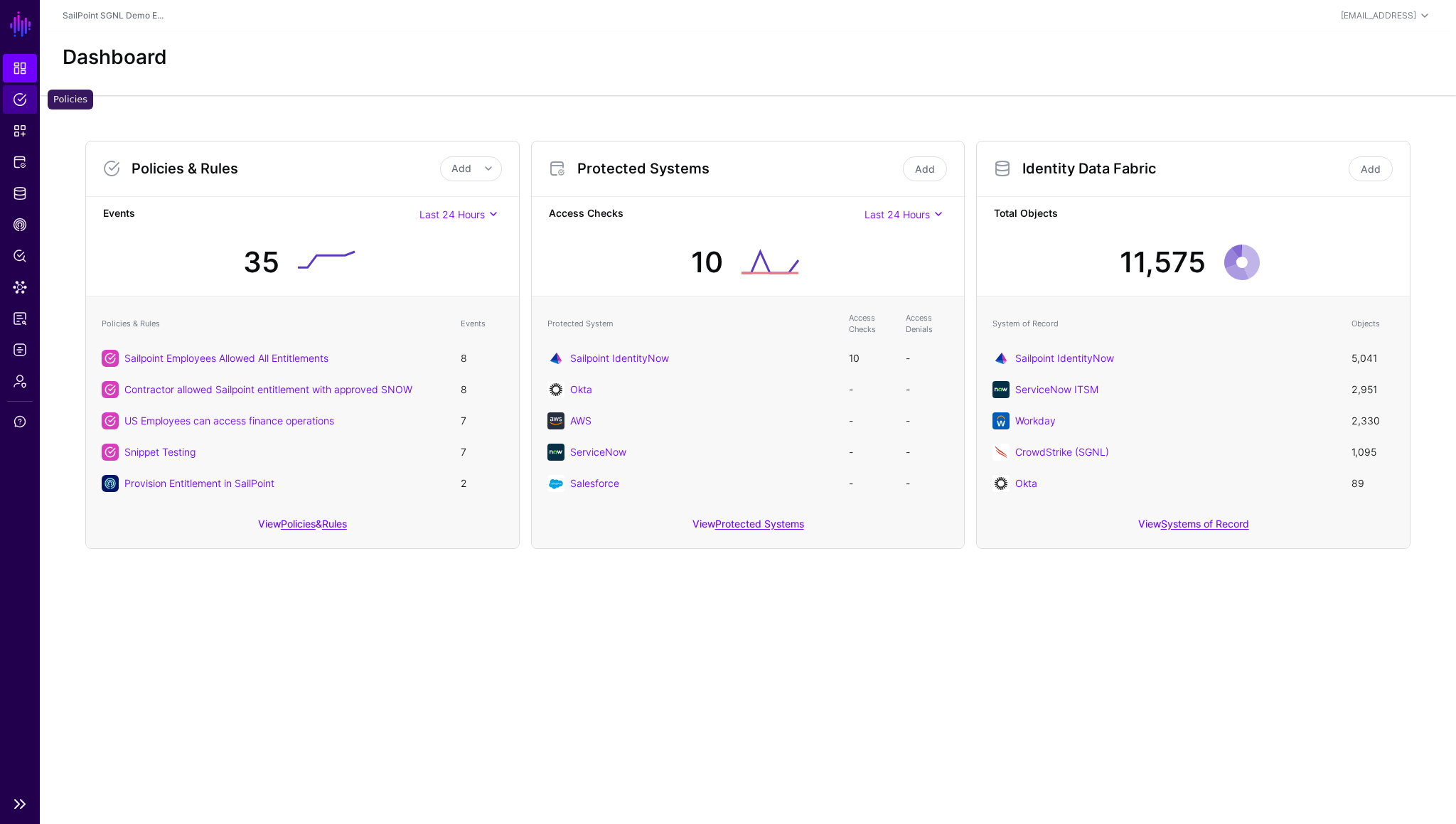
click at [21, 101] on span "Policies" at bounding box center [20, 99] width 14 height 14
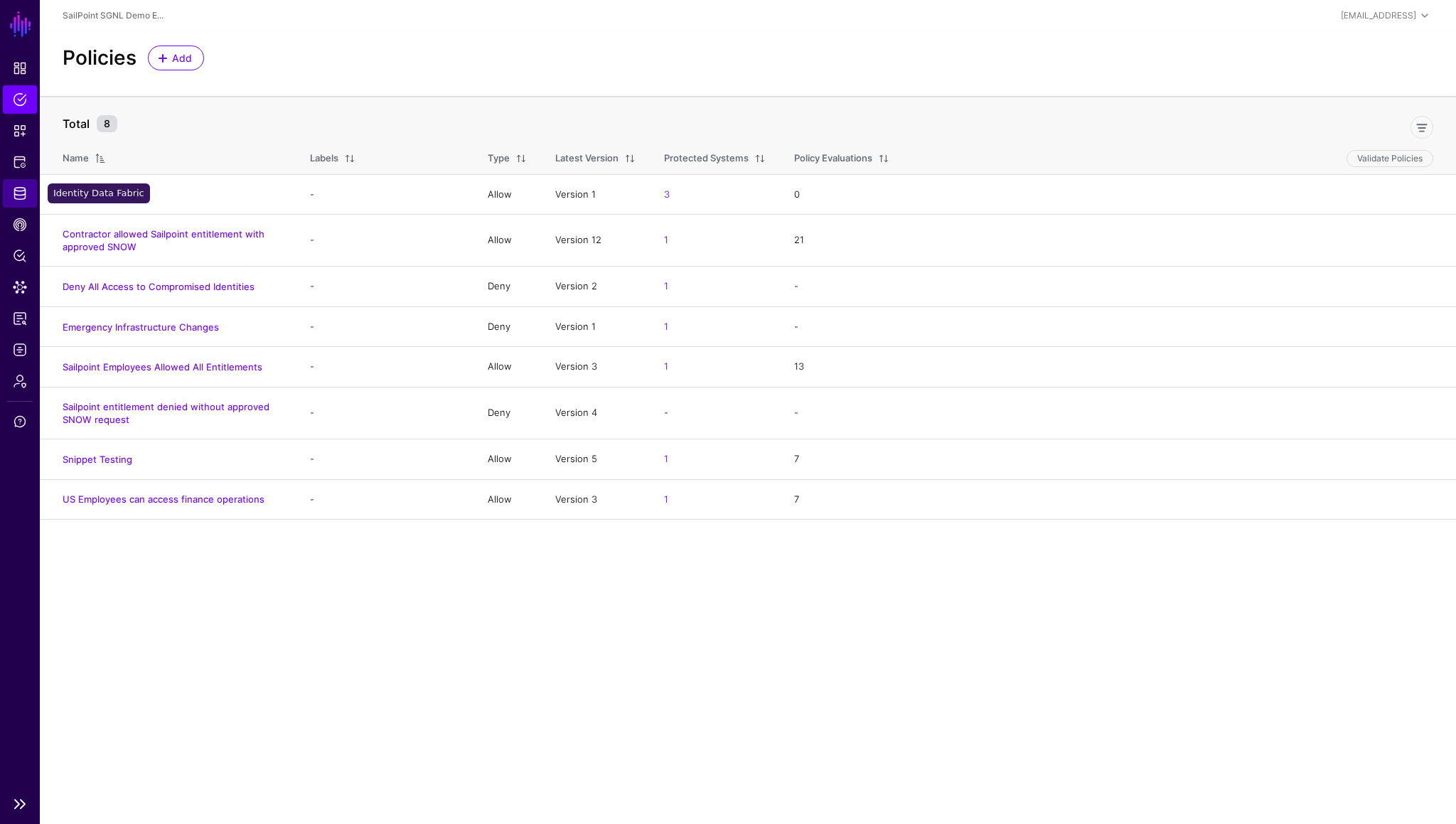
click at [20, 159] on span "Protected Systems" at bounding box center [20, 162] width 14 height 14
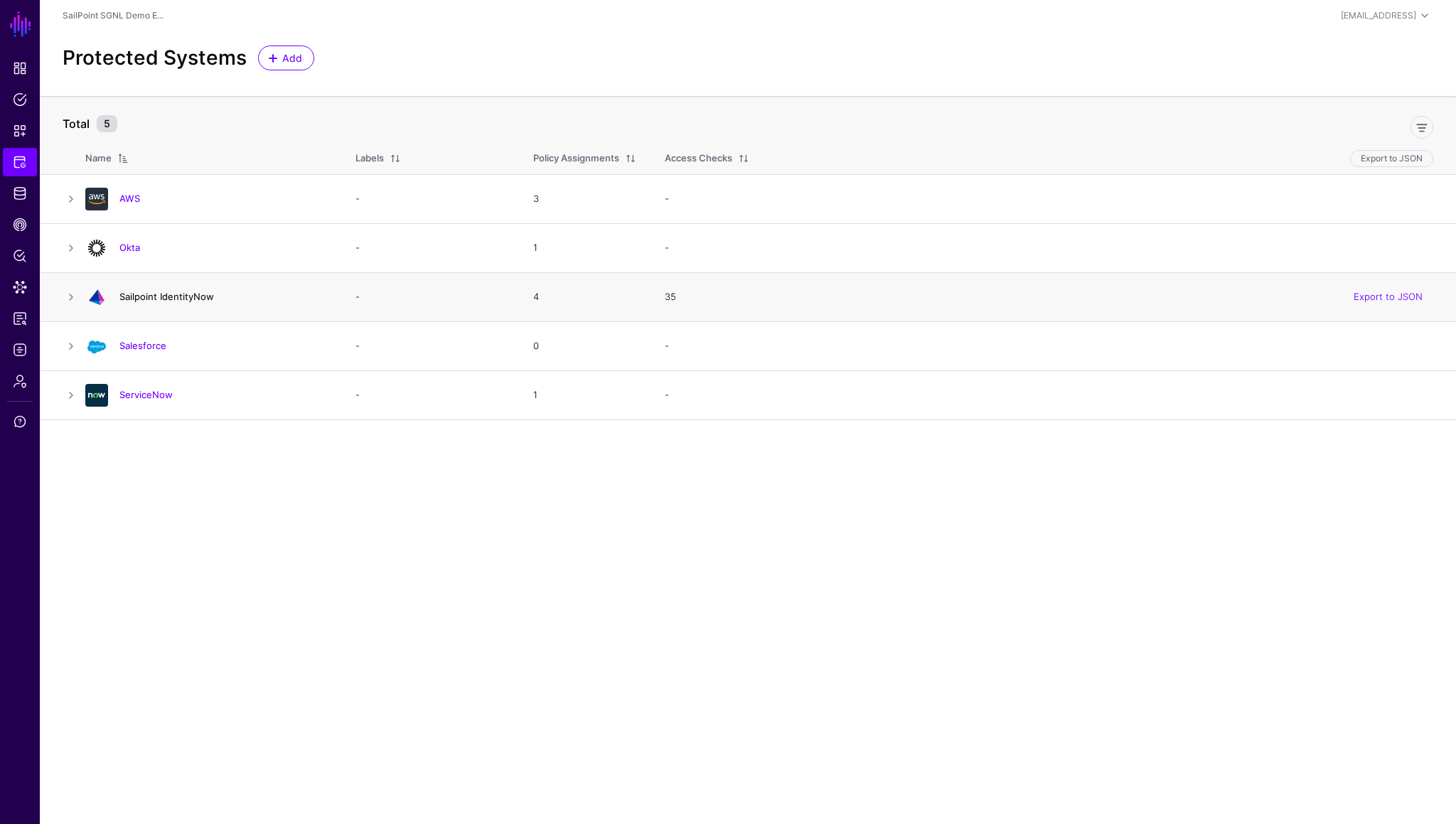
click at [151, 296] on link "Sailpoint IdentityNow" at bounding box center [167, 296] width 95 height 11
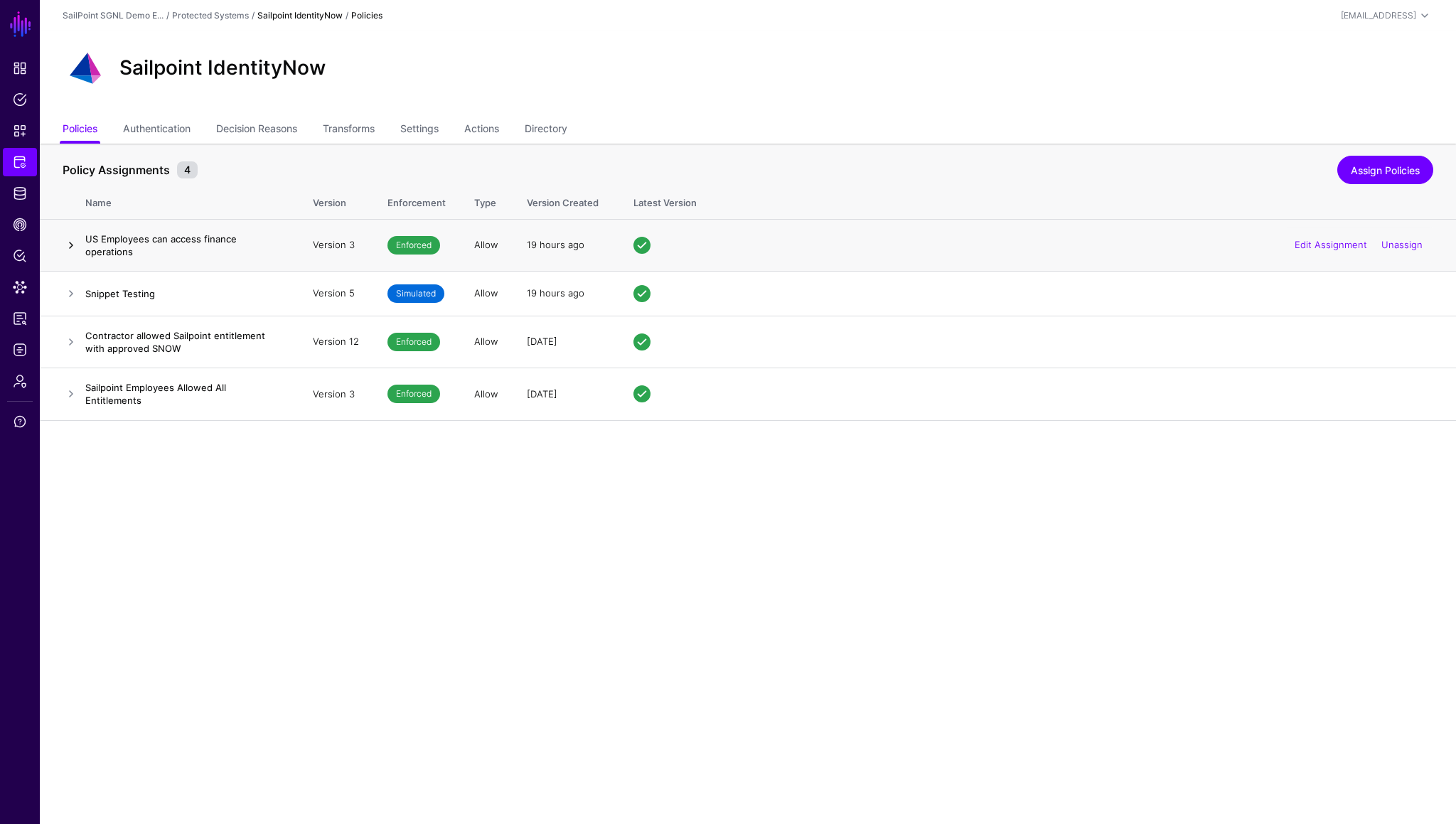
click at [69, 244] on link at bounding box center [71, 245] width 17 height 17
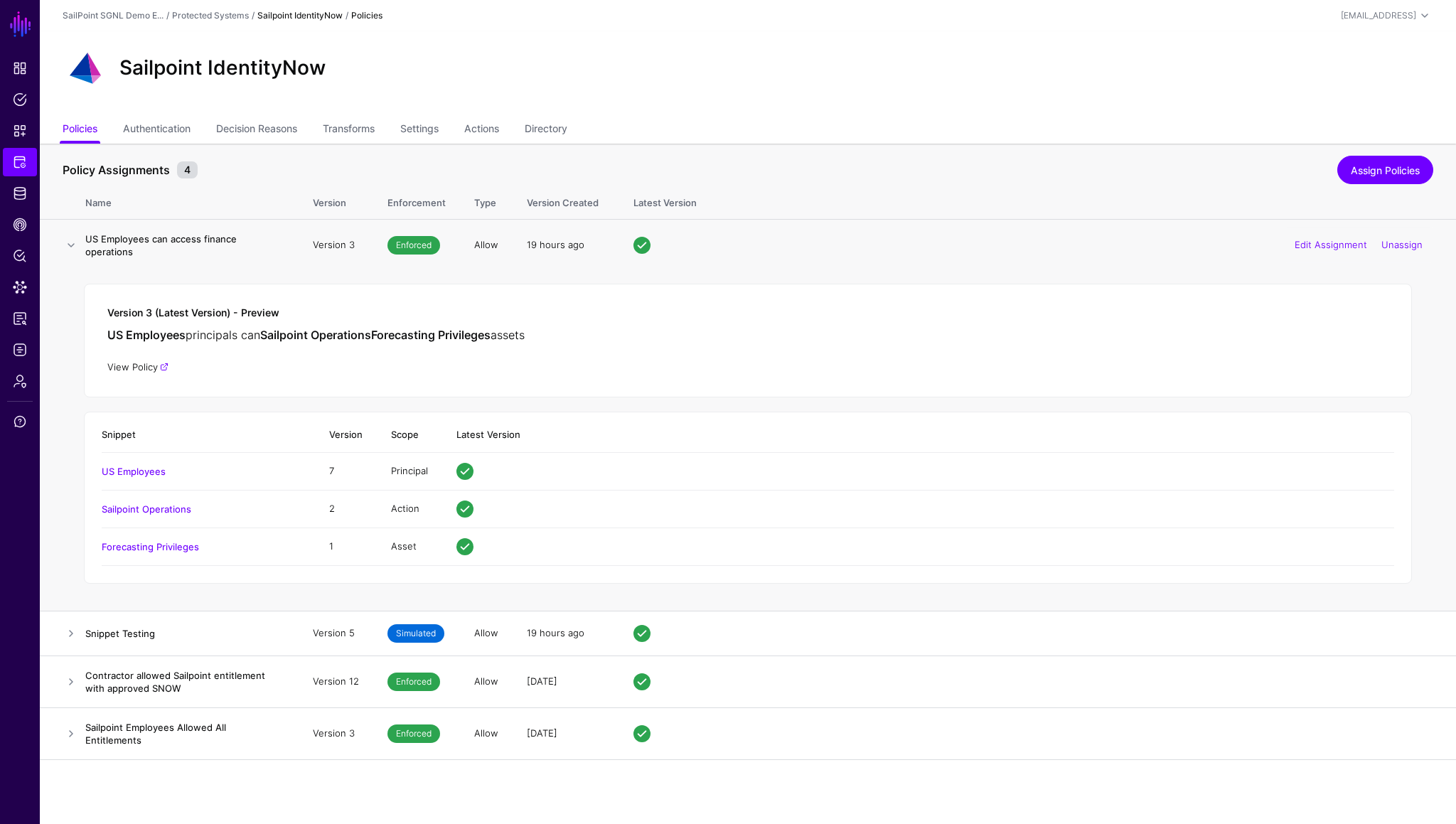
click at [146, 361] on link "View Policy" at bounding box center [138, 367] width 61 height 11
click at [21, 352] on span "Logs" at bounding box center [20, 350] width 14 height 14
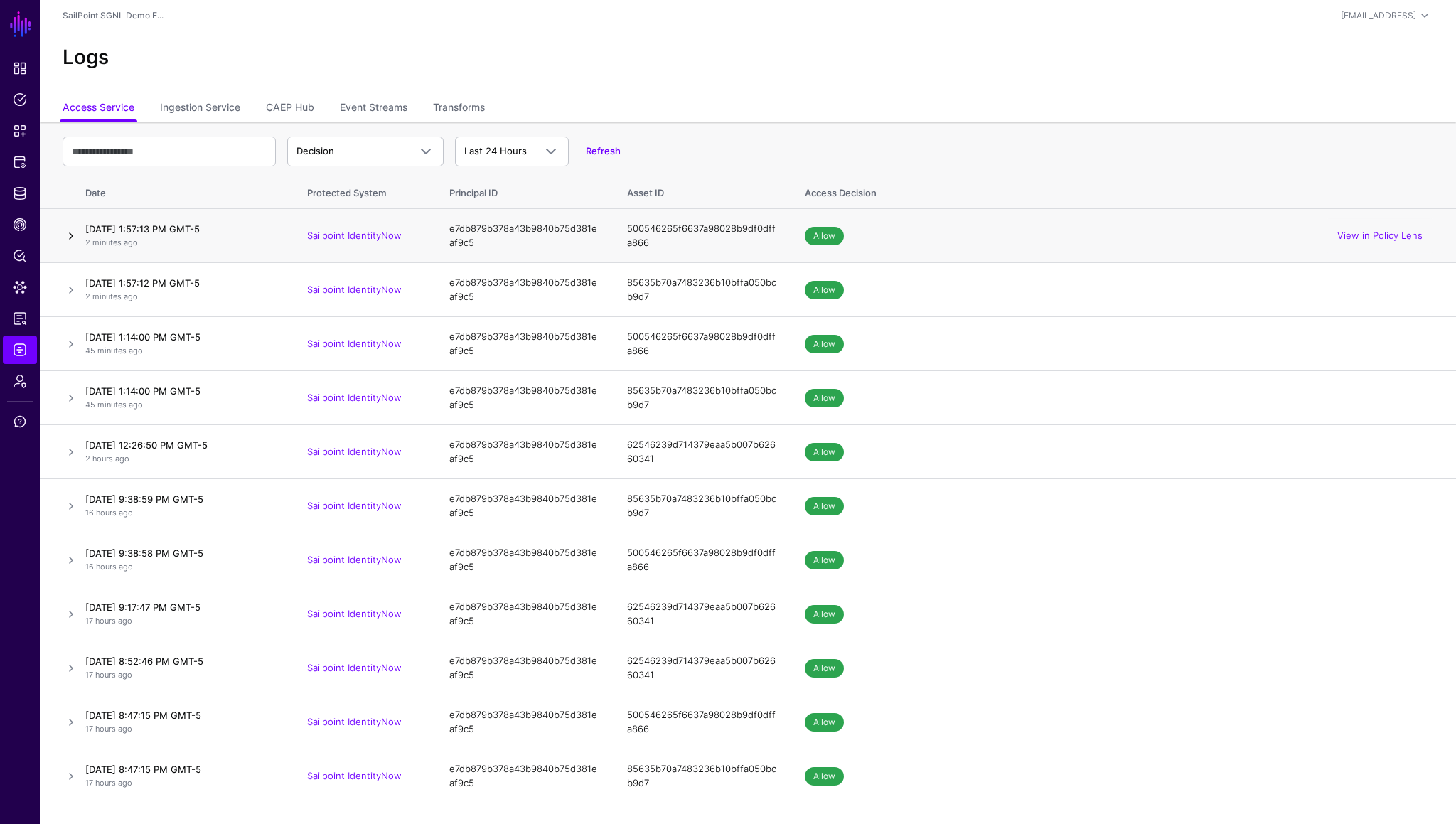
click at [72, 238] on link at bounding box center [71, 236] width 17 height 17
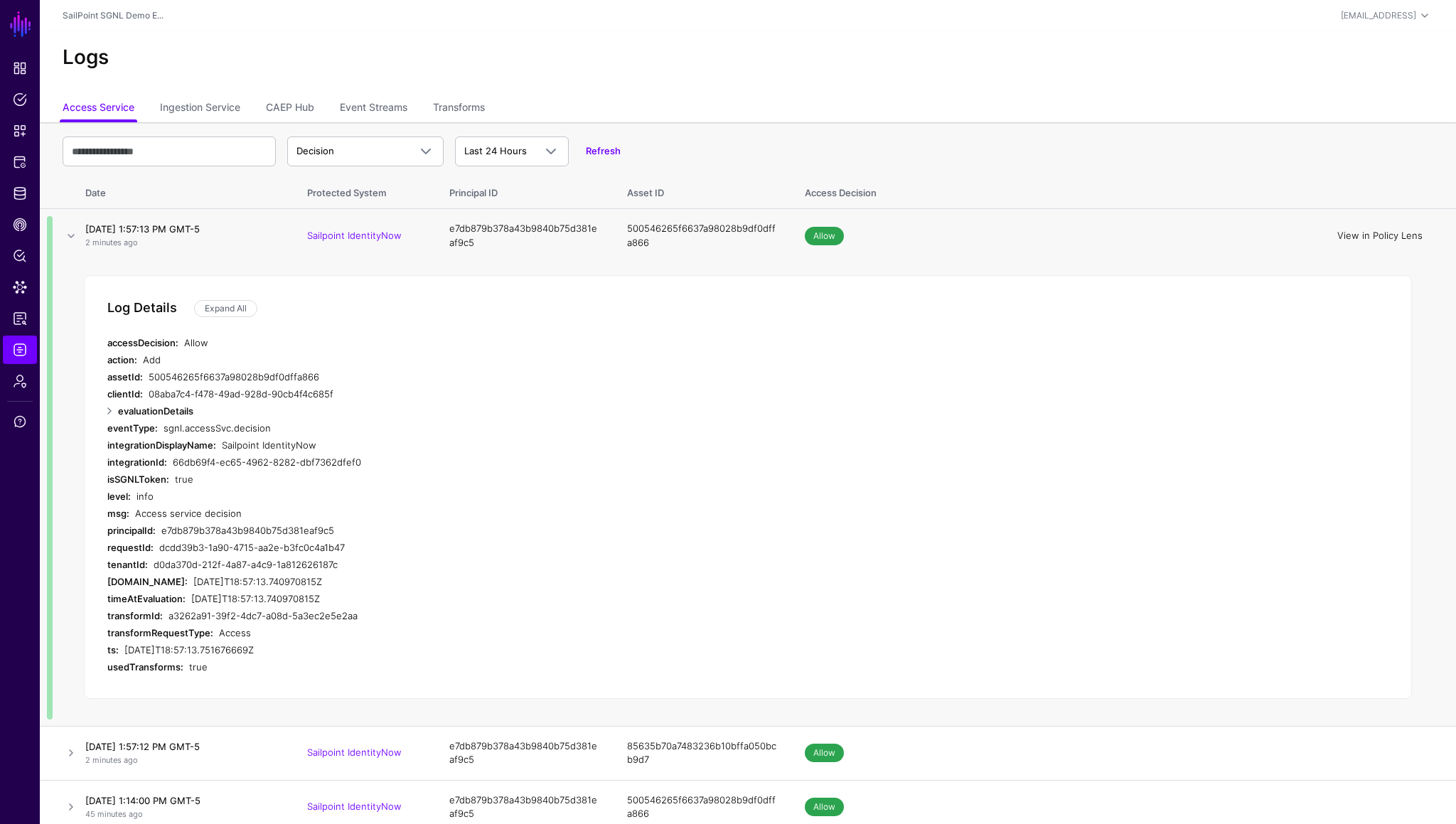
click at [1378, 238] on link "View in Policy Lens" at bounding box center [1380, 235] width 85 height 11
click at [8, 348] on link "Logs" at bounding box center [20, 349] width 34 height 28
click at [206, 117] on link "Ingestion Service" at bounding box center [200, 108] width 80 height 27
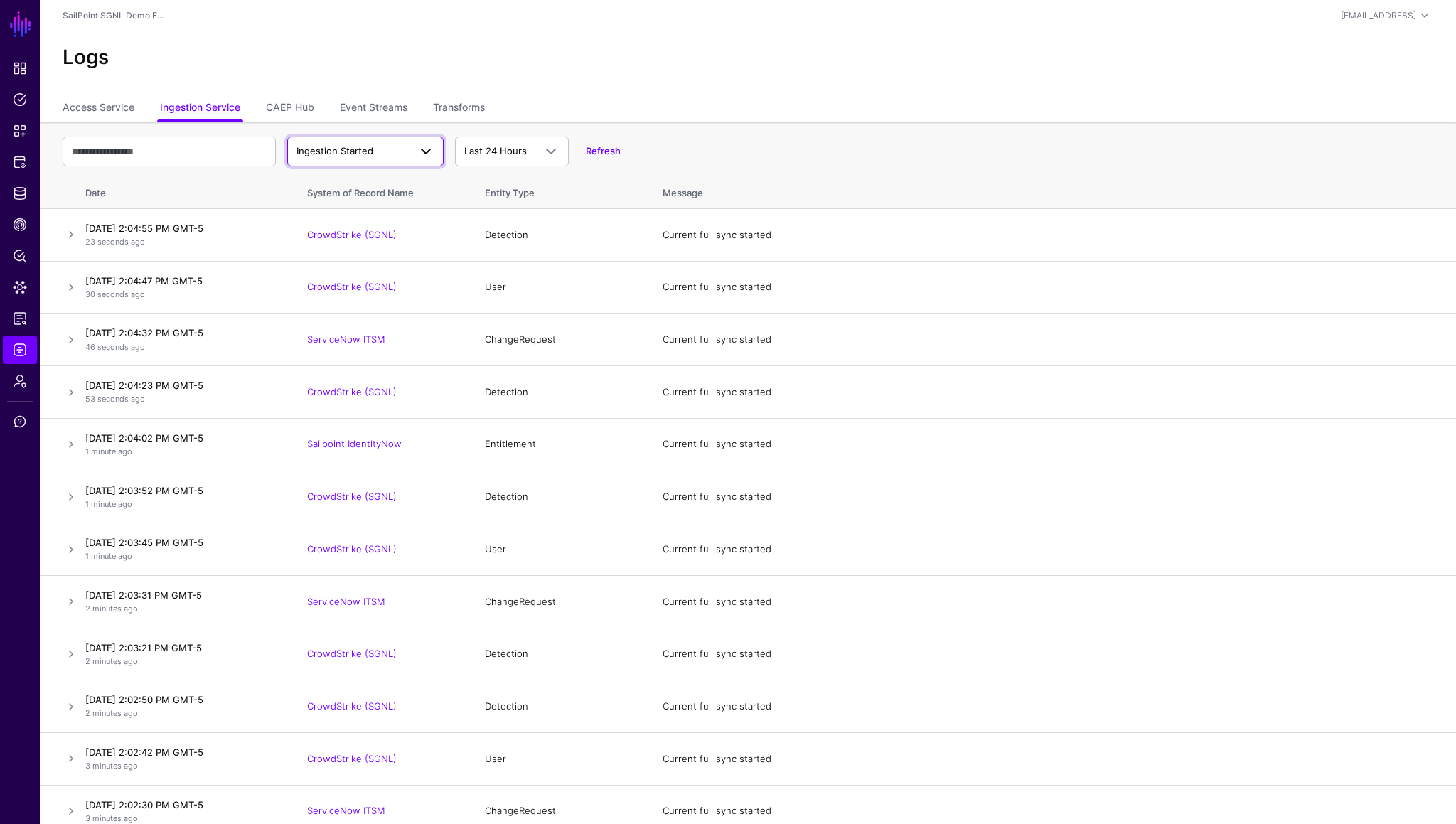
click at [406, 147] on span "Ingestion Started" at bounding box center [352, 151] width 112 height 14
click at [374, 202] on span "Ingestion Completed" at bounding box center [345, 206] width 92 height 11
click at [301, 111] on link "CAEP Hub" at bounding box center [290, 108] width 48 height 27
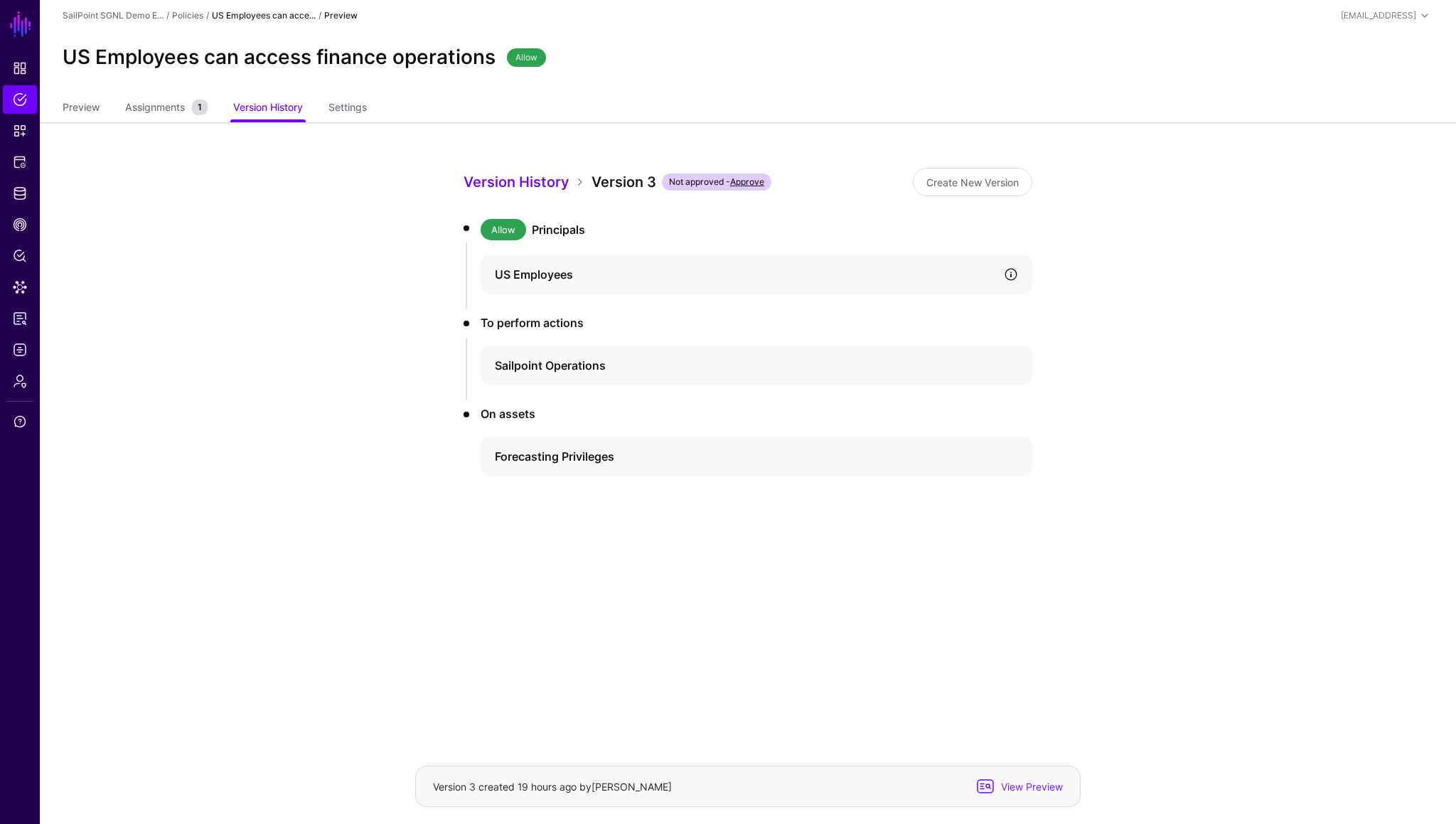
click at [1013, 273] on link at bounding box center [1011, 274] width 14 height 14
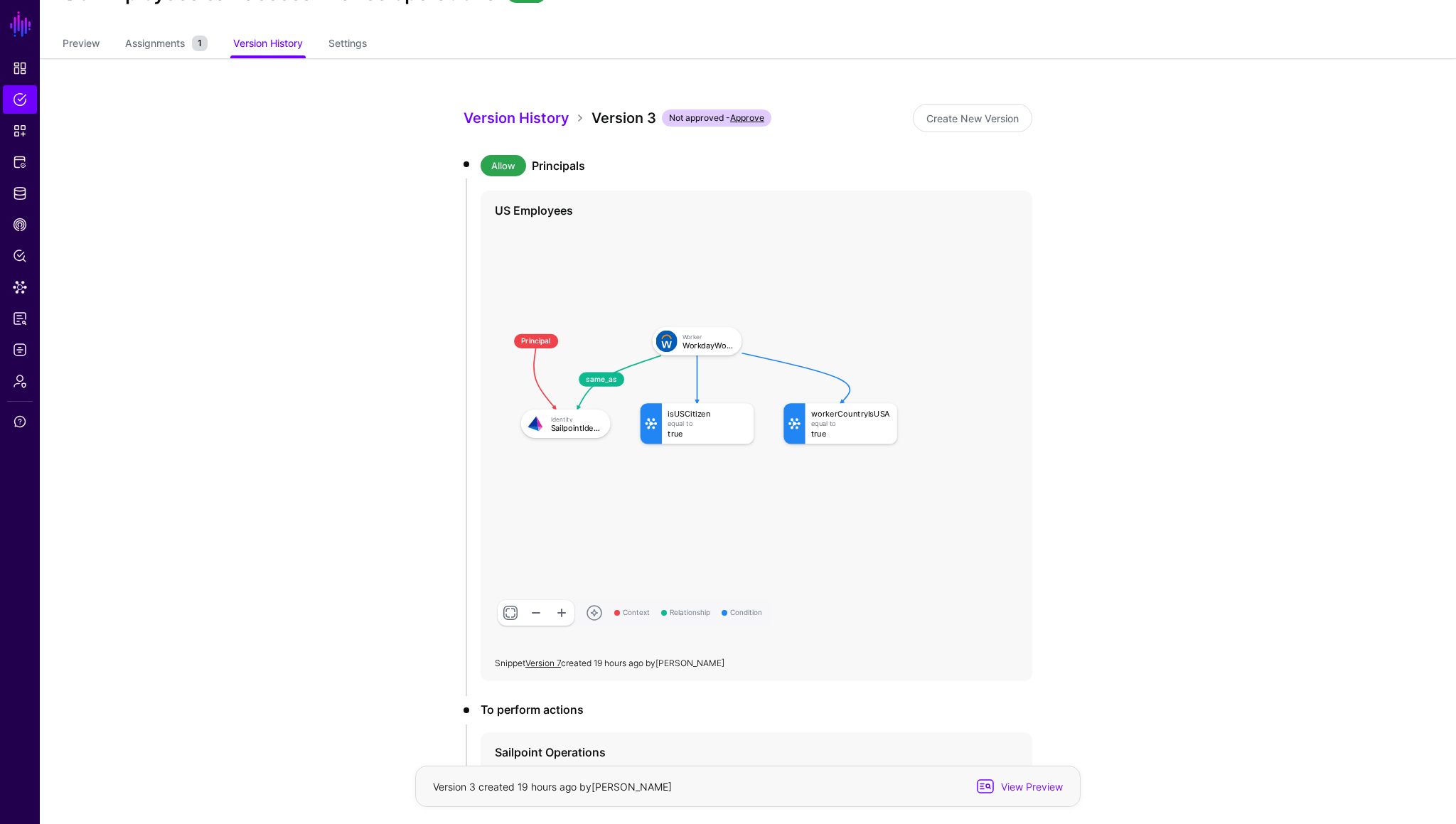
scroll to position [68, 0]
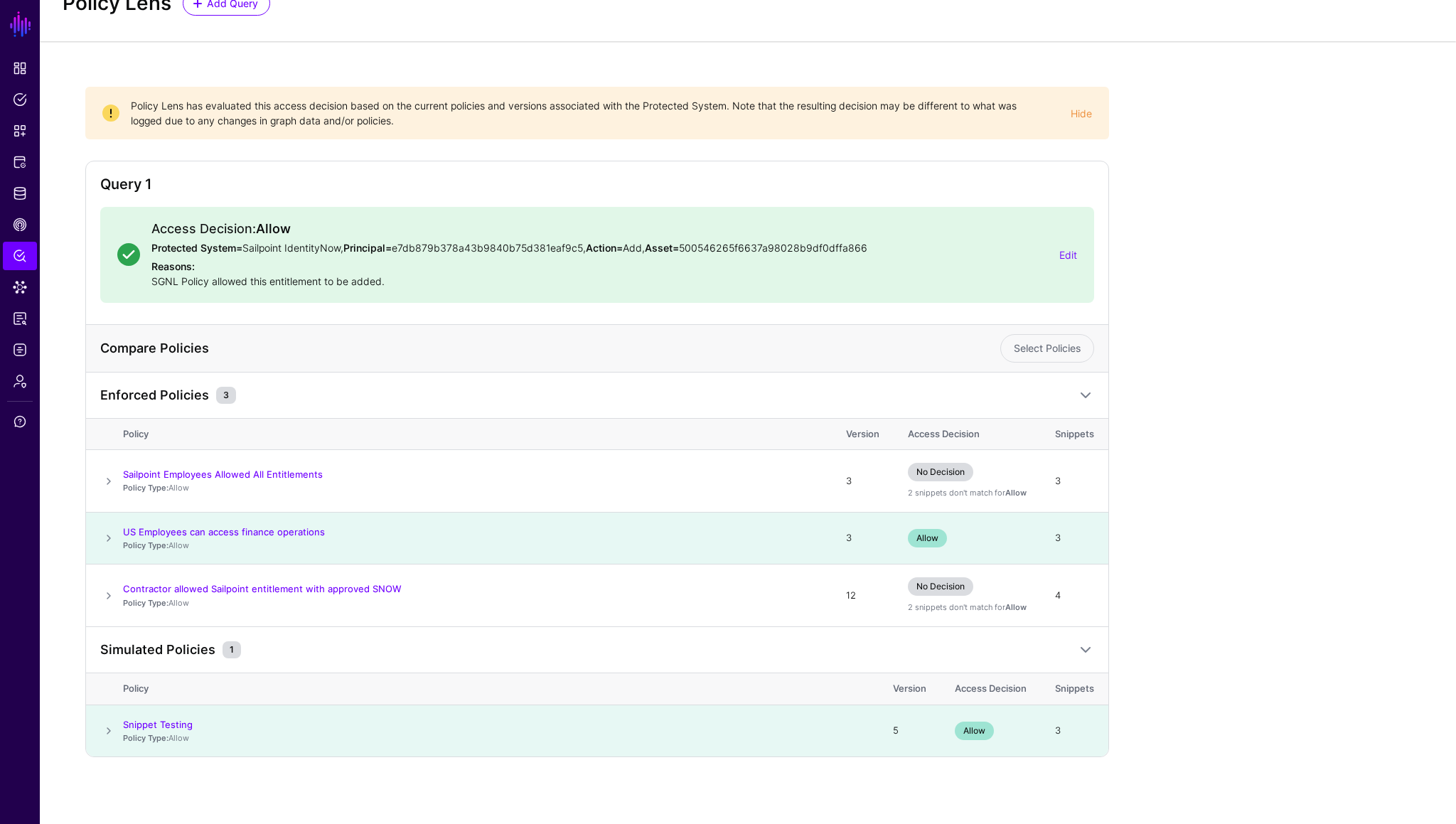
scroll to position [56, 0]
click at [107, 536] on span at bounding box center [109, 537] width 17 height 17
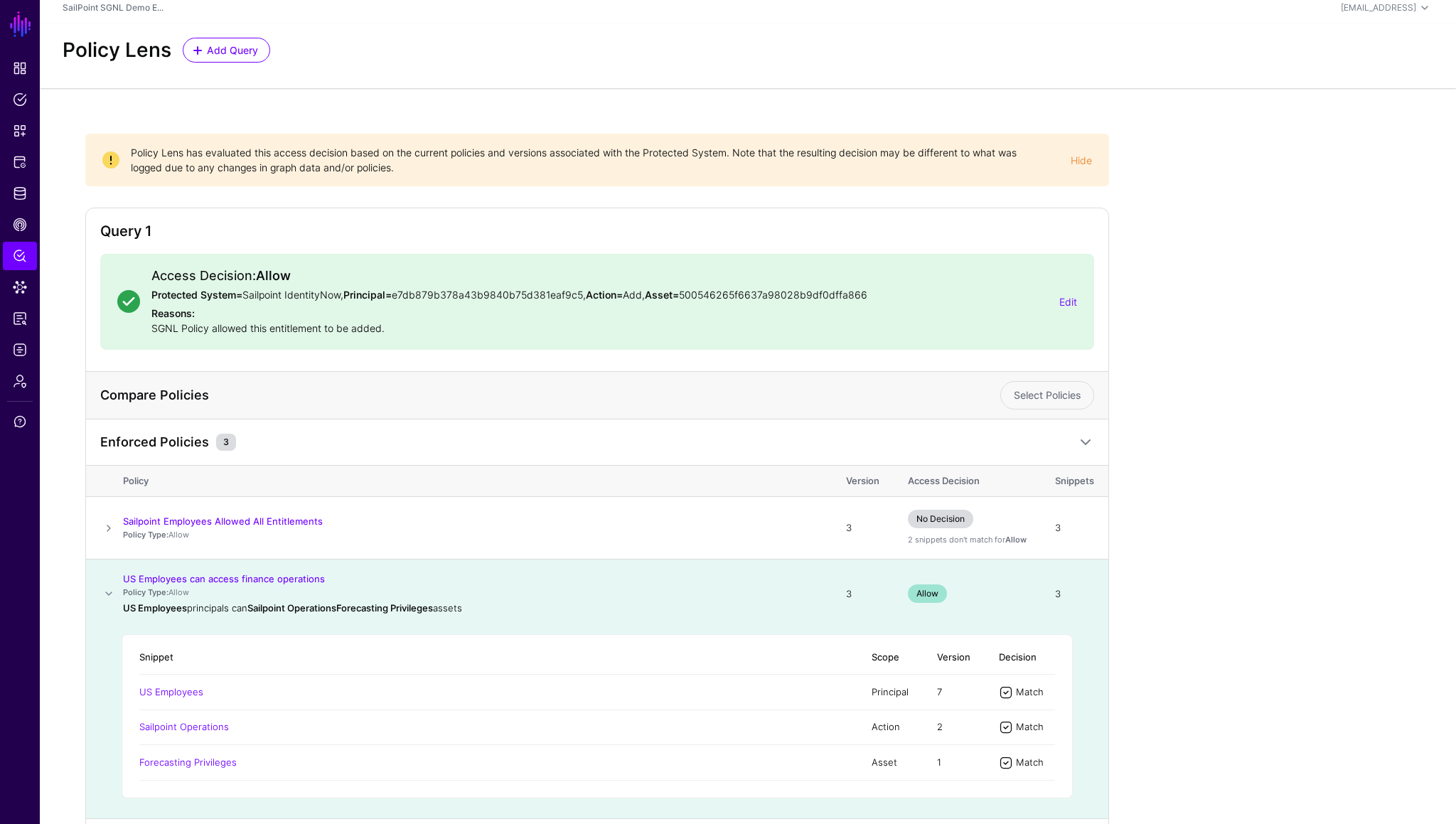
scroll to position [0, 0]
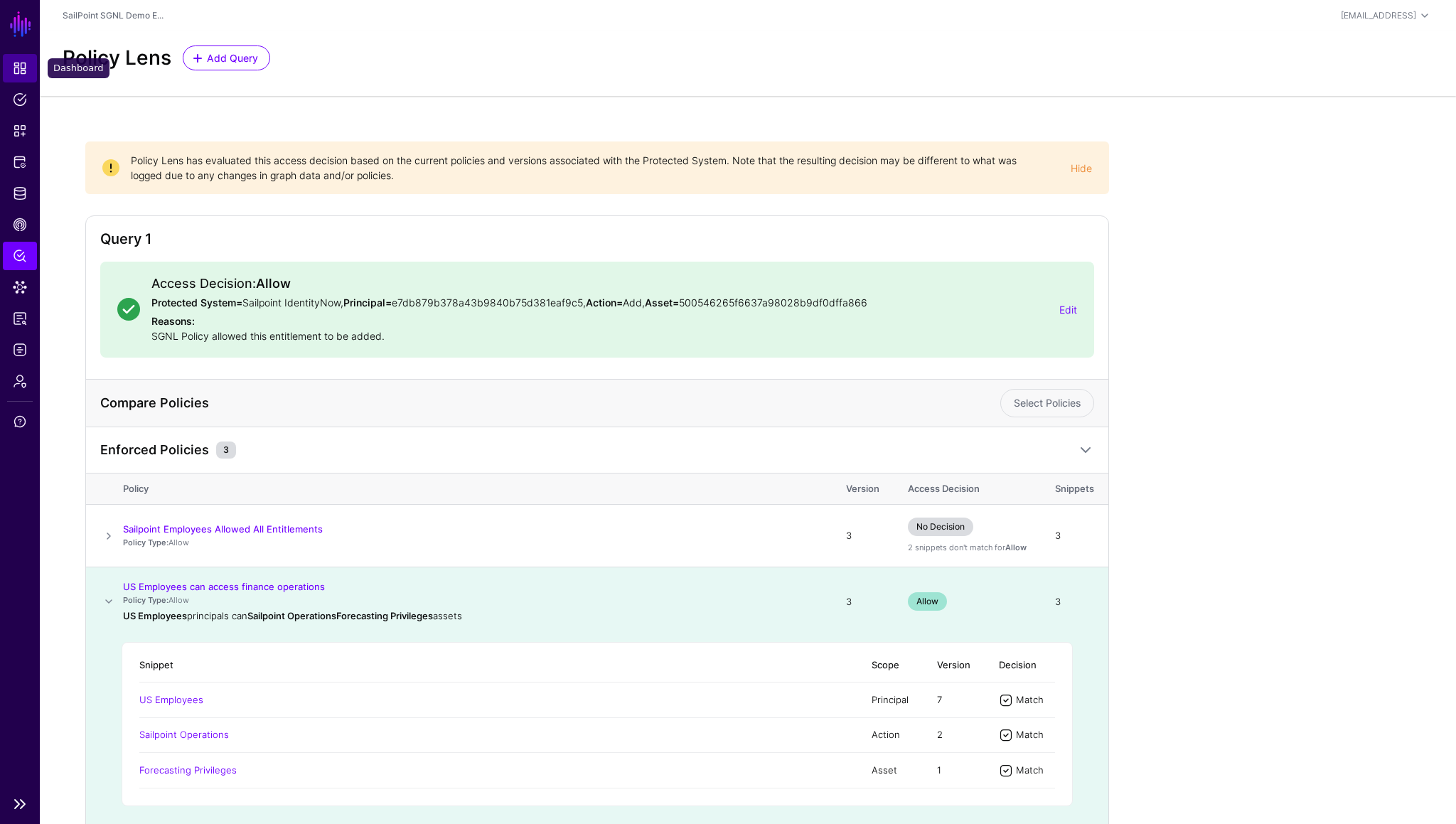
click at [28, 64] on link "Dashboard" at bounding box center [20, 68] width 34 height 28
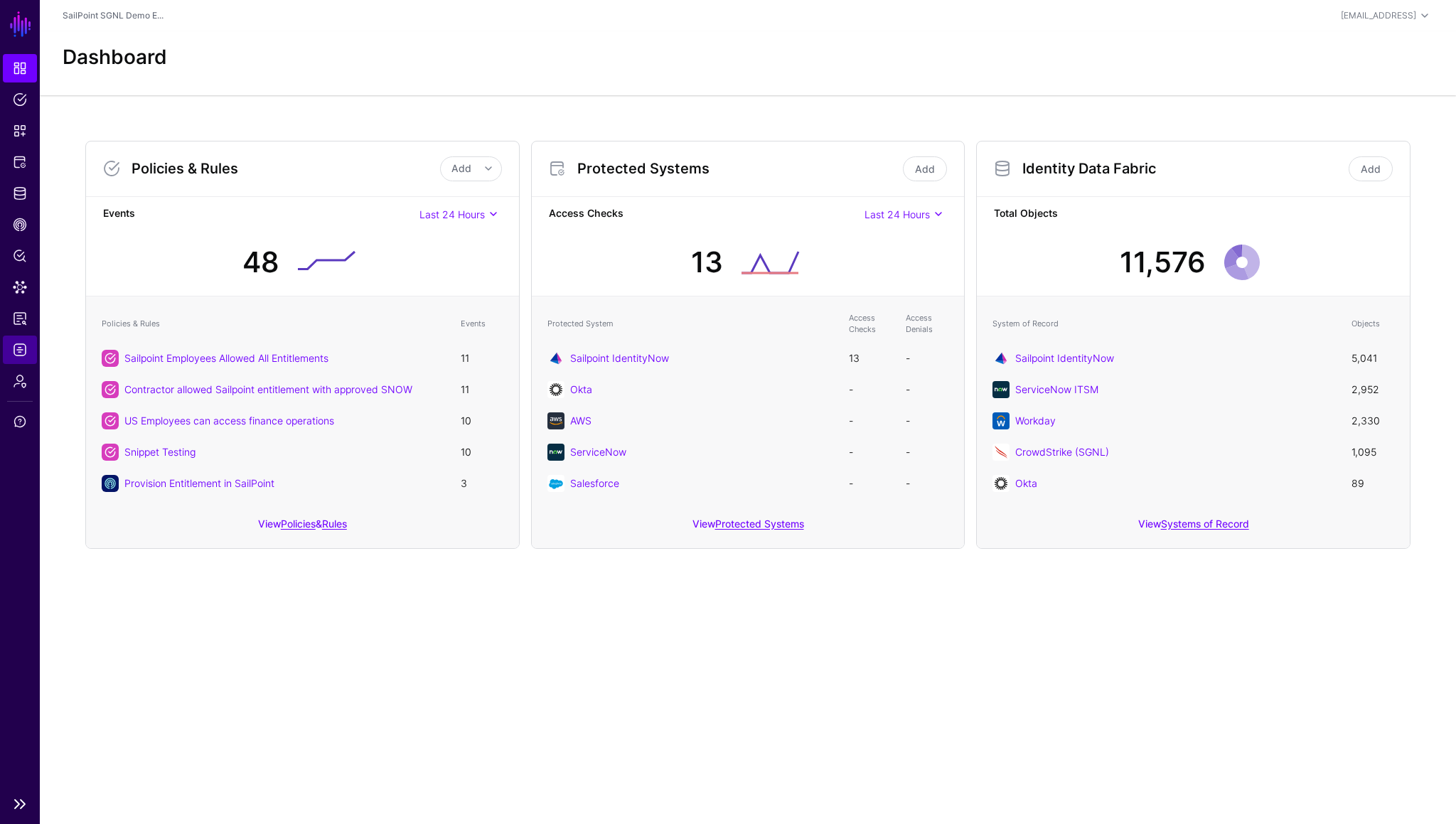
click at [27, 343] on span "Logs" at bounding box center [20, 350] width 14 height 14
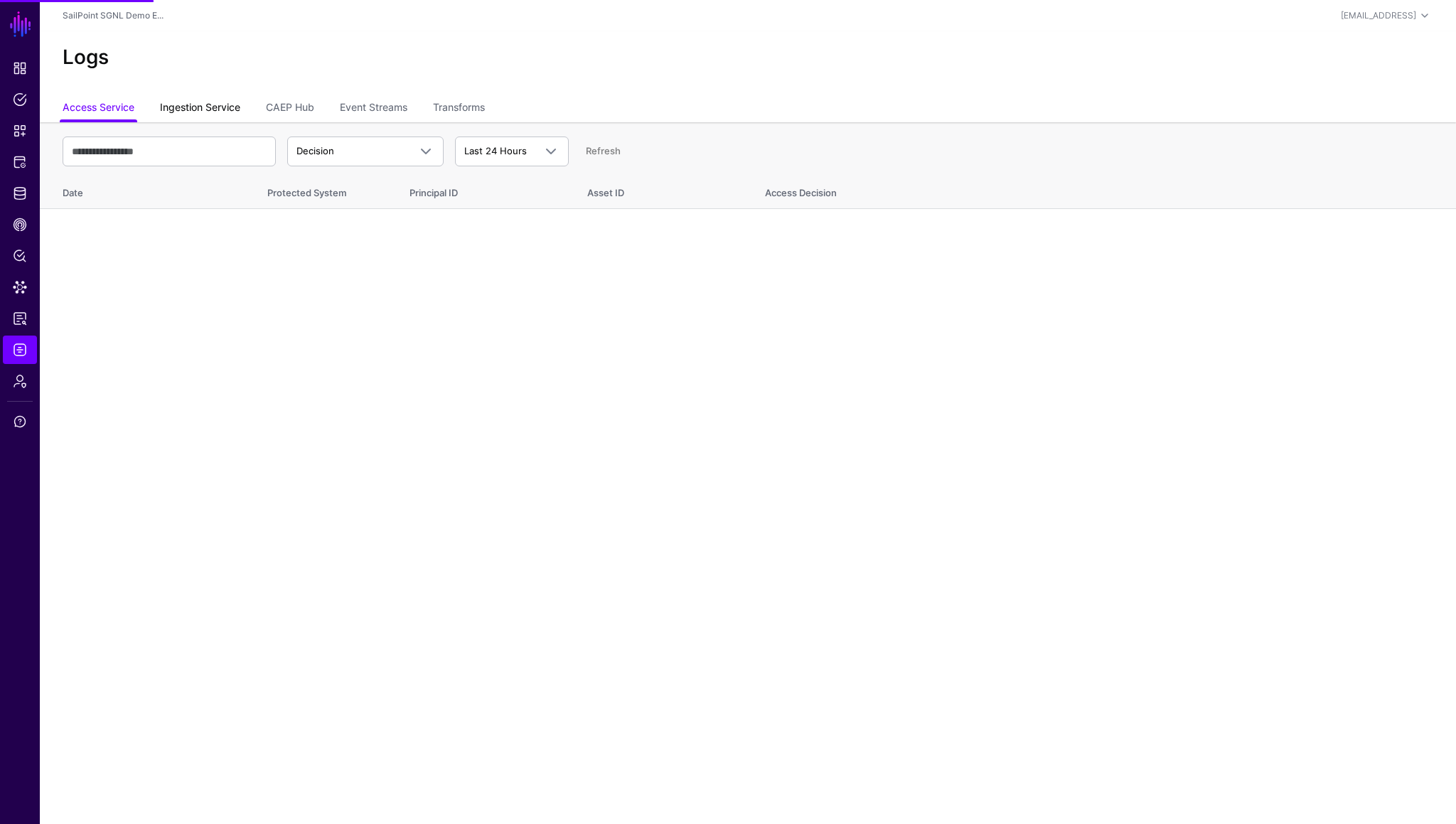
click at [206, 116] on link "Ingestion Service" at bounding box center [200, 108] width 80 height 27
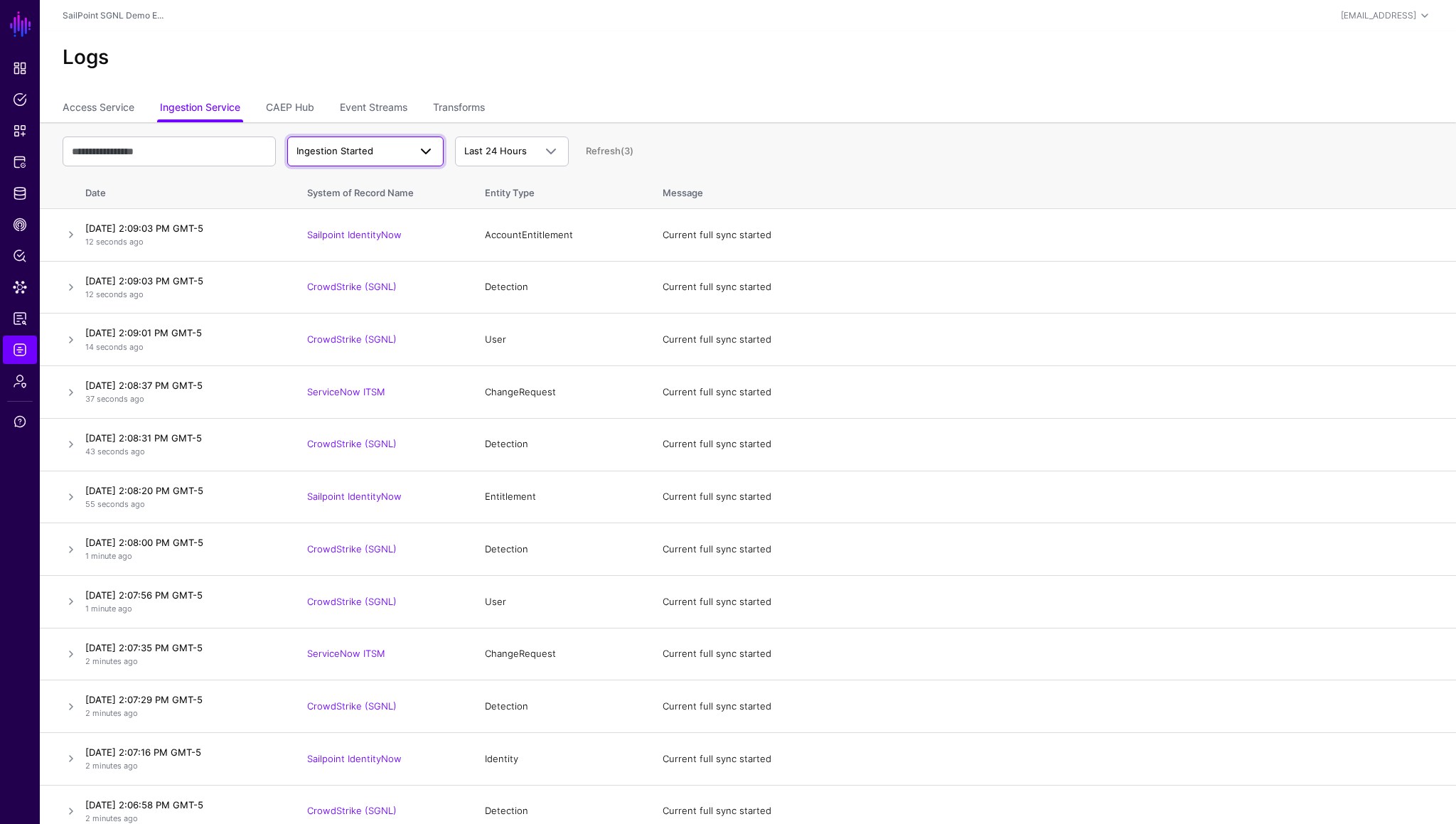
click at [395, 155] on span "Ingestion Started" at bounding box center [352, 151] width 112 height 14
click at [377, 208] on span "Ingestion Completed" at bounding box center [345, 206] width 92 height 11
click at [305, 105] on link "CAEP Hub" at bounding box center [290, 108] width 48 height 27
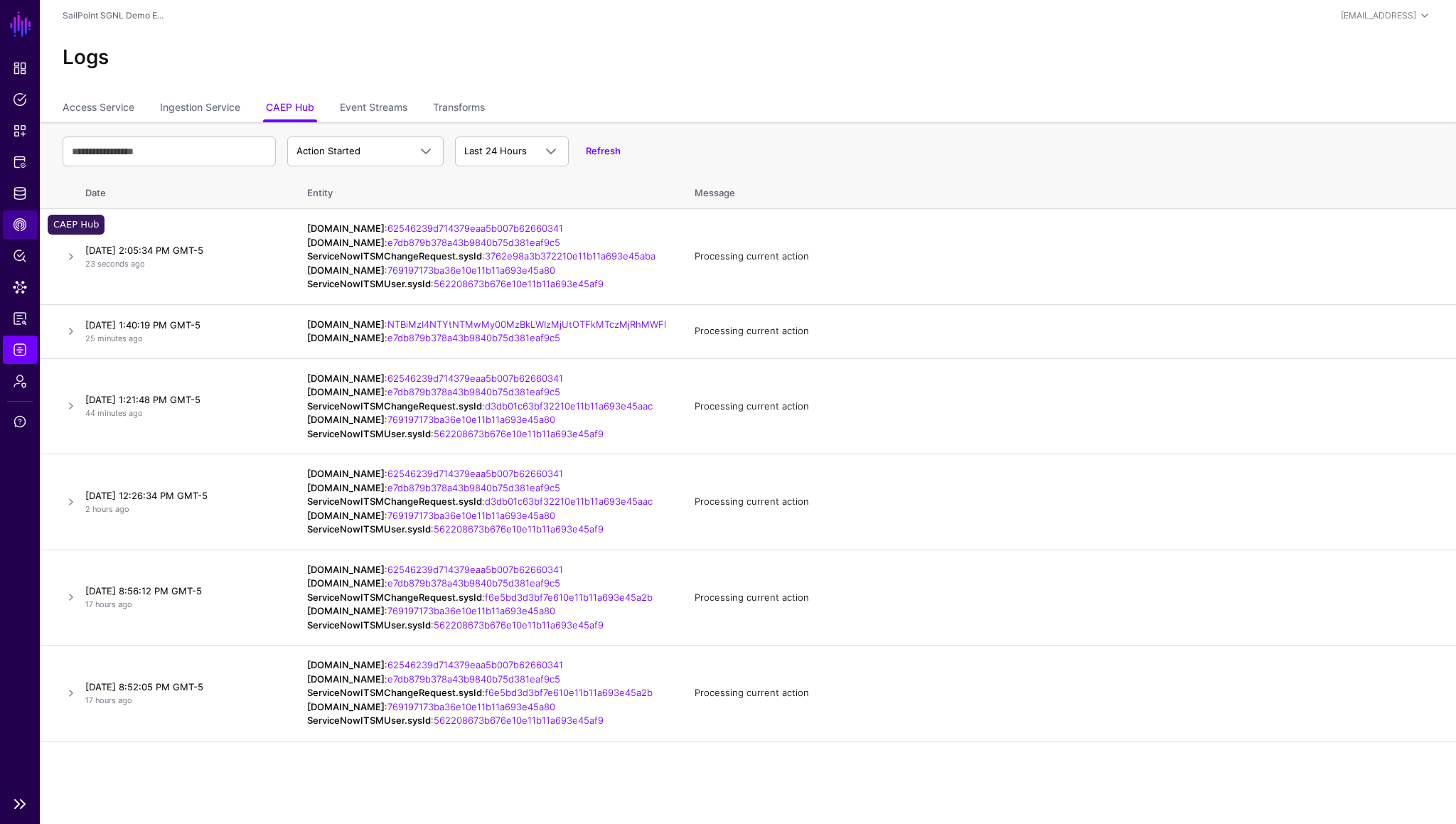
click at [22, 220] on span "CAEP Hub" at bounding box center [20, 224] width 14 height 14
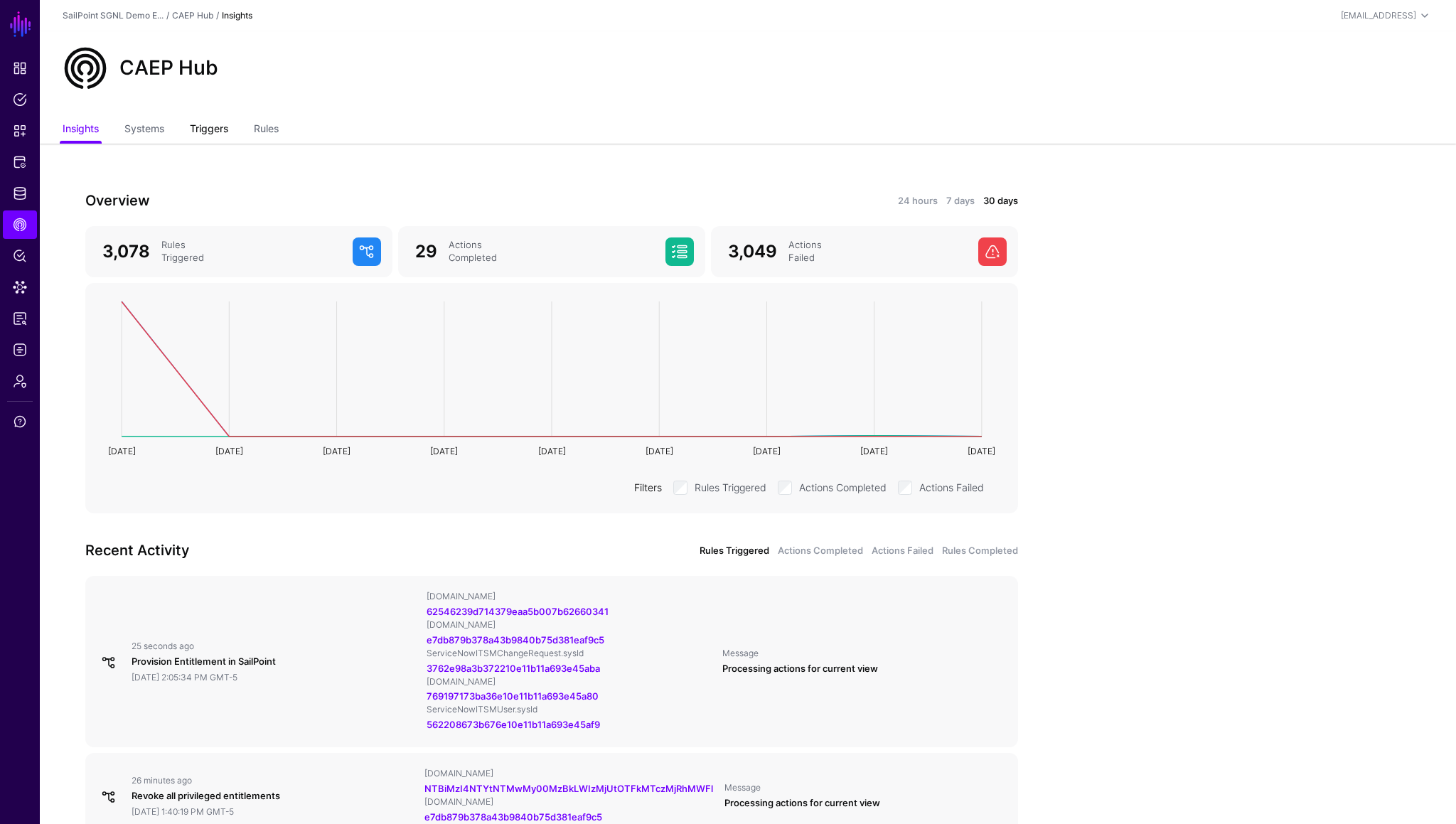
click at [207, 134] on link "Triggers" at bounding box center [209, 130] width 38 height 27
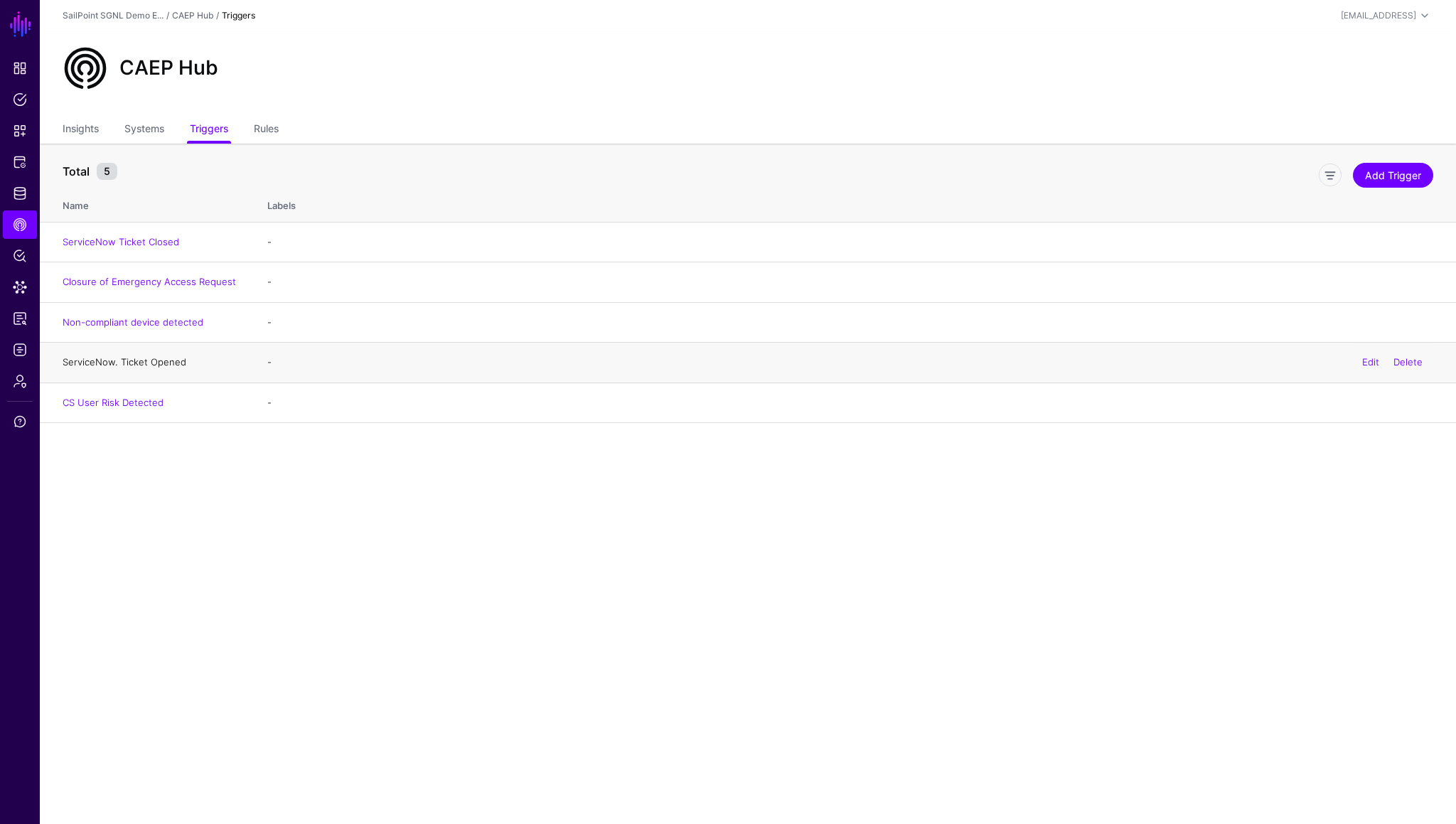
click at [114, 360] on link "ServiceNow. Ticket Opened" at bounding box center [124, 361] width 123 height 11
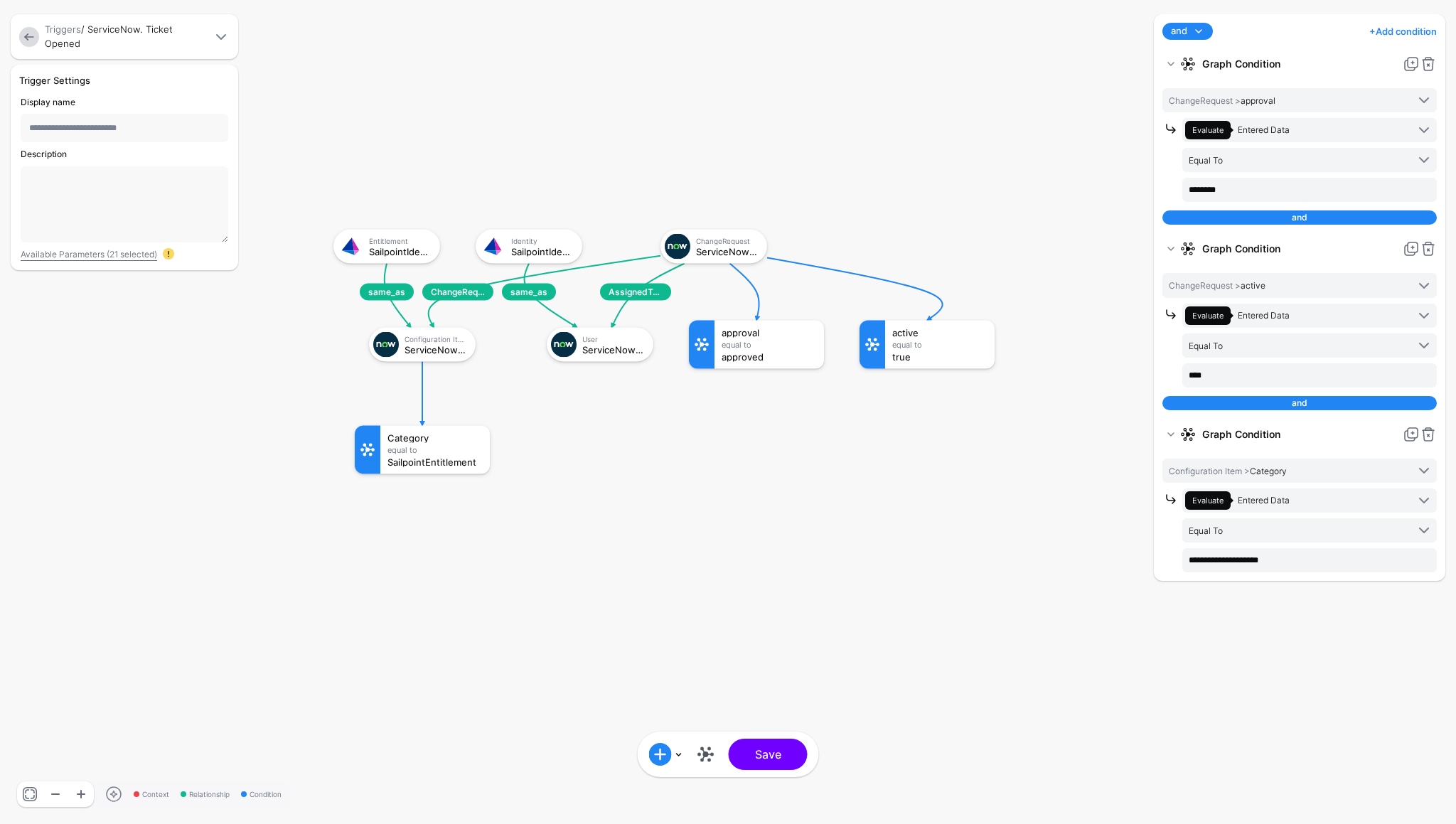
click at [23, 30] on link at bounding box center [29, 37] width 20 height 20
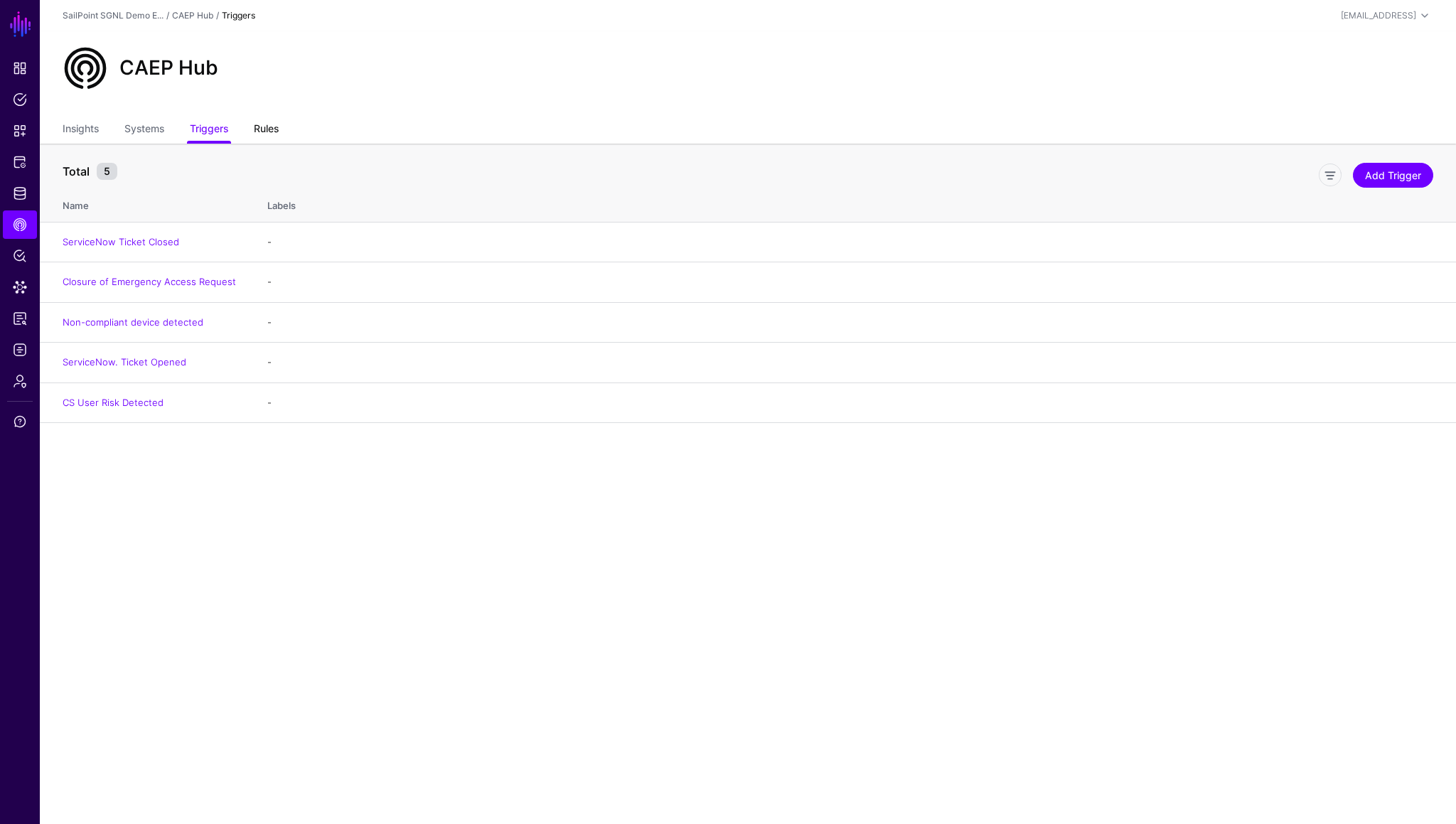
click at [265, 131] on link "Rules" at bounding box center [266, 130] width 25 height 27
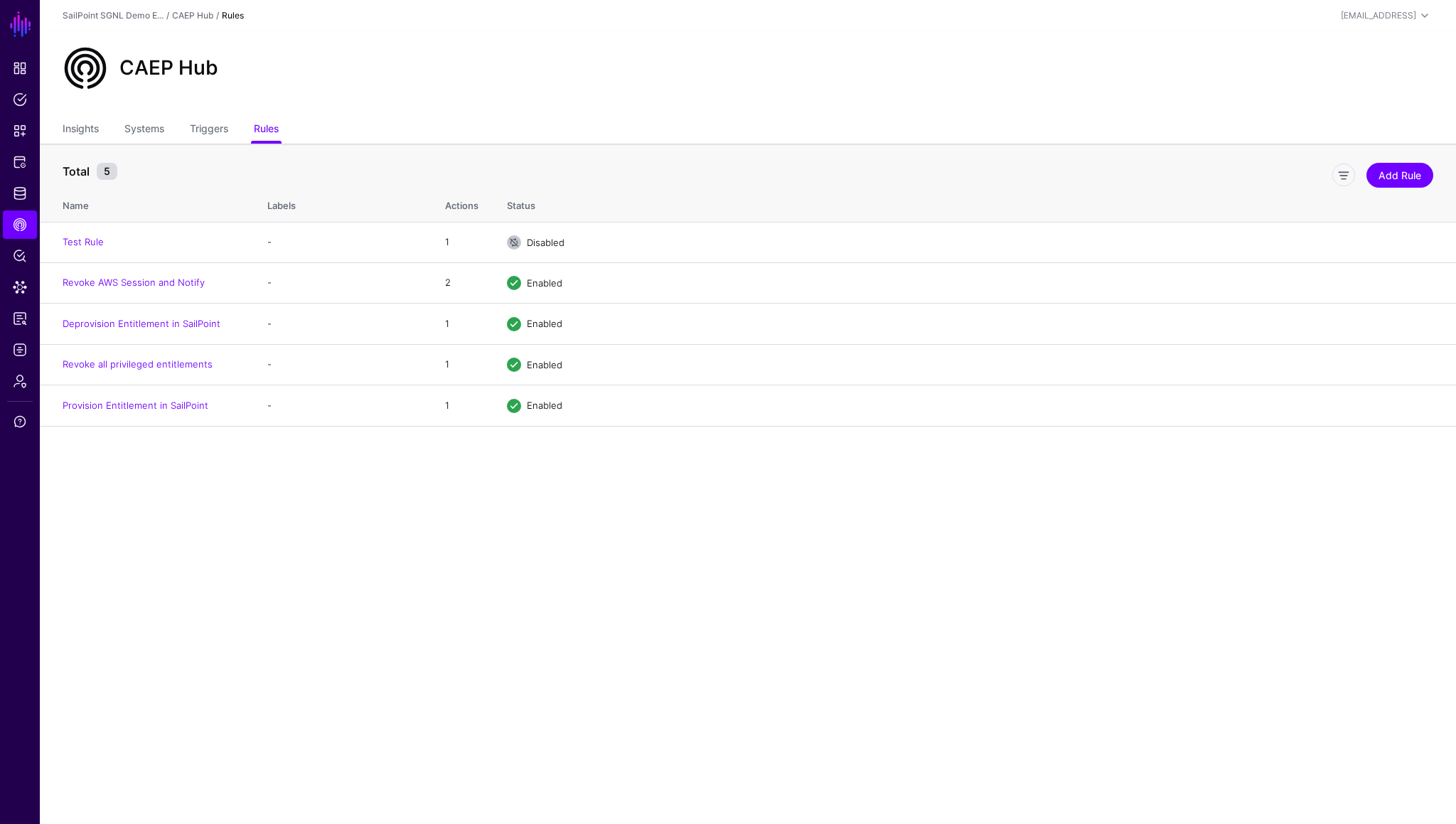
click at [335, 457] on main "SGNL Dashboard Policies Snippets Protected Systems Identity Data Fabric CAEP Hu…" at bounding box center [728, 412] width 1456 height 824
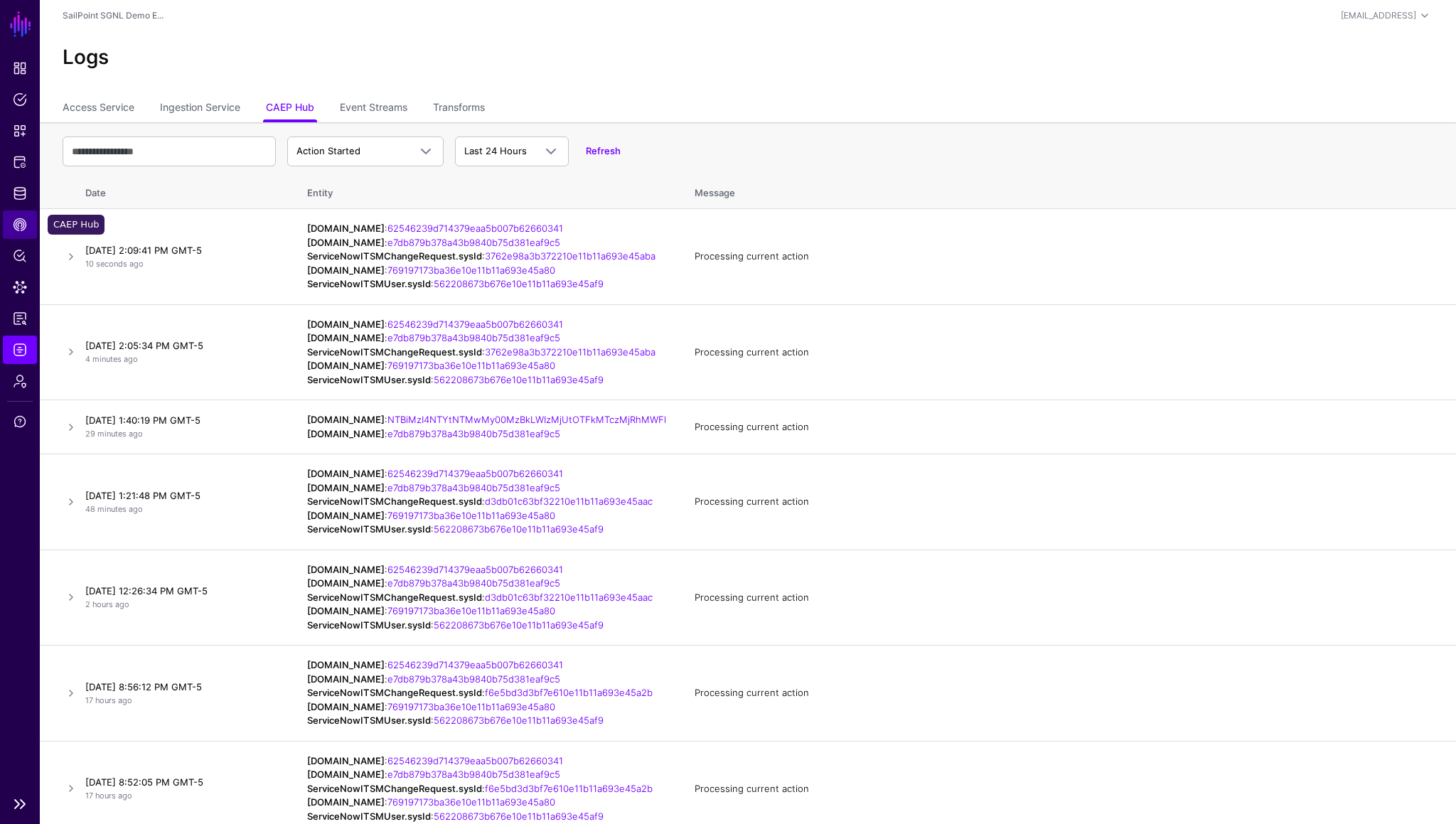
click at [23, 226] on span "CAEP Hub" at bounding box center [20, 224] width 14 height 14
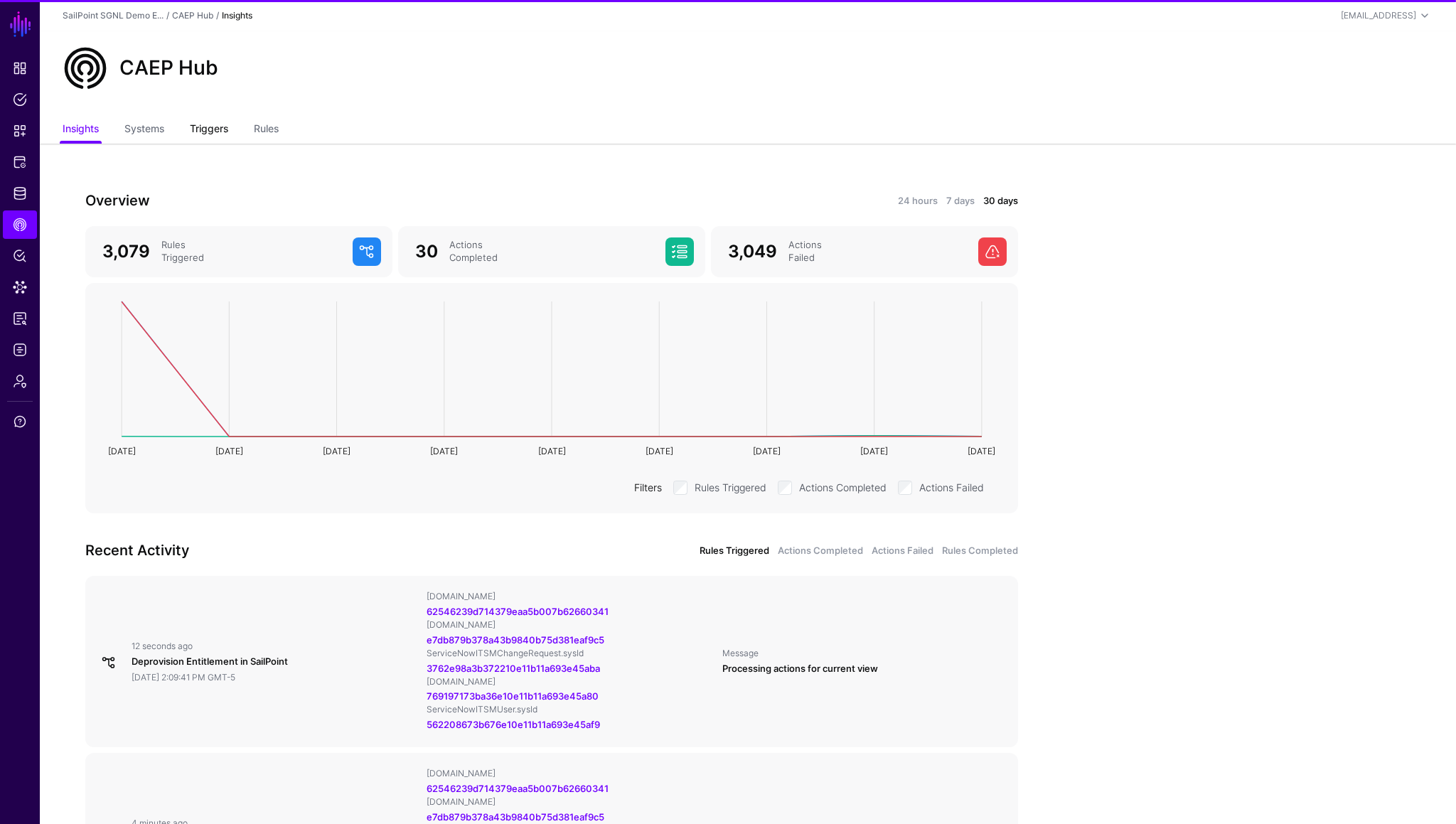
click at [208, 132] on link "Triggers" at bounding box center [209, 130] width 38 height 27
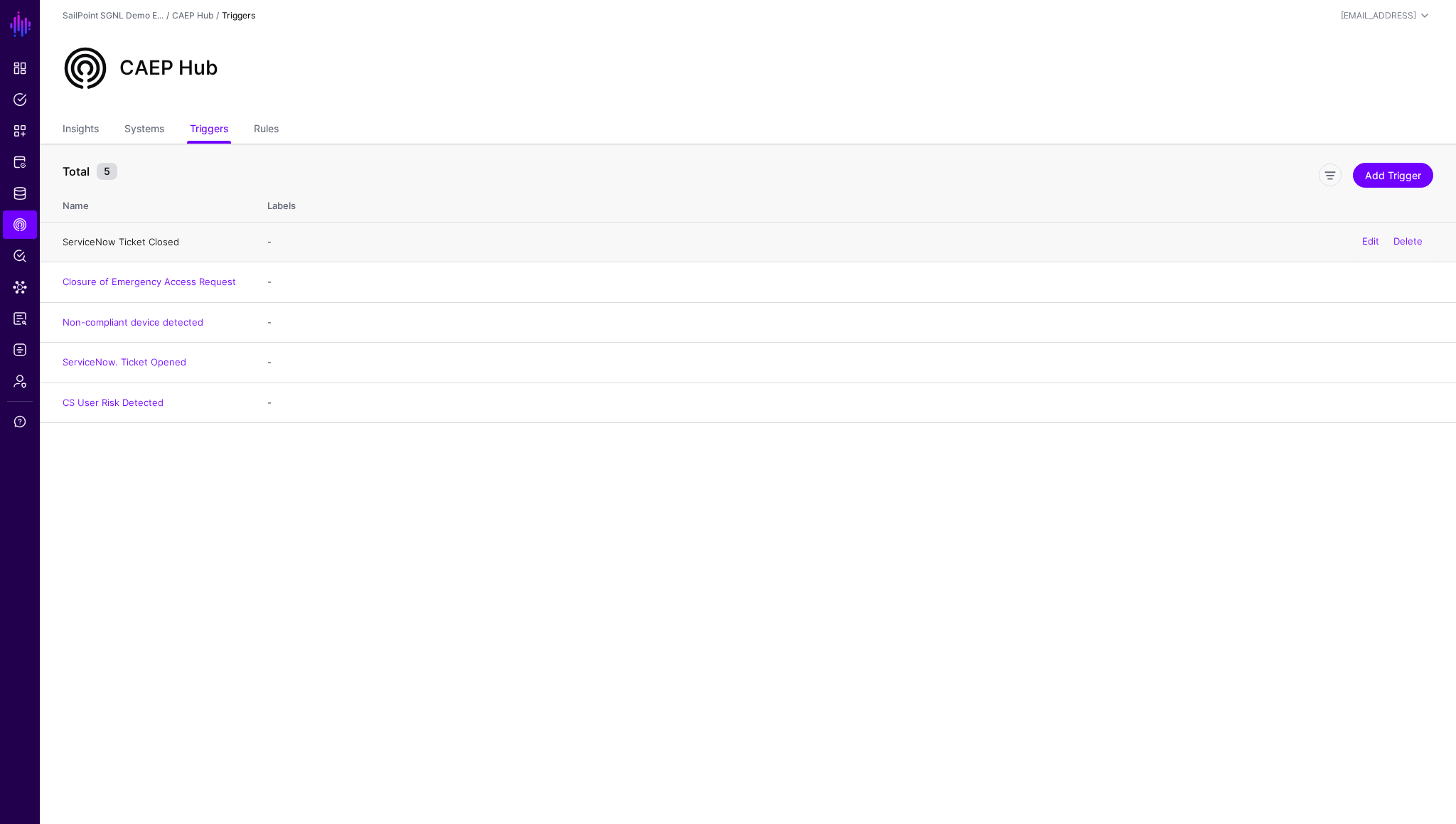
click at [133, 242] on link "ServiceNow Ticket Closed" at bounding box center [120, 242] width 117 height 11
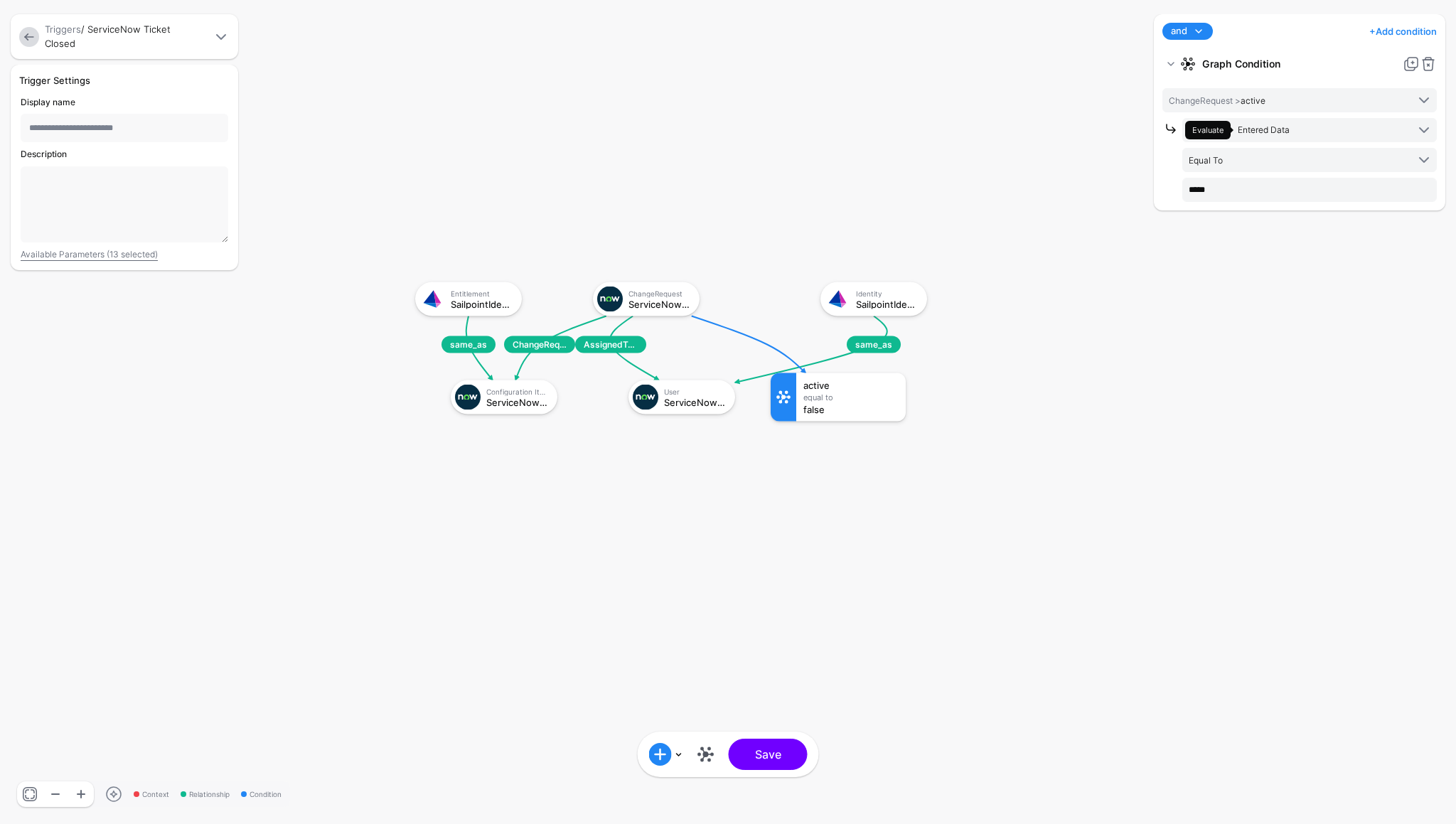
click at [888, 499] on rect at bounding box center [401, 268] width 145607 height 82396
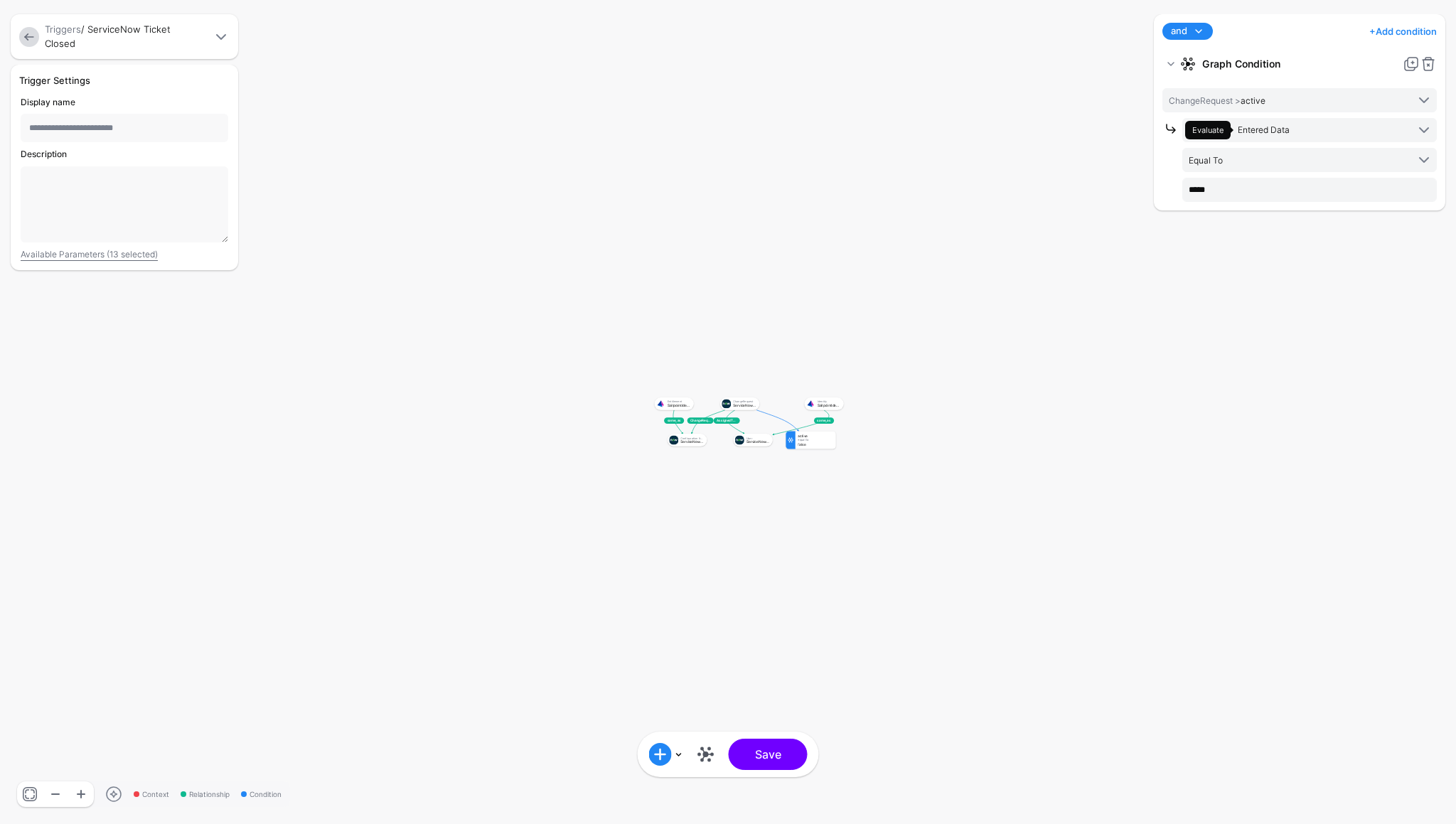
click at [37, 40] on link at bounding box center [29, 37] width 20 height 20
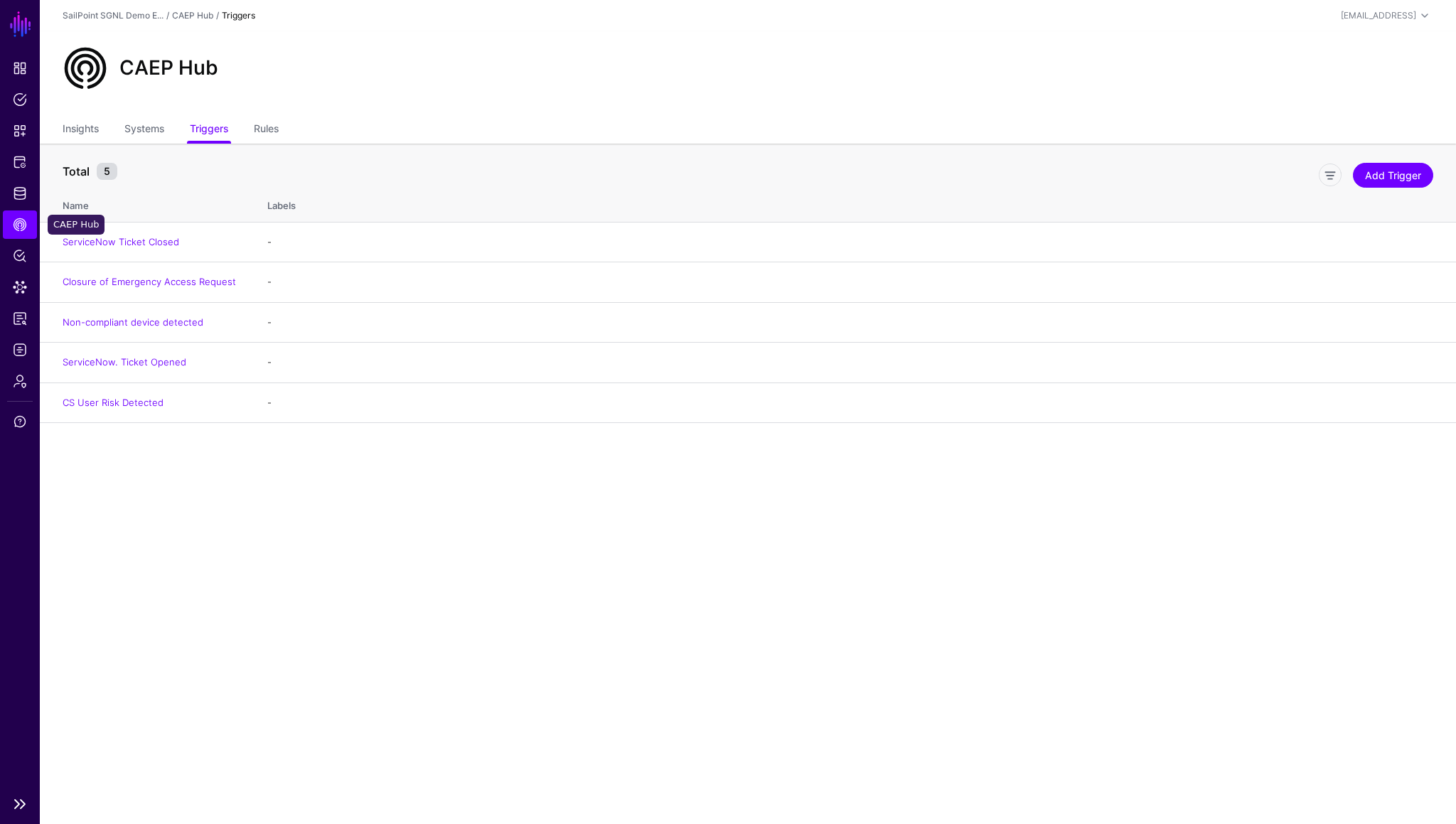
click at [21, 224] on span "CAEP Hub" at bounding box center [20, 224] width 14 height 14
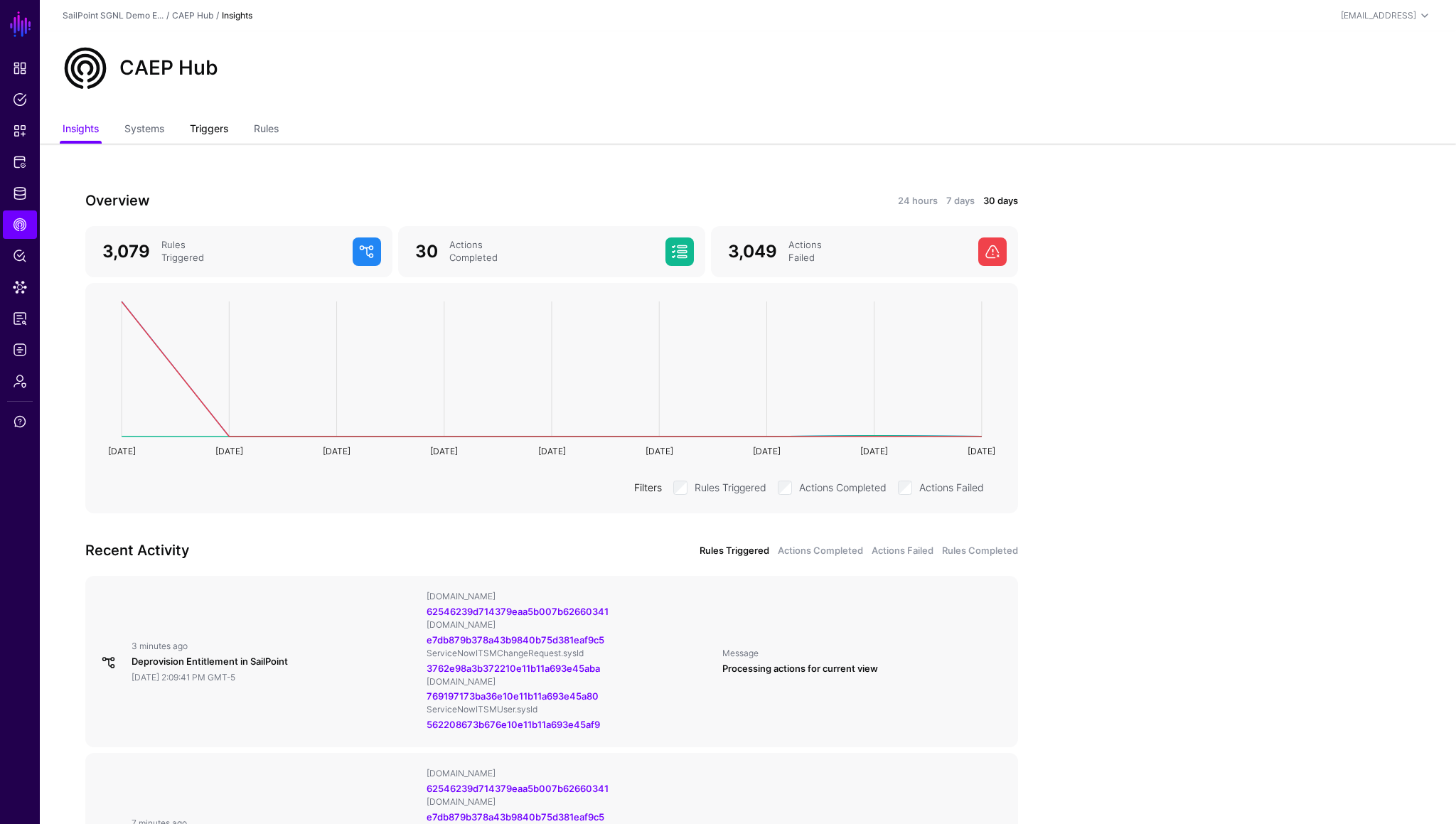
click at [223, 132] on link "Triggers" at bounding box center [209, 130] width 38 height 27
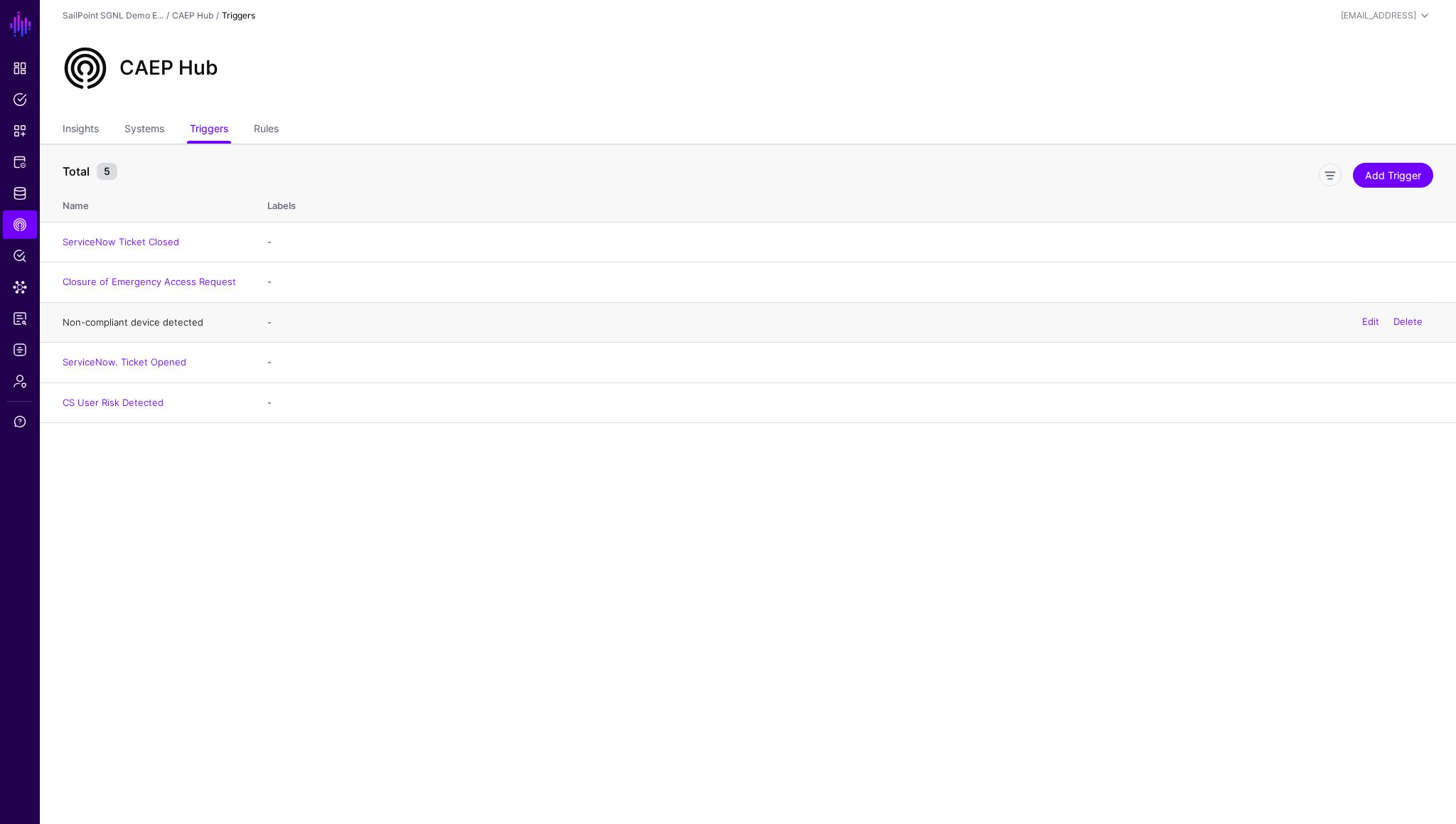
click at [159, 322] on link "Non-compliant device detected" at bounding box center [133, 322] width 141 height 11
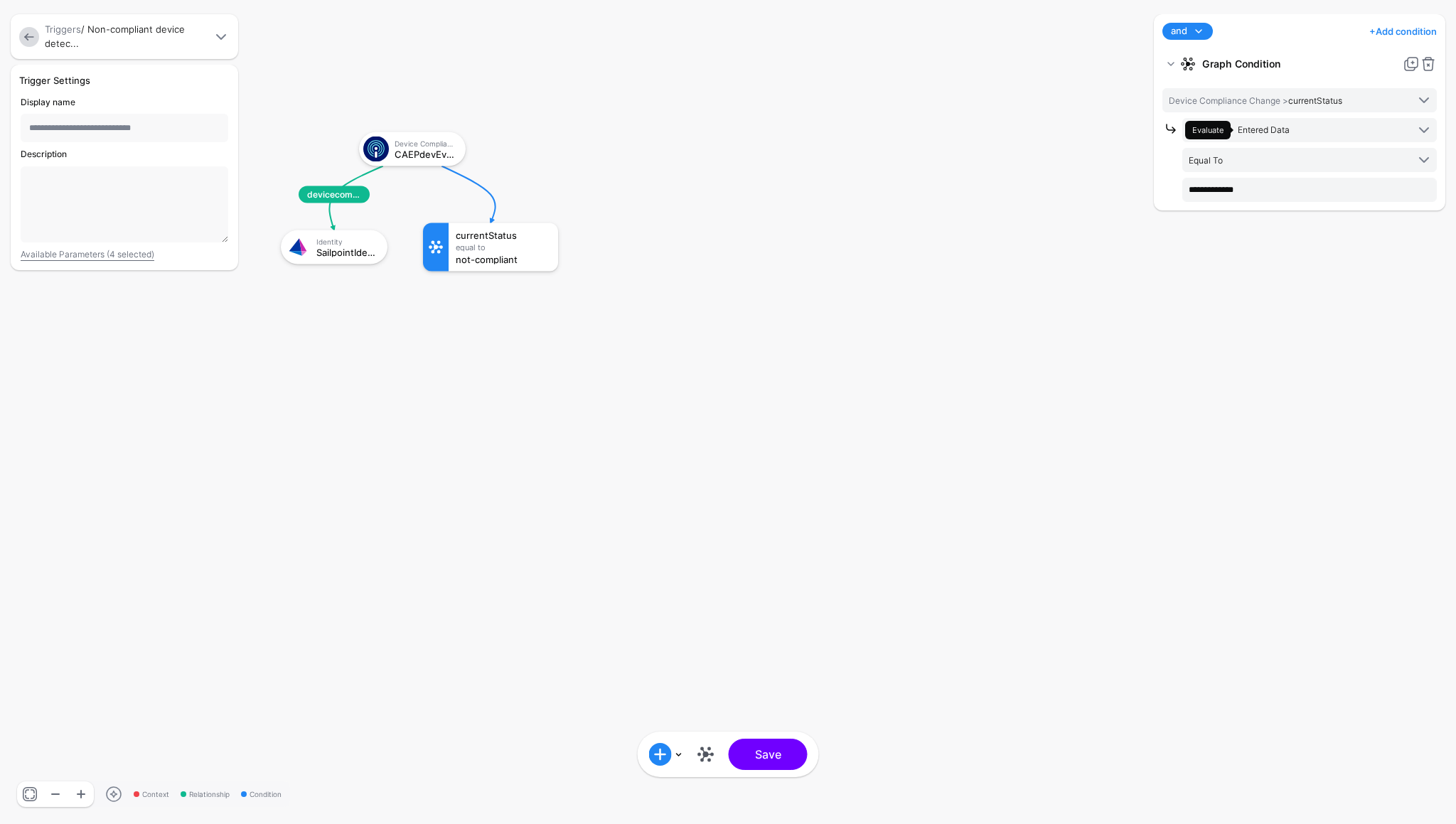
drag, startPoint x: 724, startPoint y: 468, endPoint x: 360, endPoint y: 172, distance: 469.2
click at [362, 172] on rect at bounding box center [266, 117] width 145607 height 82396
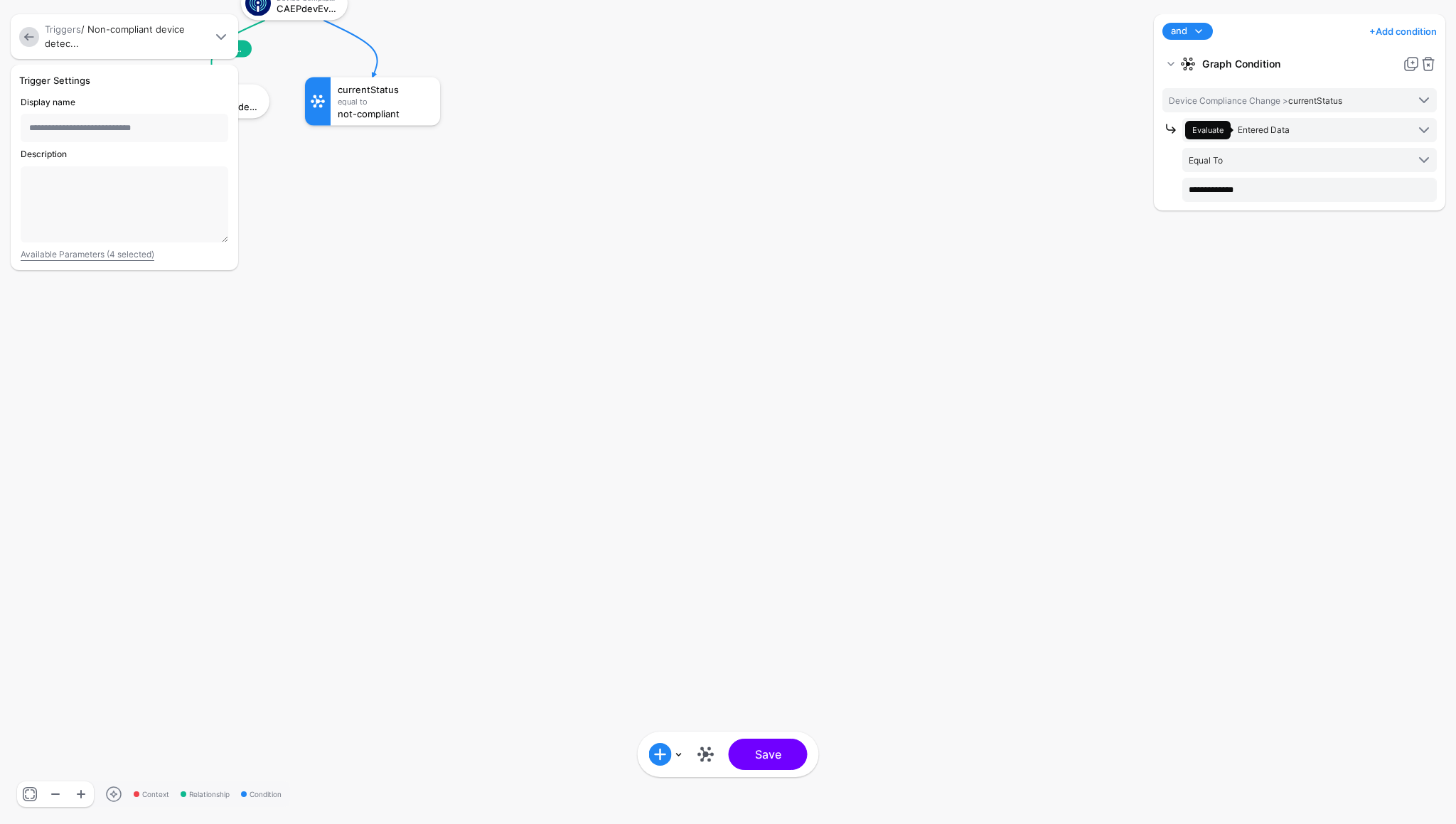
click at [33, 34] on link at bounding box center [29, 37] width 20 height 20
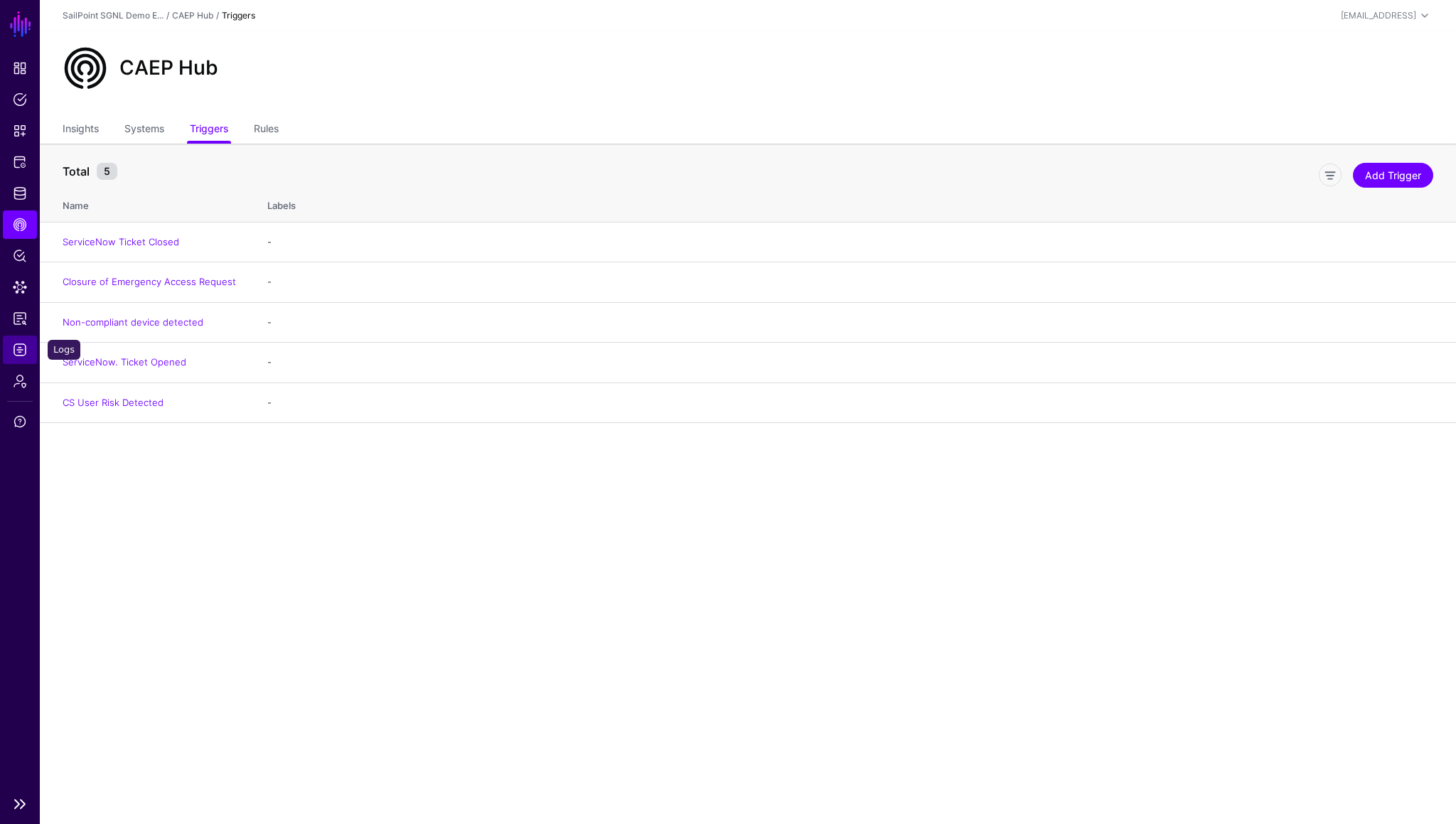
click at [22, 354] on span "Logs" at bounding box center [20, 350] width 14 height 14
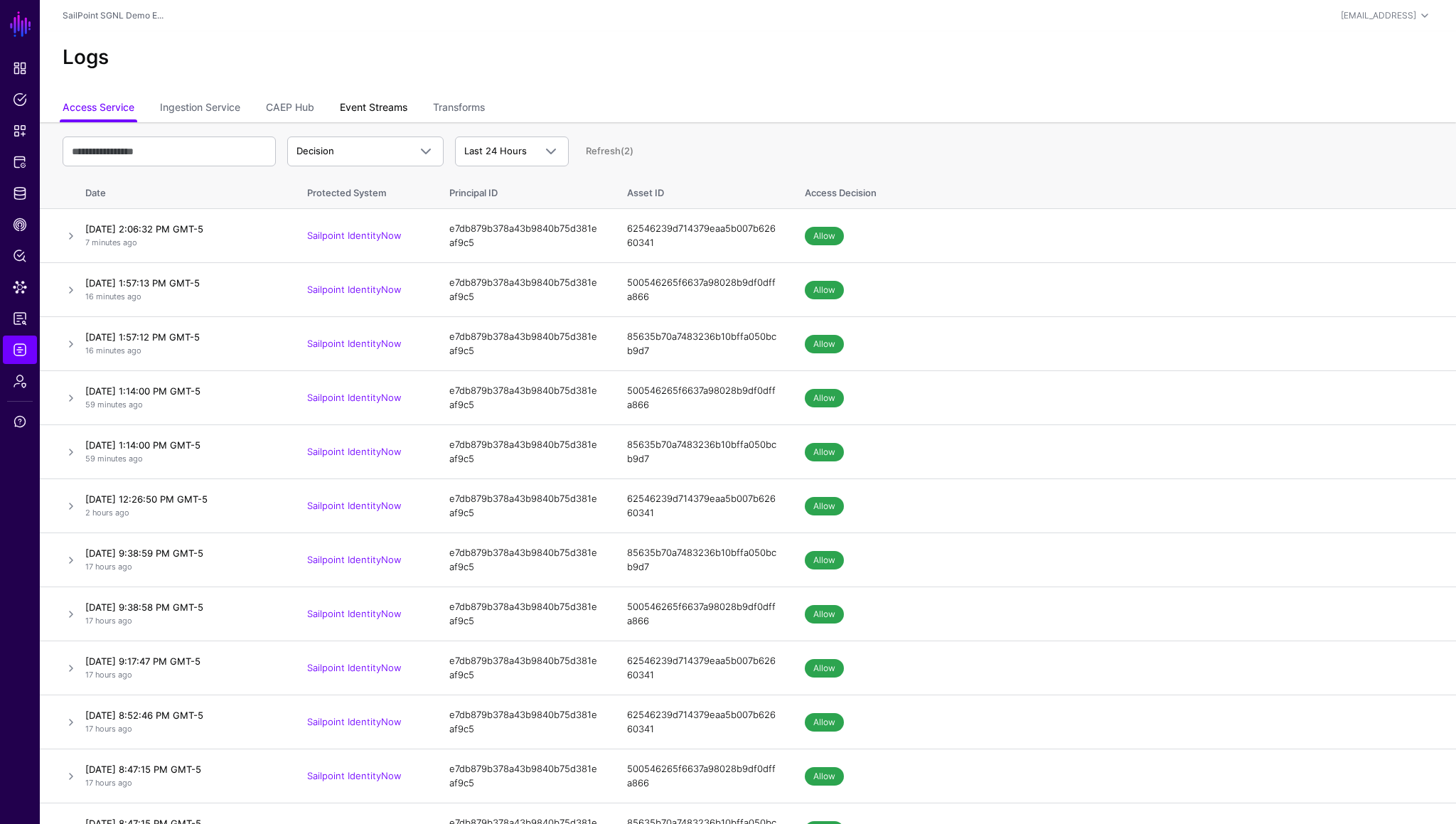
click at [386, 111] on link "Event Streams" at bounding box center [374, 108] width 68 height 27
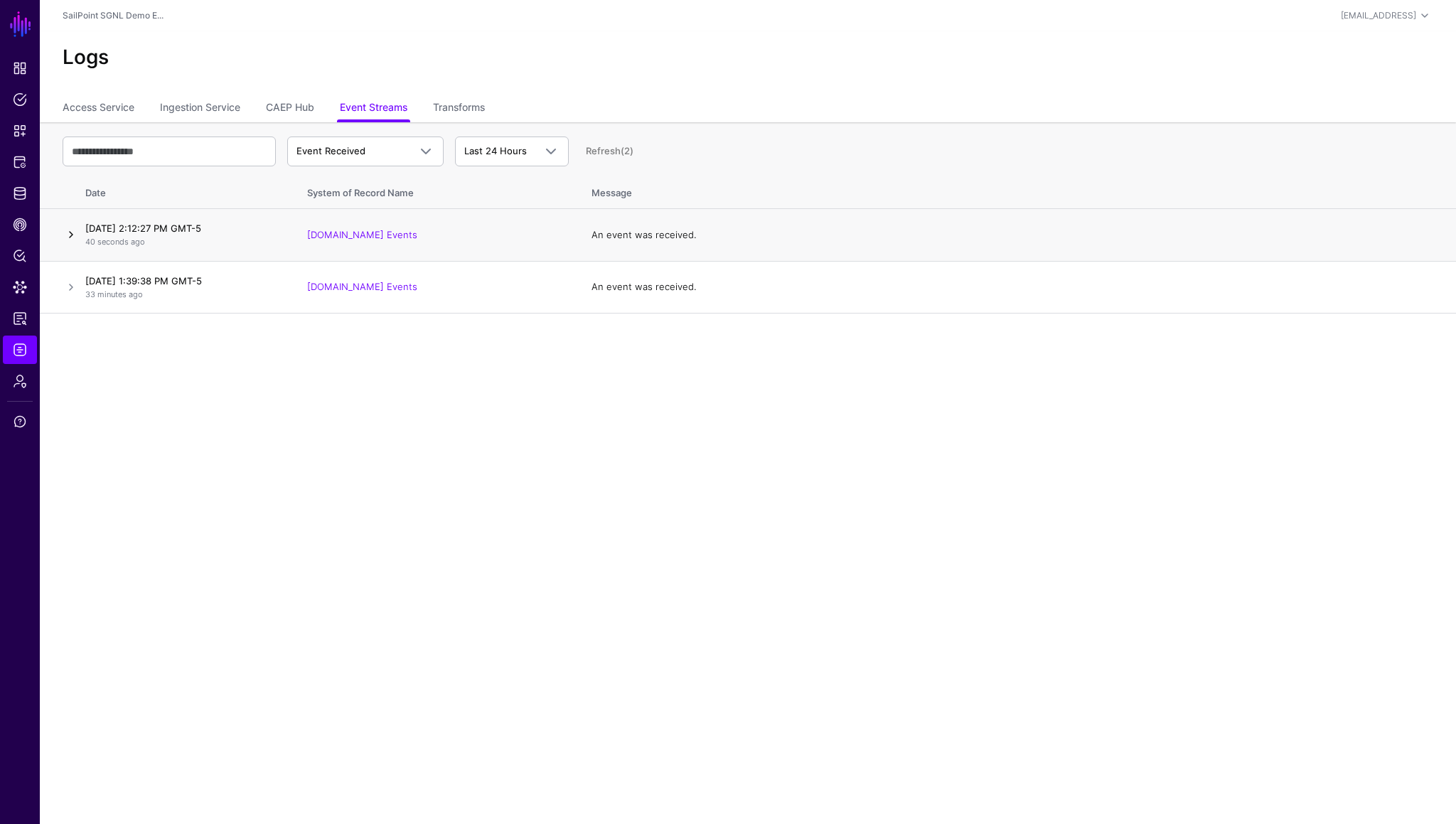
click at [70, 234] on link at bounding box center [71, 235] width 17 height 17
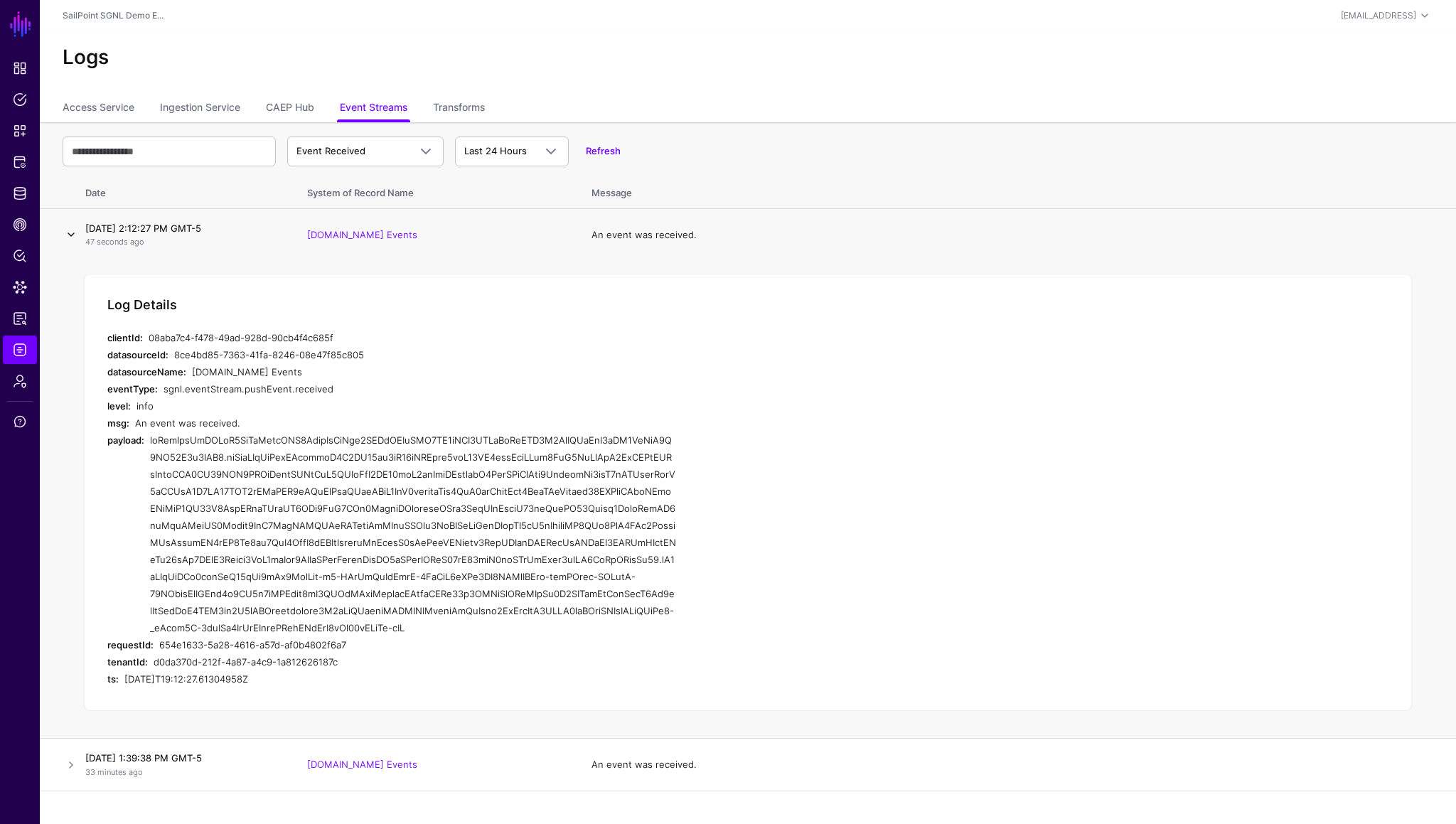
click at [72, 232] on link at bounding box center [71, 235] width 17 height 17
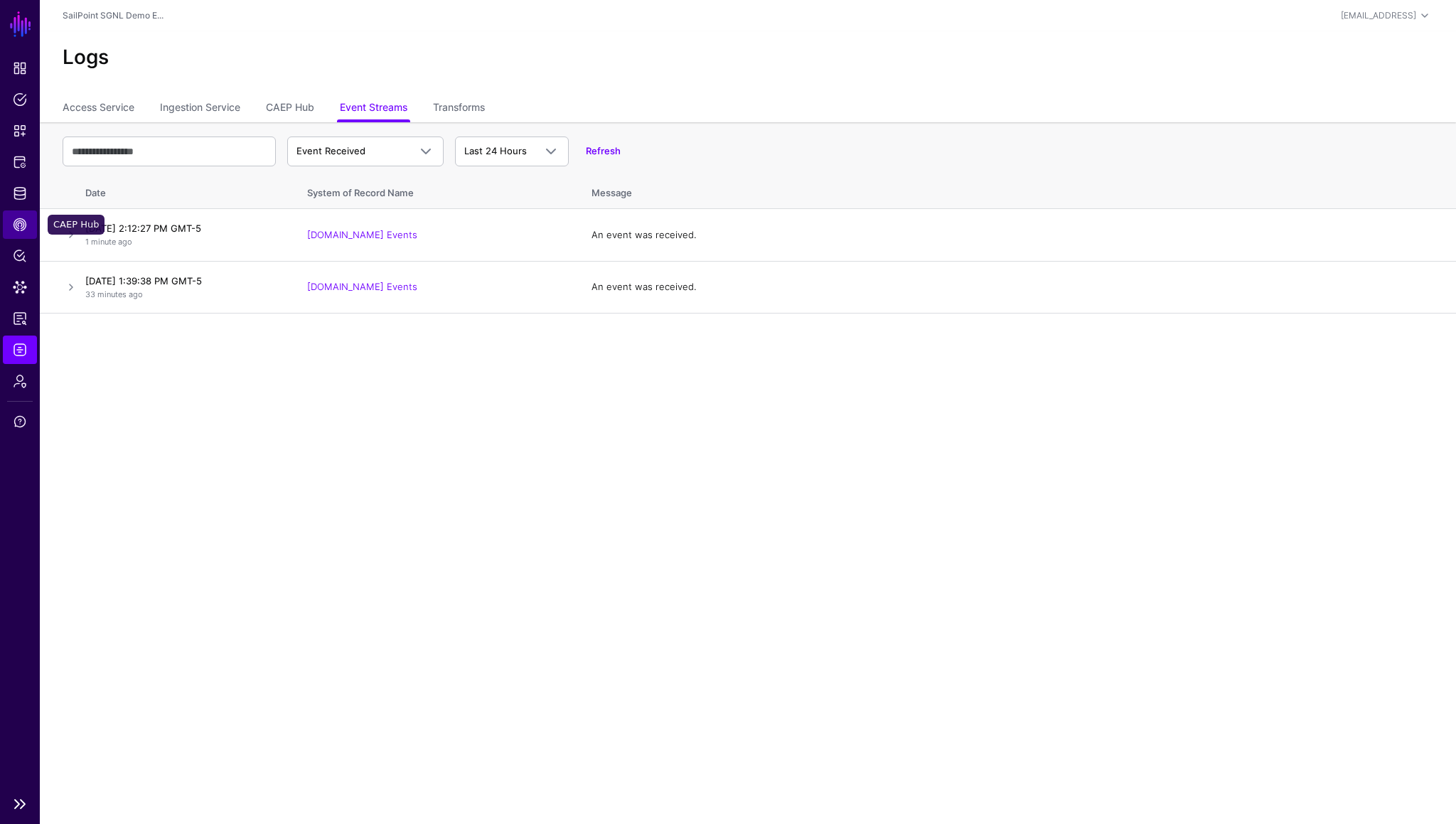
click at [21, 216] on link "CAEP Hub" at bounding box center [20, 224] width 34 height 28
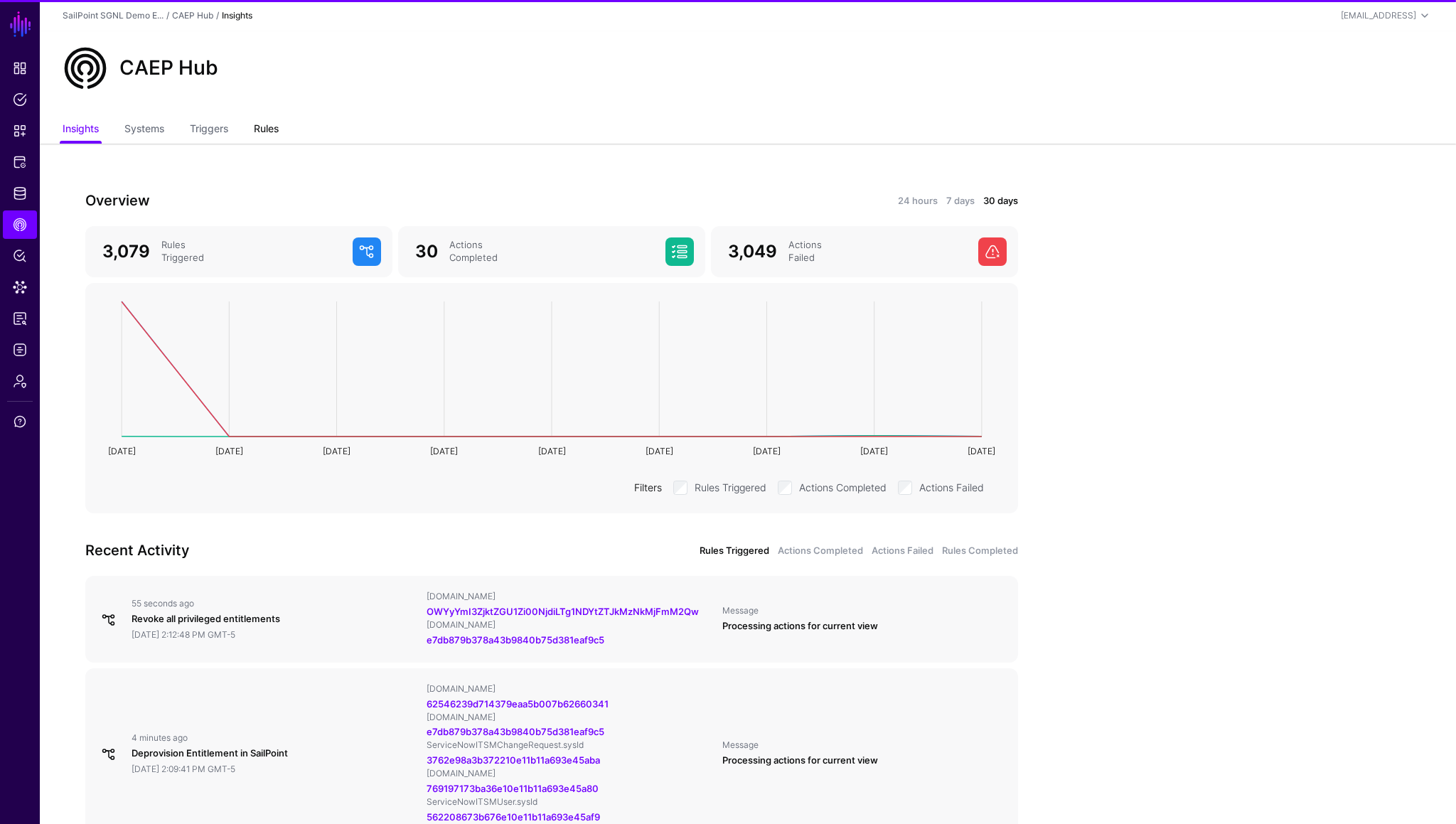
click at [272, 127] on link "Rules" at bounding box center [266, 130] width 25 height 27
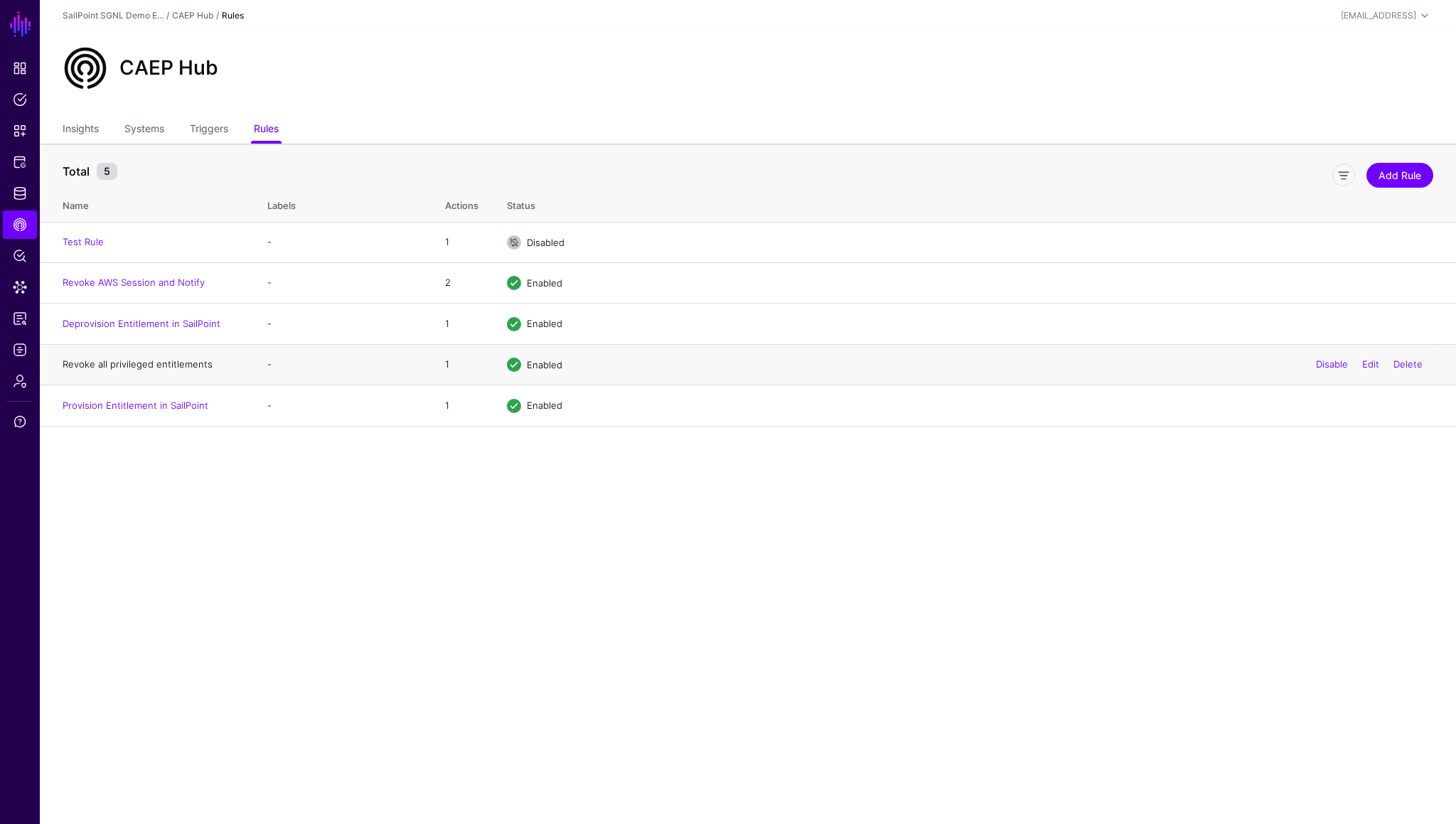
click at [159, 364] on link "Revoke all privileged entitlements" at bounding box center [137, 364] width 150 height 11
